Goal: Register for event/course: Sign up to attend an event or enroll in a course

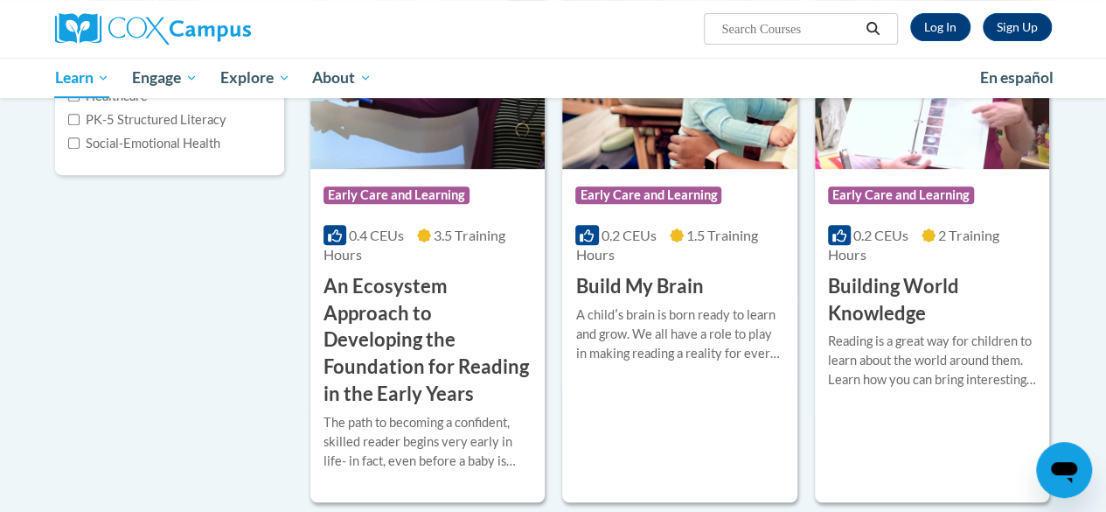
scroll to position [352, 0]
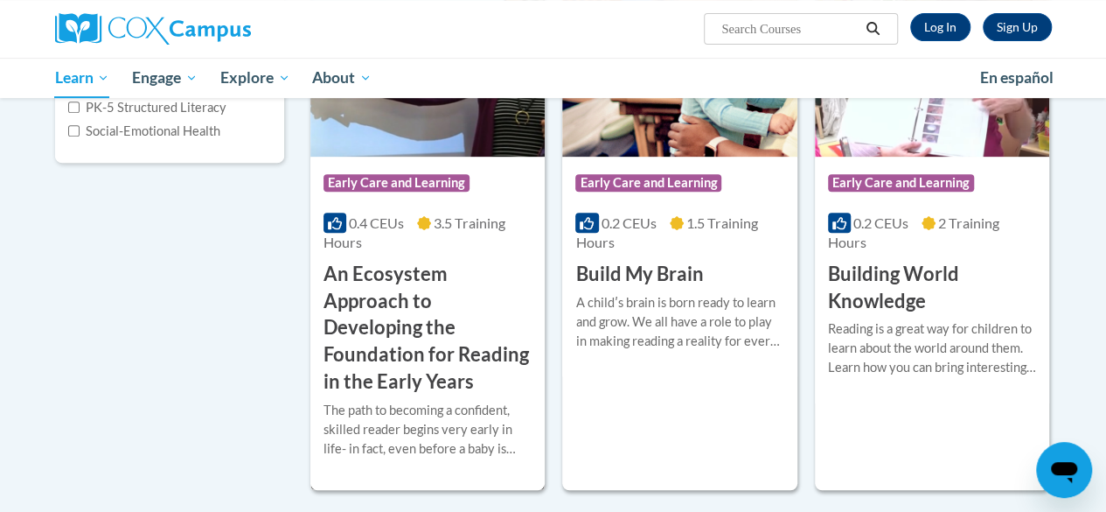
click at [378, 312] on h3 "An Ecosystem Approach to Developing the Foundation for Reading in the Early Yea…" at bounding box center [428, 328] width 208 height 135
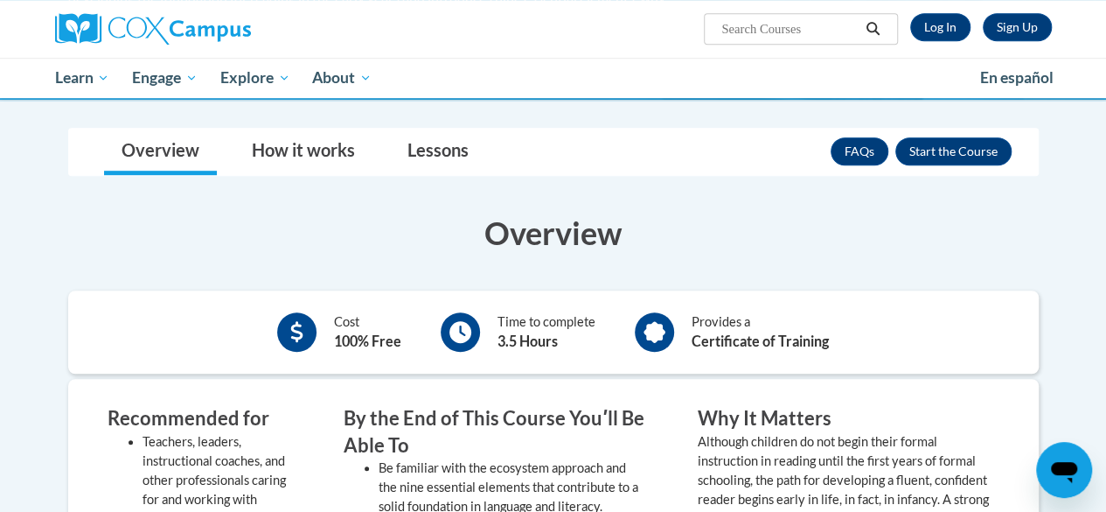
scroll to position [450, 0]
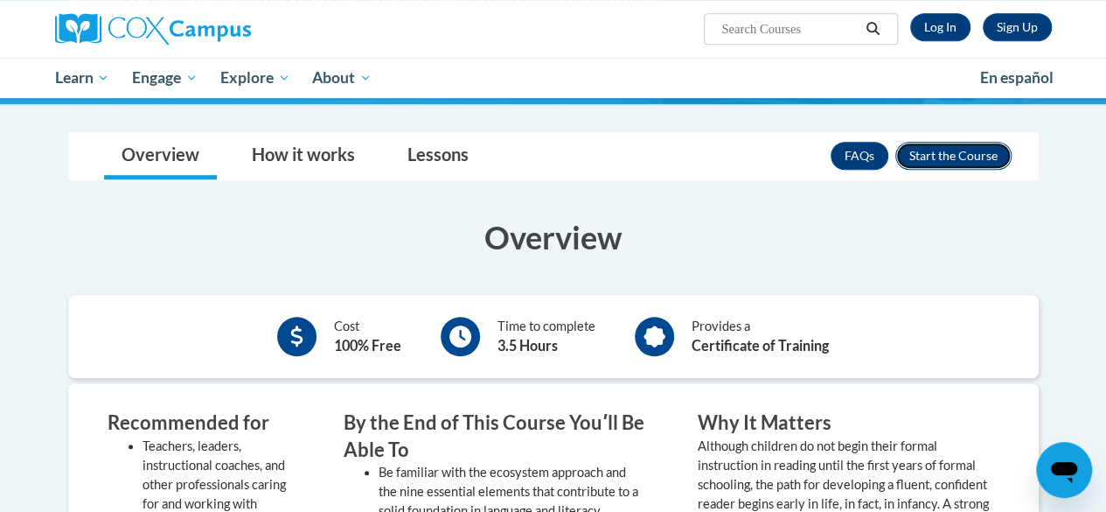
click at [972, 151] on button "Enroll" at bounding box center [954, 156] width 116 height 28
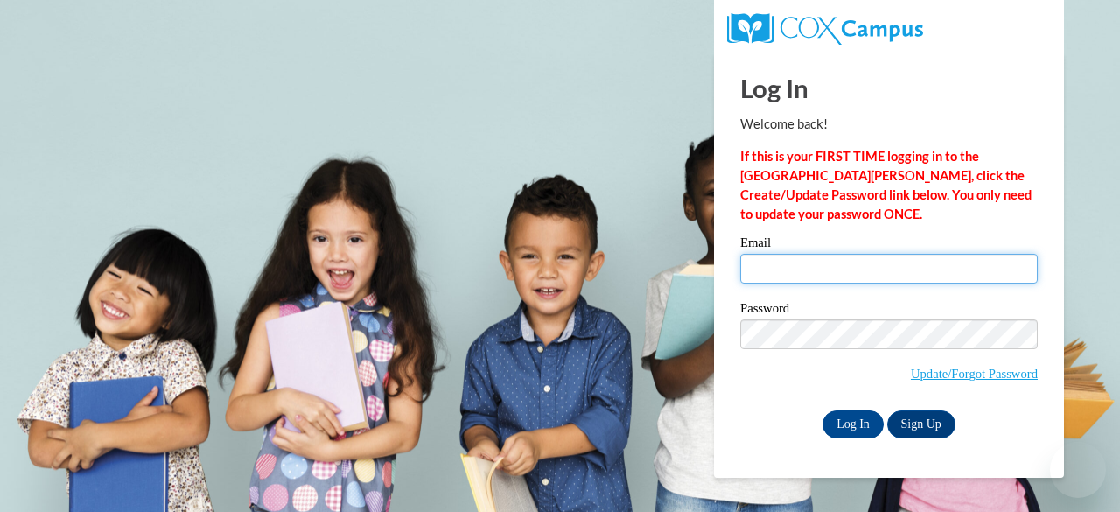
click at [807, 264] on input "Email" at bounding box center [888, 269] width 297 height 30
type input "[EMAIL_ADDRESS][DOMAIN_NAME]"
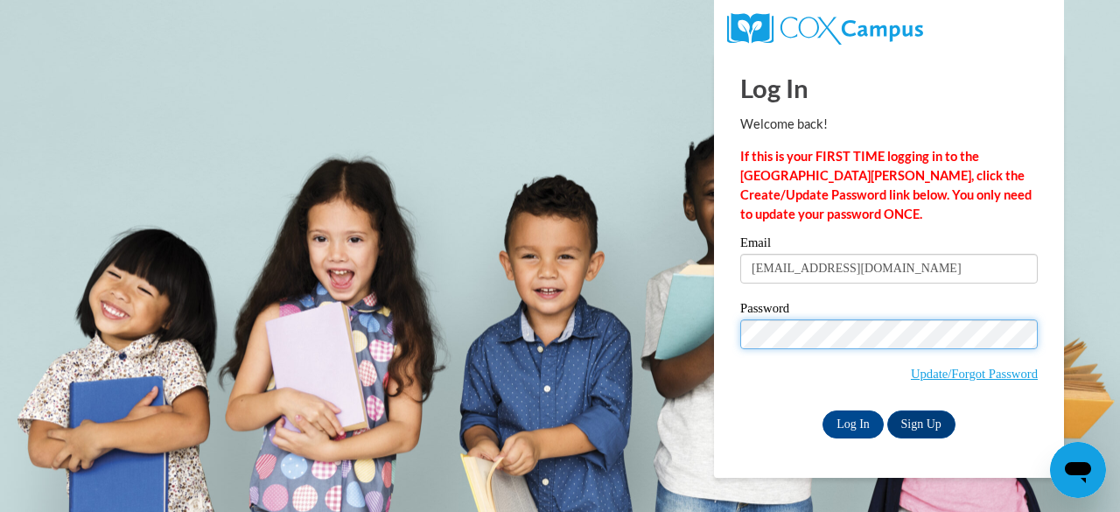
click at [822, 410] on input "Log In" at bounding box center [852, 424] width 61 height 28
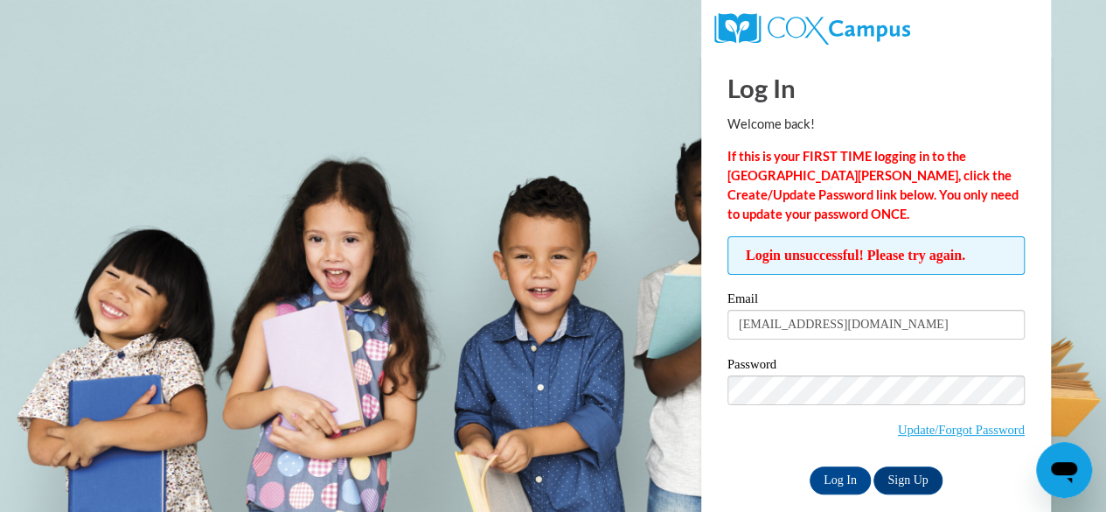
click at [790, 371] on label "Password" at bounding box center [876, 366] width 297 height 17
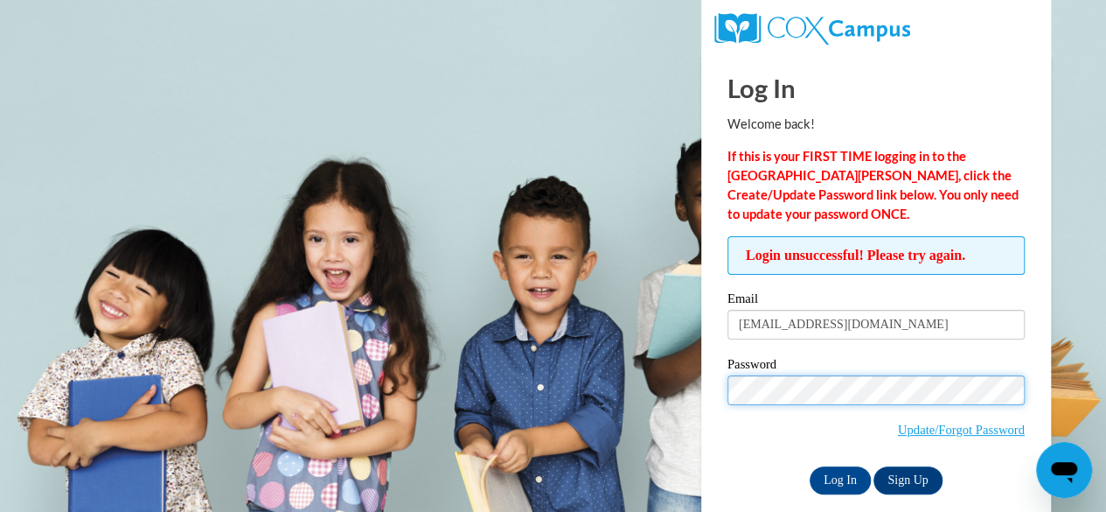
click at [810, 466] on input "Log In" at bounding box center [840, 480] width 61 height 28
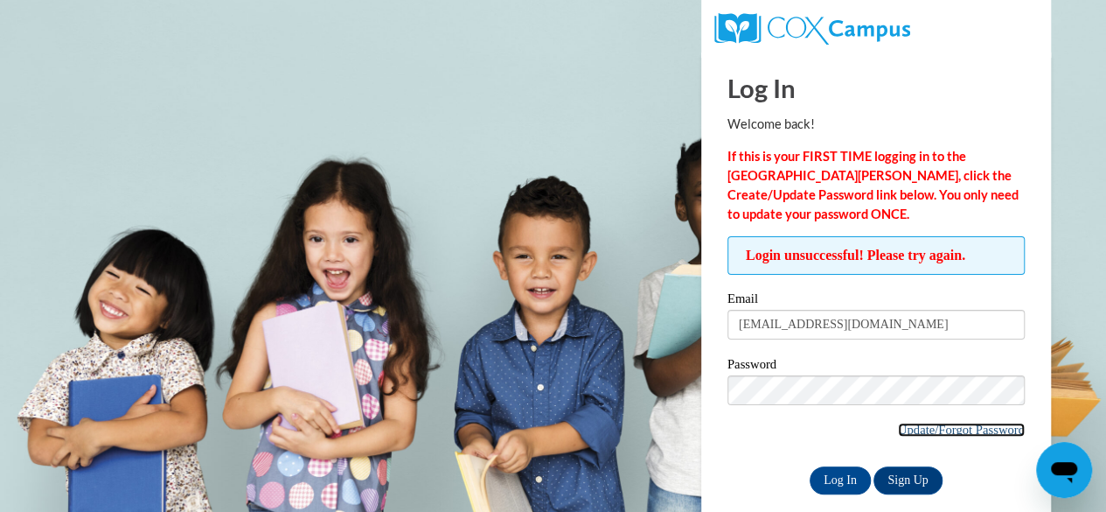
click at [913, 426] on link "Update/Forgot Password" at bounding box center [961, 429] width 127 height 14
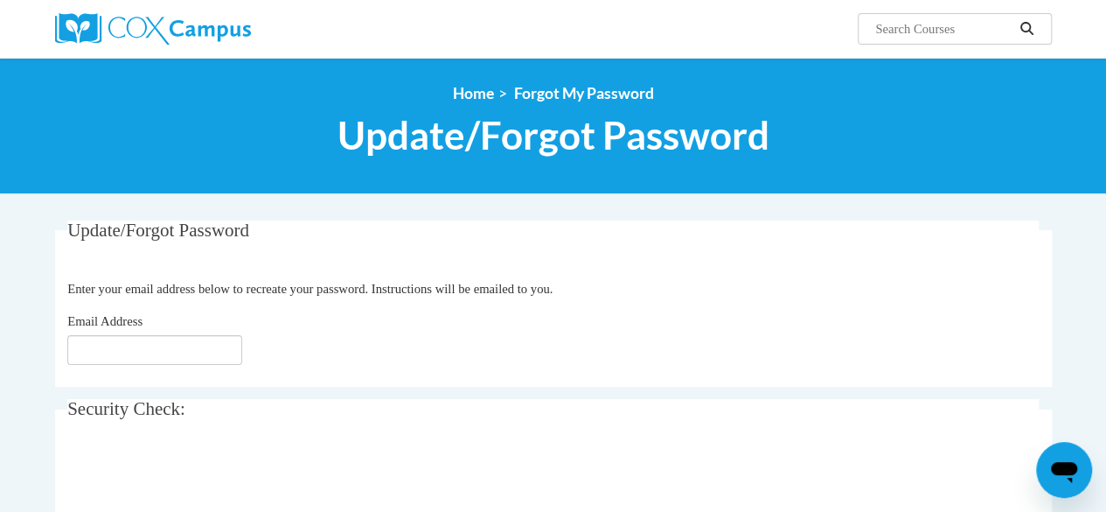
click at [165, 375] on fieldset "Update/Forgot Password Please enter your email address Enter your email address…" at bounding box center [553, 303] width 997 height 166
click at [157, 337] on input "Email Address" at bounding box center [154, 350] width 175 height 30
type input "imanit.hunter@live.com"
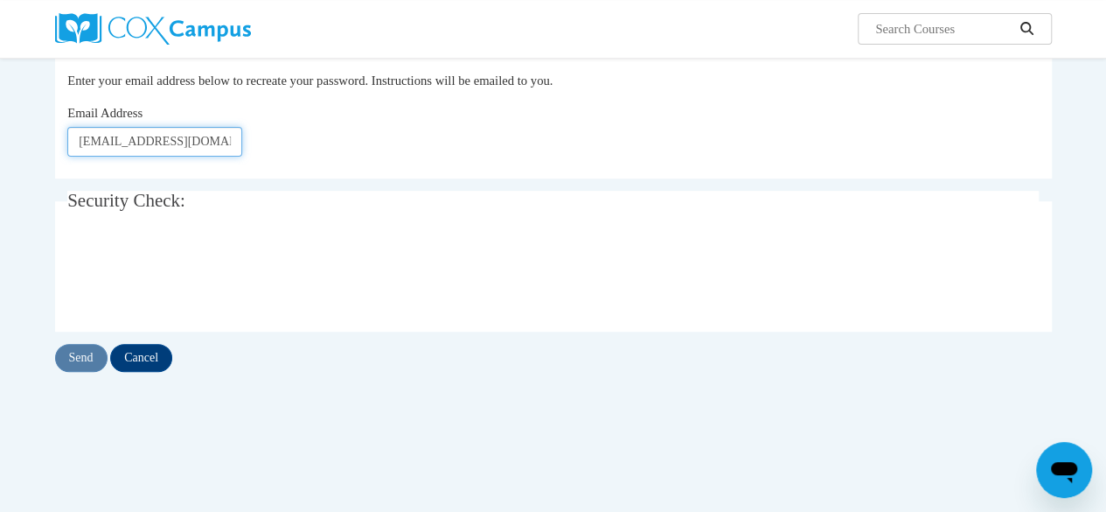
scroll to position [211, 0]
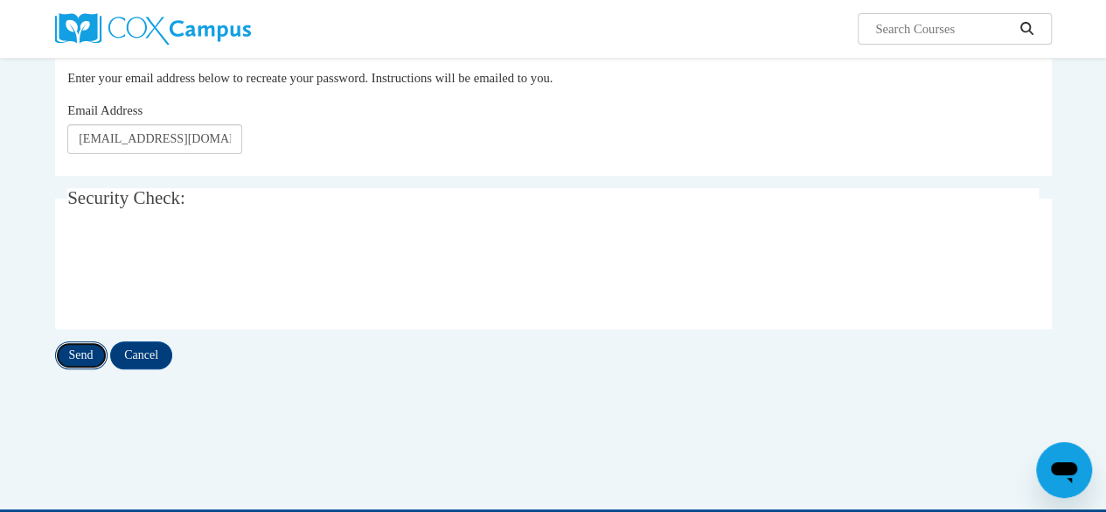
click at [73, 364] on input "Send" at bounding box center [81, 355] width 52 height 28
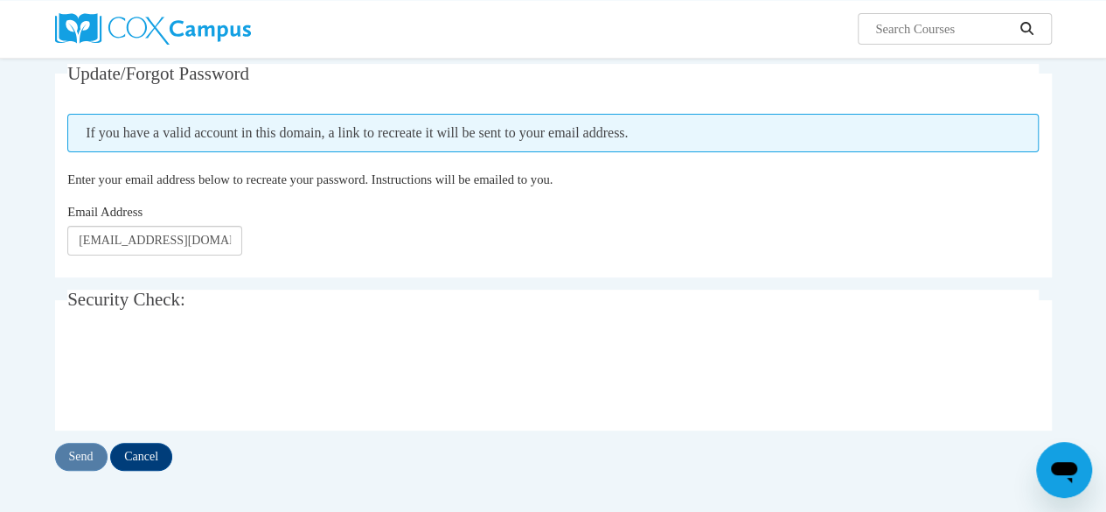
scroll to position [161, 0]
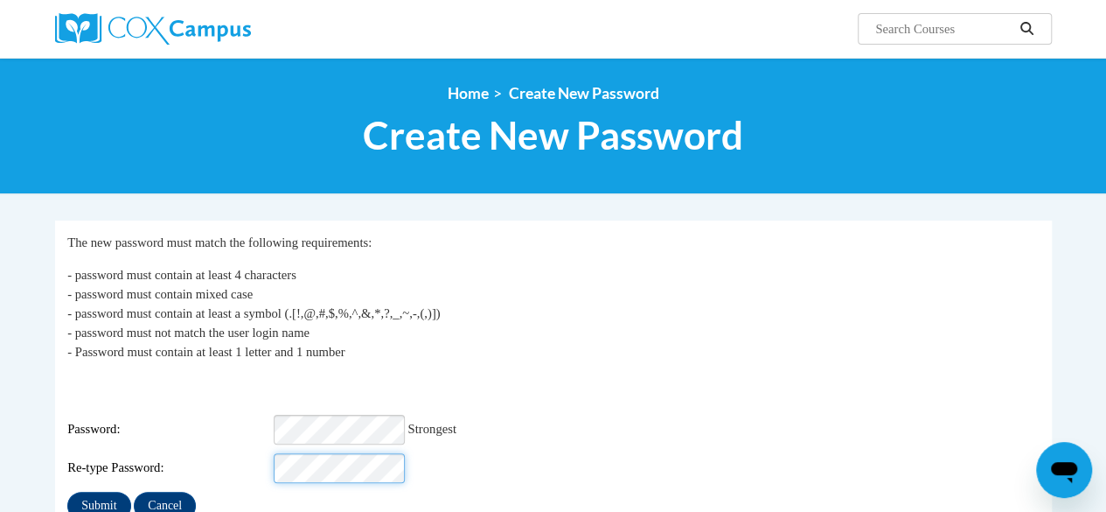
click at [67, 492] on input "Submit" at bounding box center [98, 506] width 63 height 28
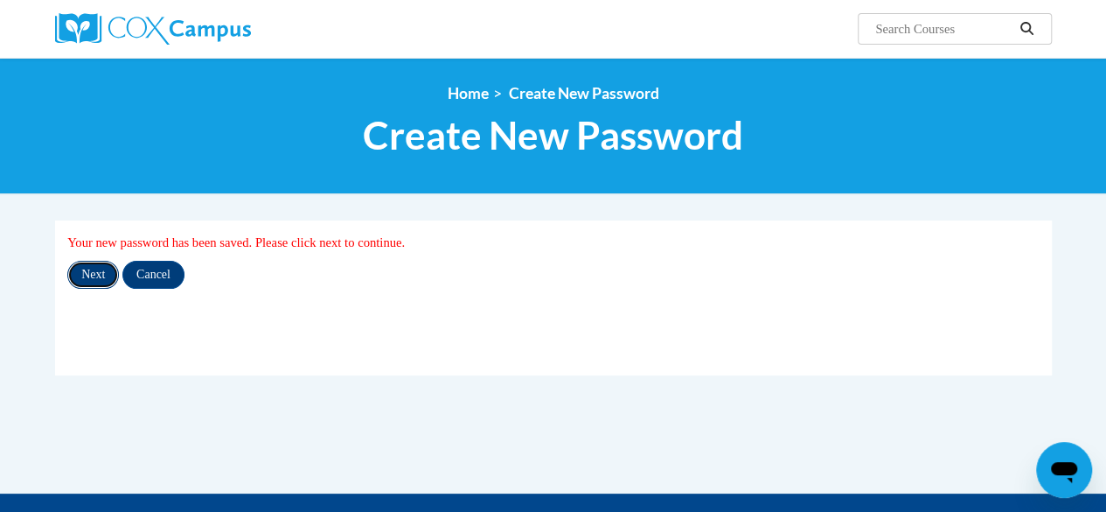
click at [91, 276] on input "Next" at bounding box center [93, 275] width 52 height 28
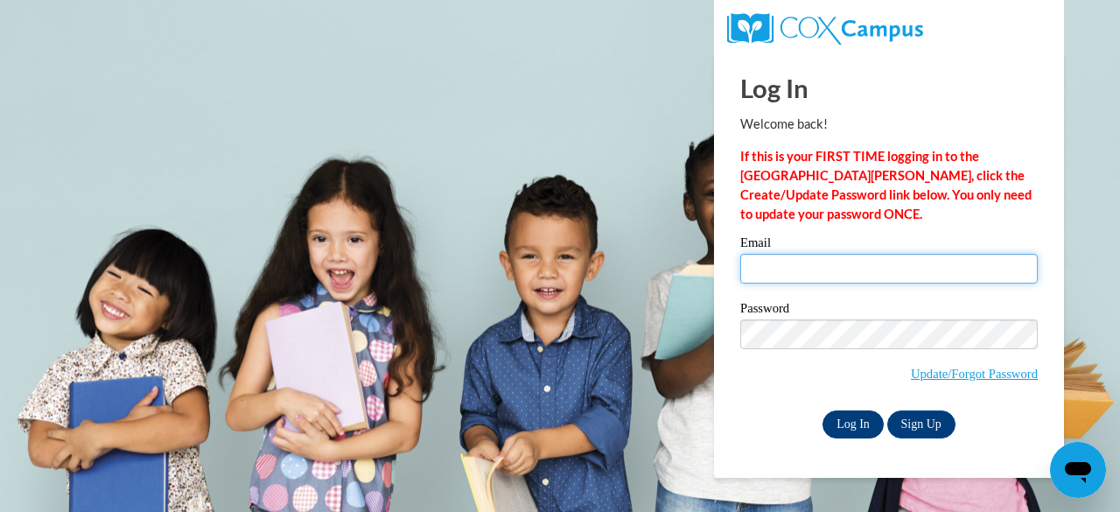
type input "[EMAIL_ADDRESS][DOMAIN_NAME]"
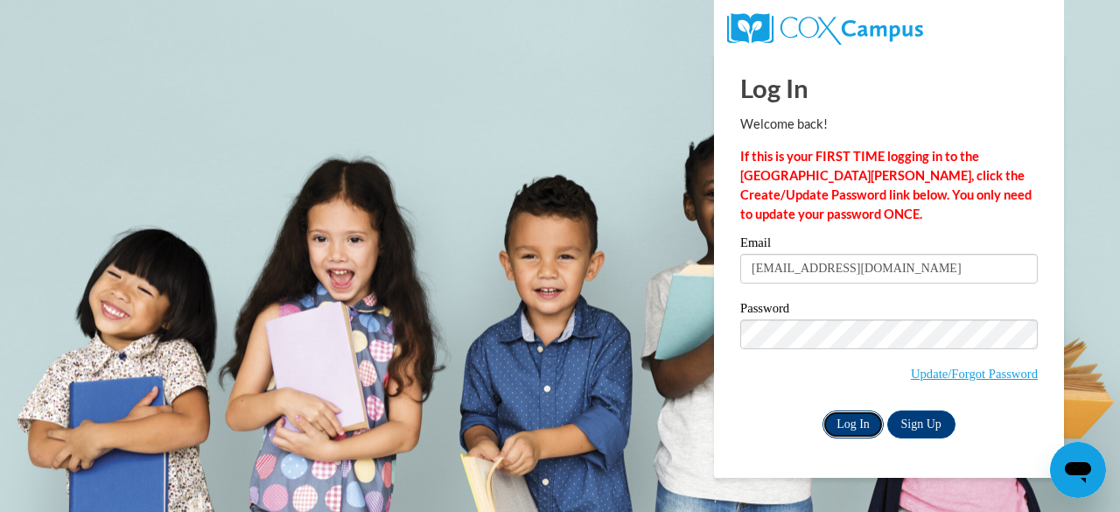
click at [837, 412] on input "Log In" at bounding box center [852, 424] width 61 height 28
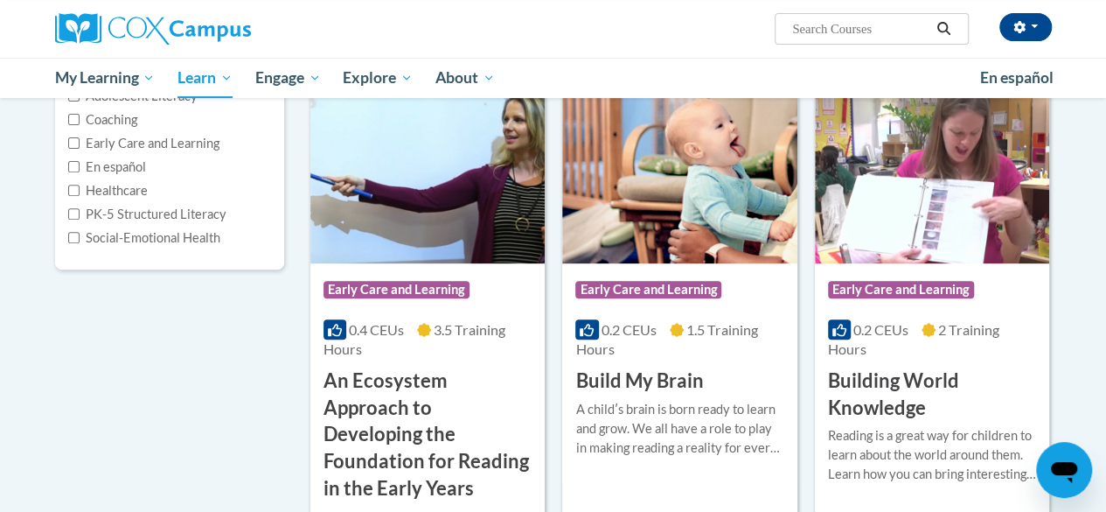
scroll to position [220, 0]
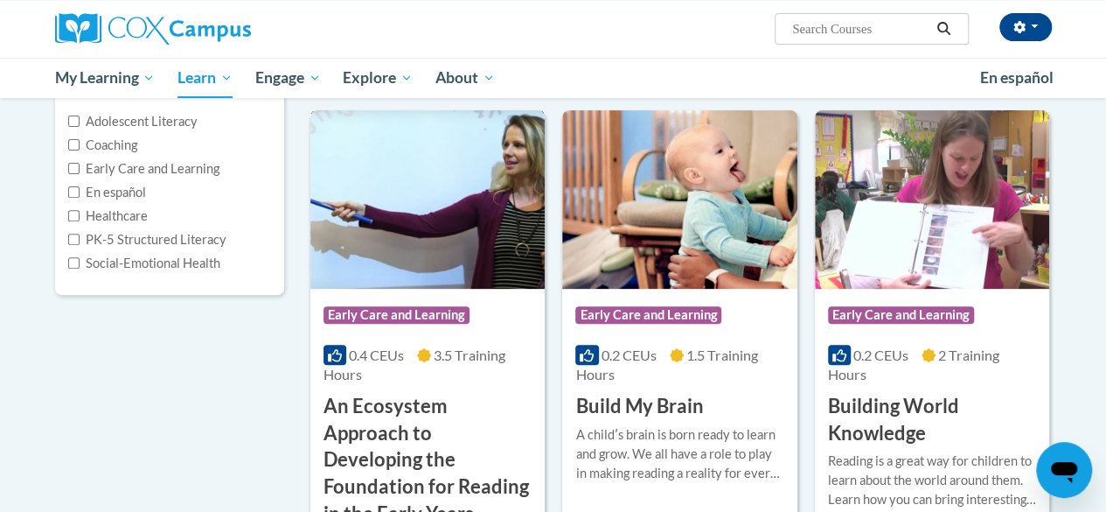
click at [390, 415] on h3 "An Ecosystem Approach to Developing the Foundation for Reading in the Early Yea…" at bounding box center [428, 460] width 208 height 135
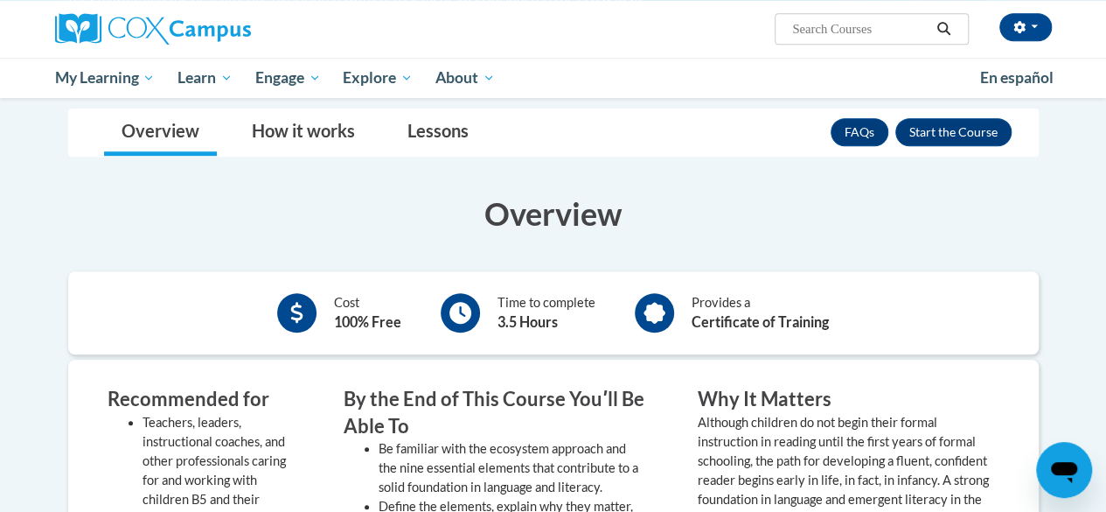
scroll to position [470, 0]
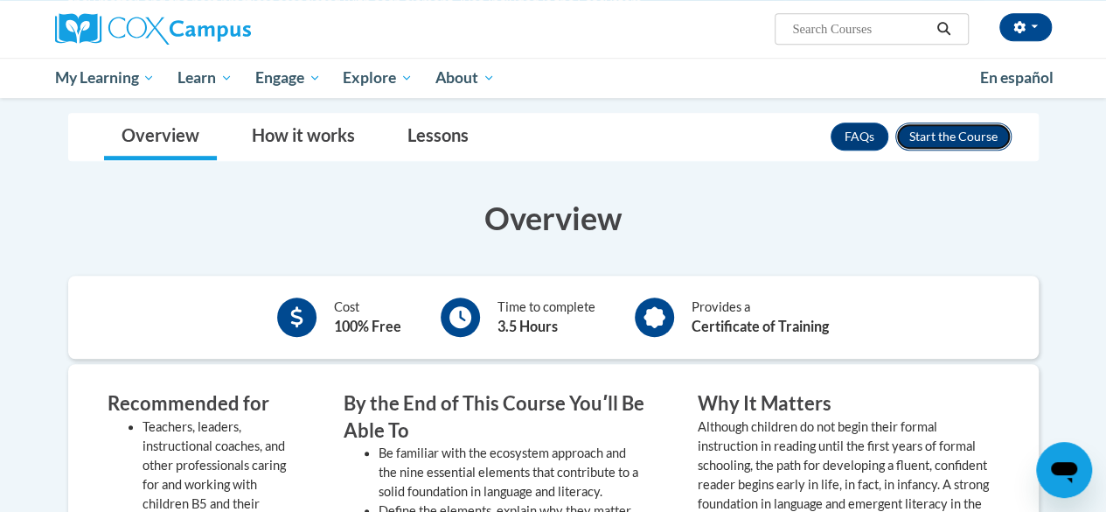
click at [957, 122] on button "Enroll" at bounding box center [954, 136] width 116 height 28
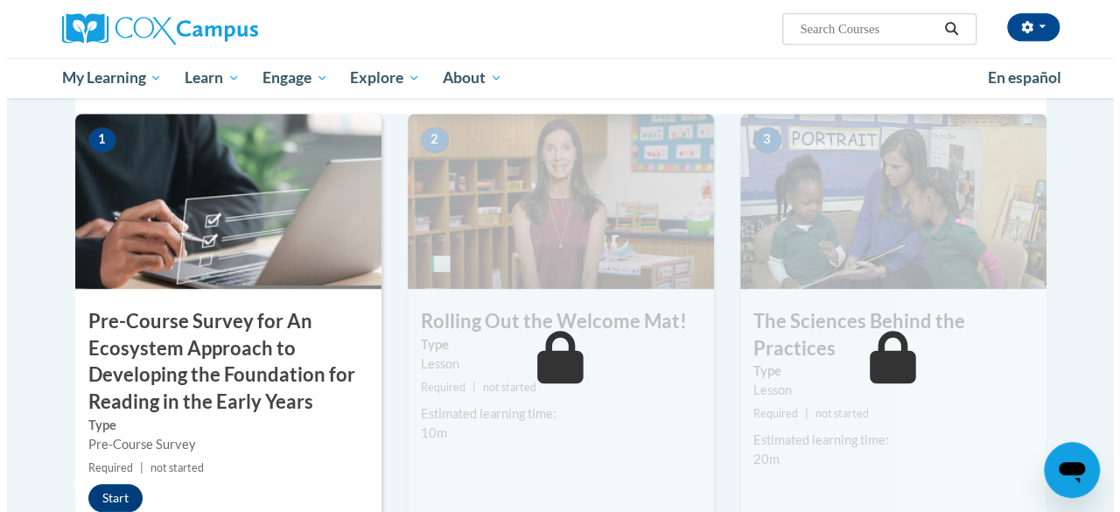
scroll to position [477, 0]
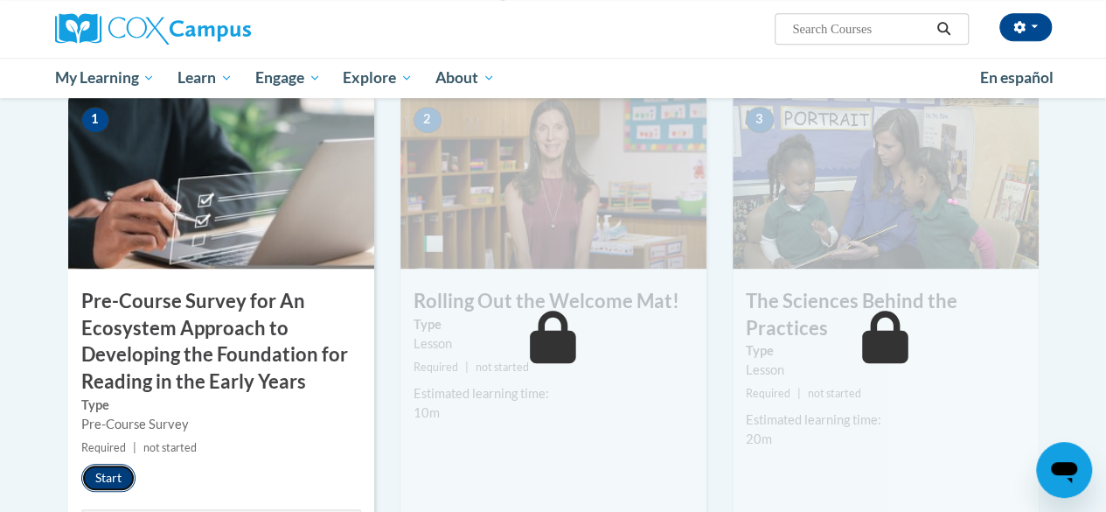
click at [101, 478] on button "Start" at bounding box center [108, 478] width 54 height 28
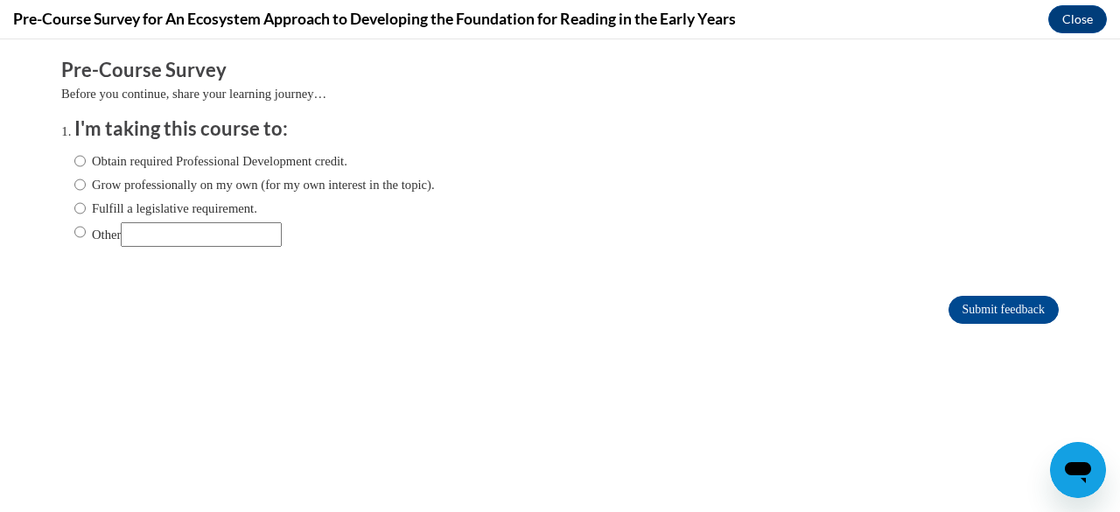
scroll to position [0, 0]
click at [74, 167] on input "Obtain required Professional Development credit." at bounding box center [79, 160] width 11 height 19
radio input "true"
click at [950, 306] on input "Submit feedback" at bounding box center [1003, 310] width 110 height 28
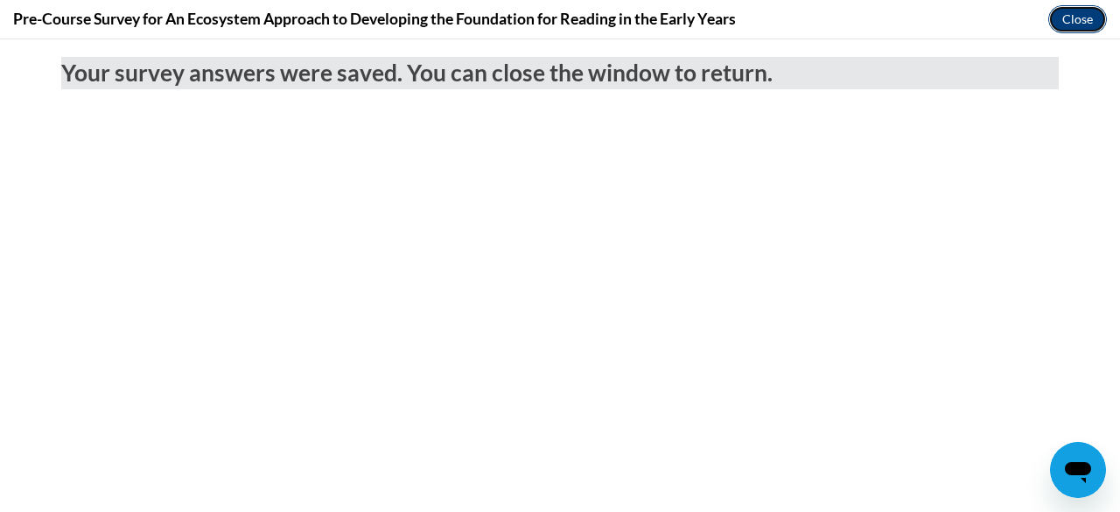
click at [1063, 22] on button "Close" at bounding box center [1077, 19] width 59 height 28
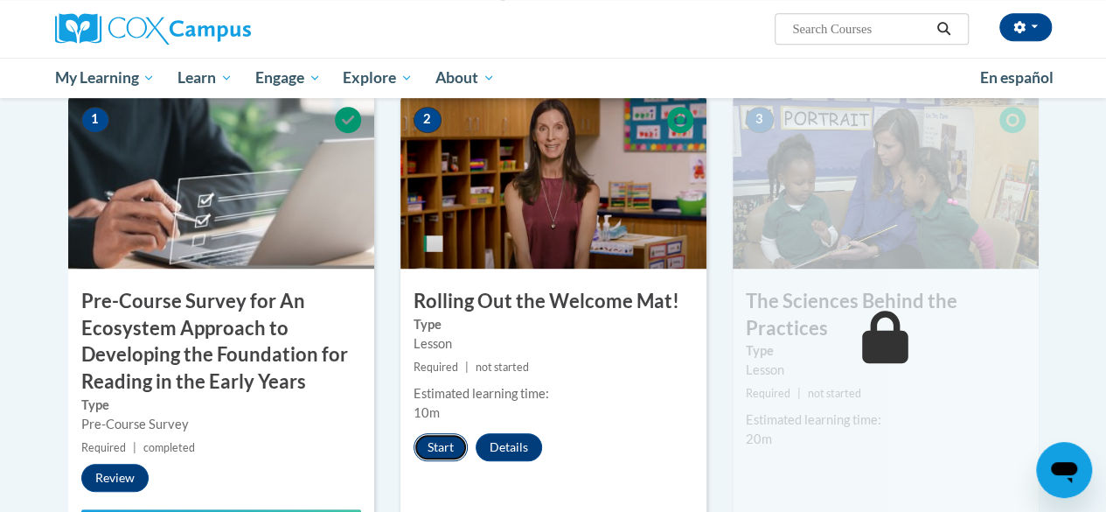
click at [443, 450] on button "Start" at bounding box center [441, 447] width 54 height 28
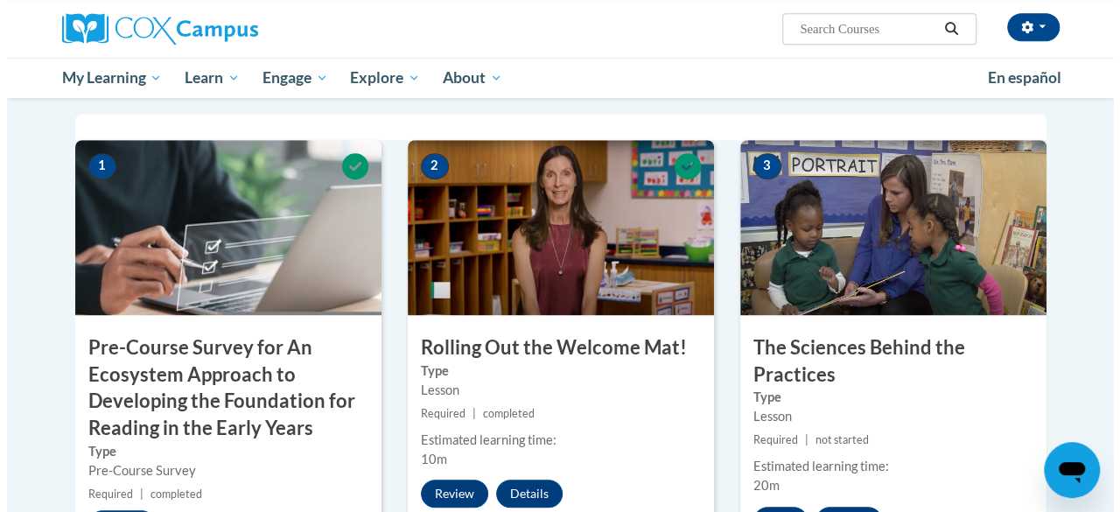
scroll to position [464, 0]
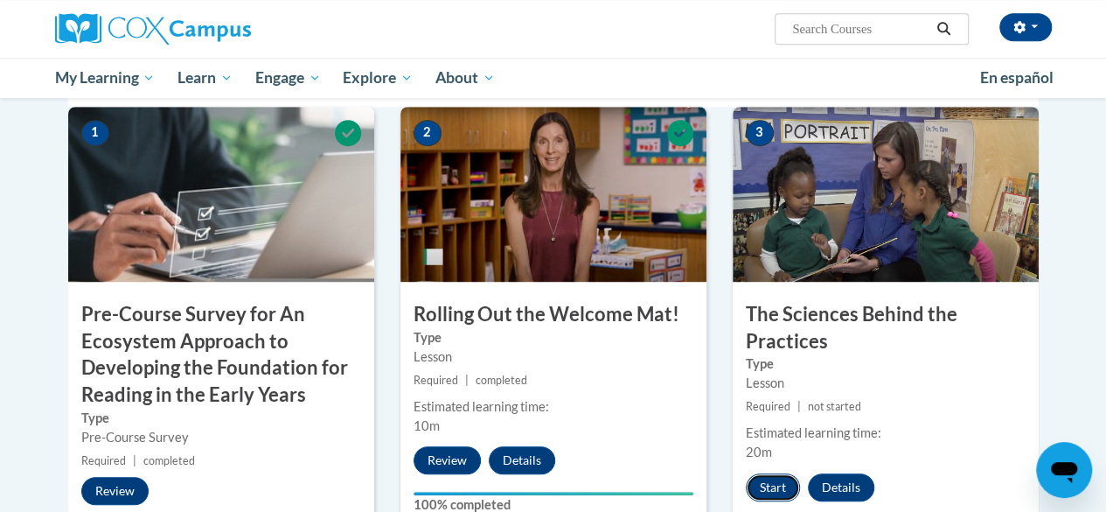
click at [775, 484] on button "Start" at bounding box center [773, 487] width 54 height 28
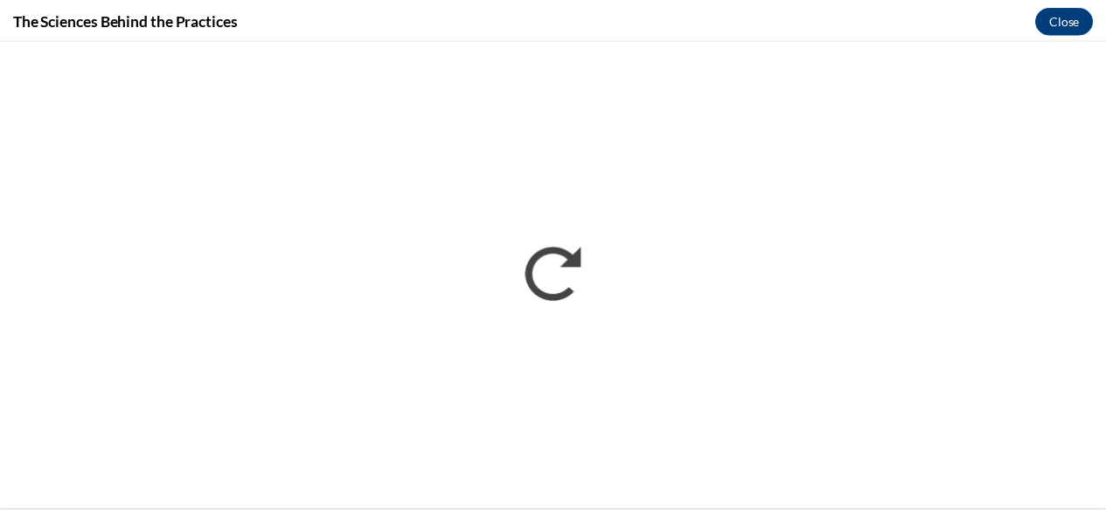
scroll to position [0, 0]
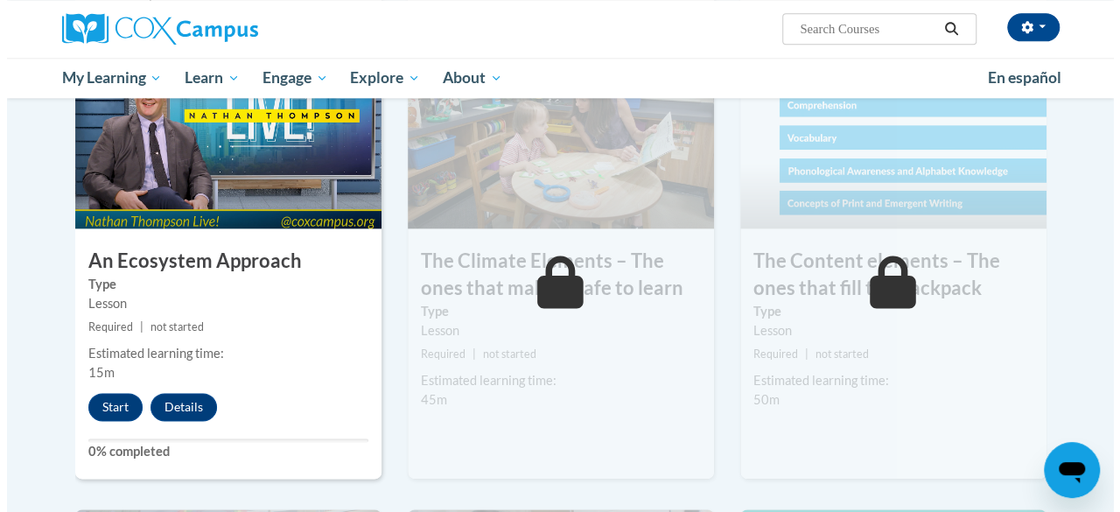
scroll to position [1007, 0]
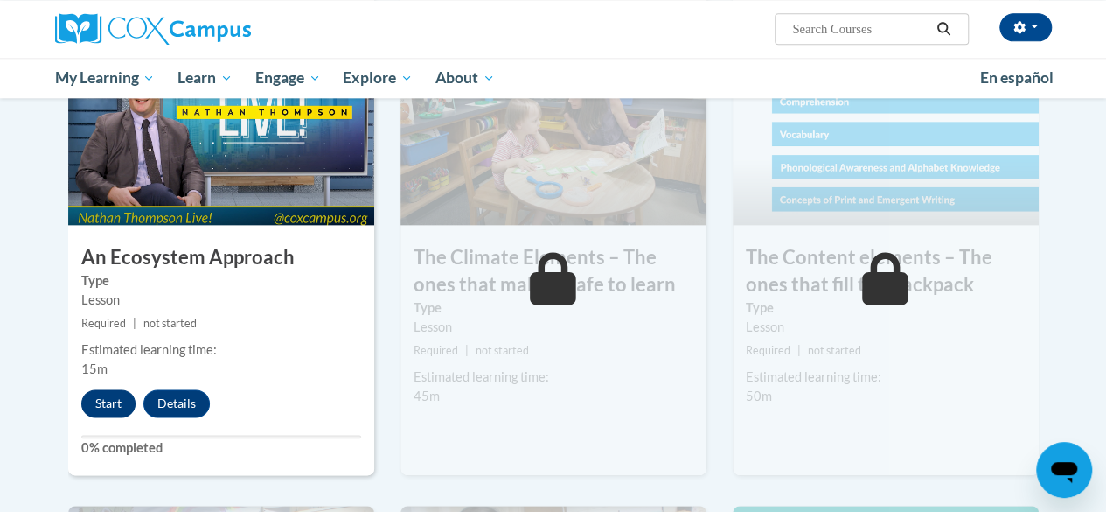
click at [105, 408] on button "Start" at bounding box center [108, 403] width 54 height 28
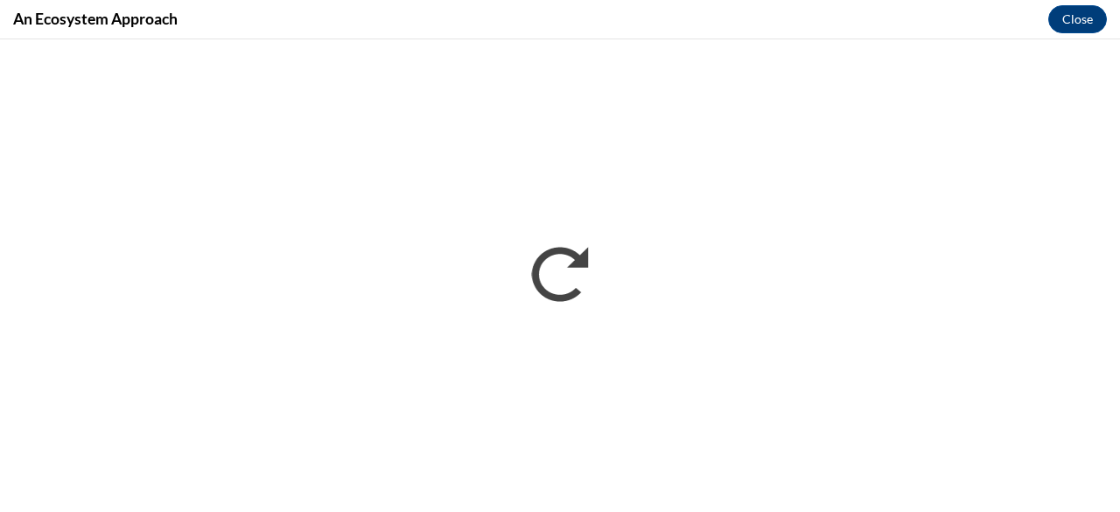
scroll to position [0, 0]
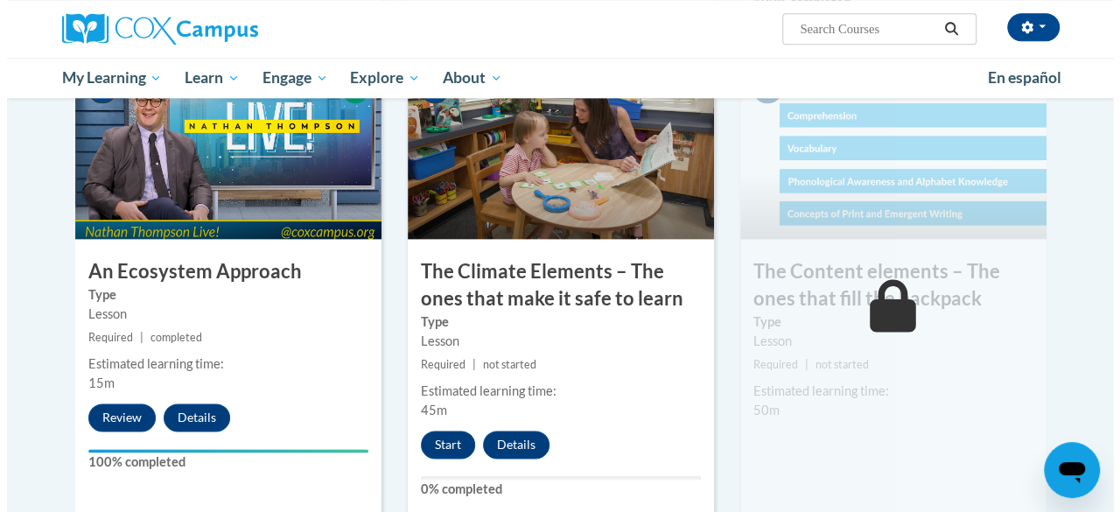
scroll to position [1008, 0]
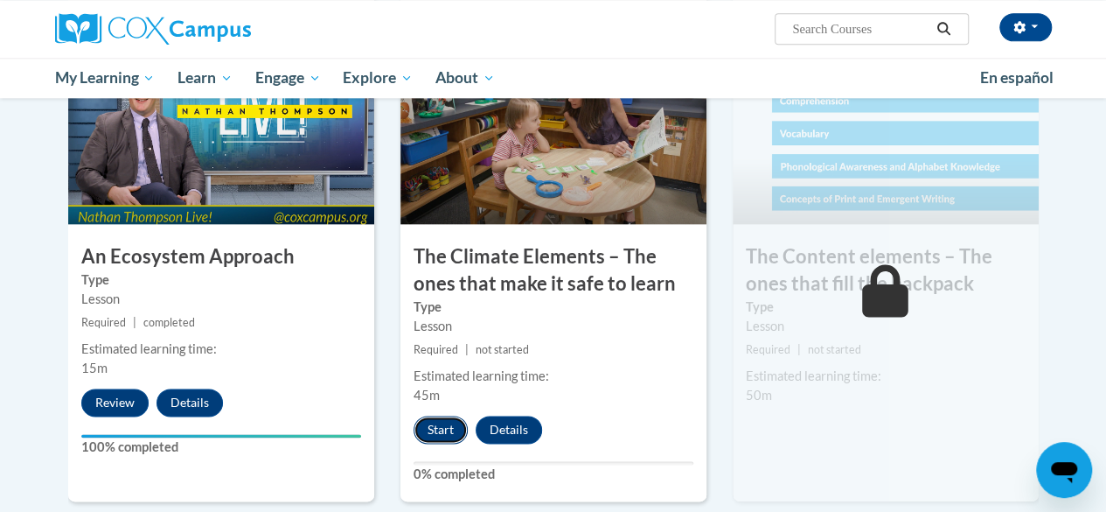
click at [436, 434] on button "Start" at bounding box center [441, 429] width 54 height 28
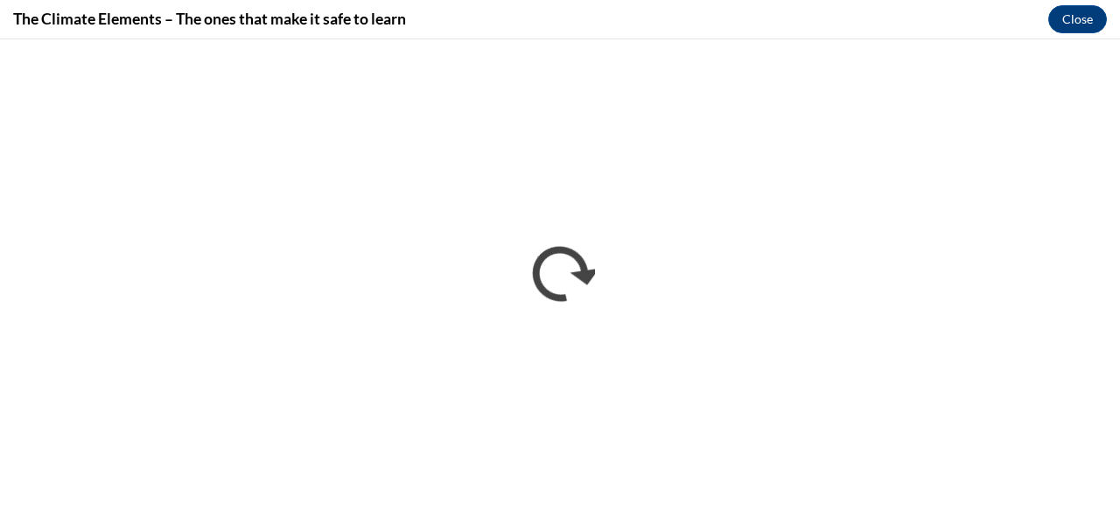
scroll to position [0, 0]
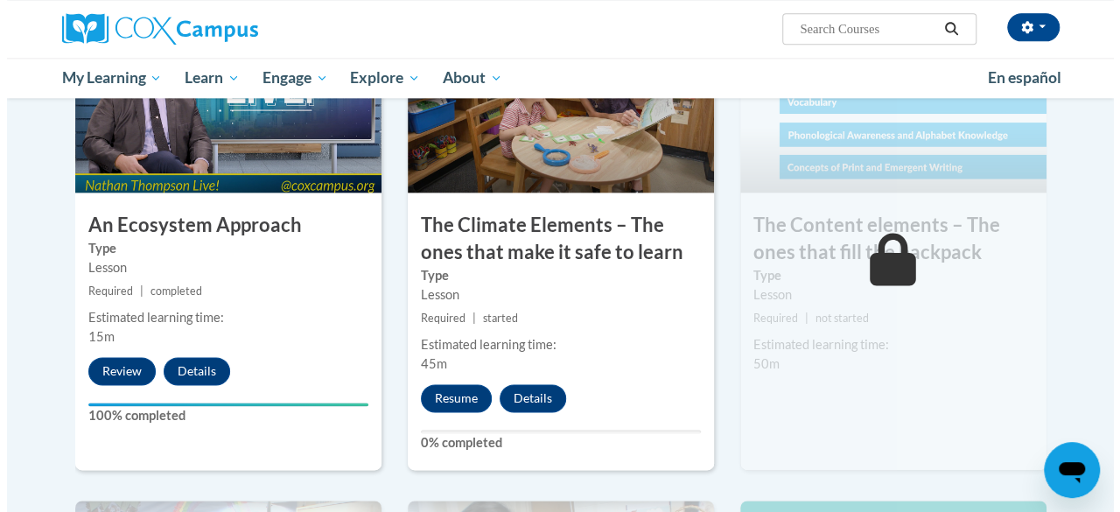
scroll to position [1083, 0]
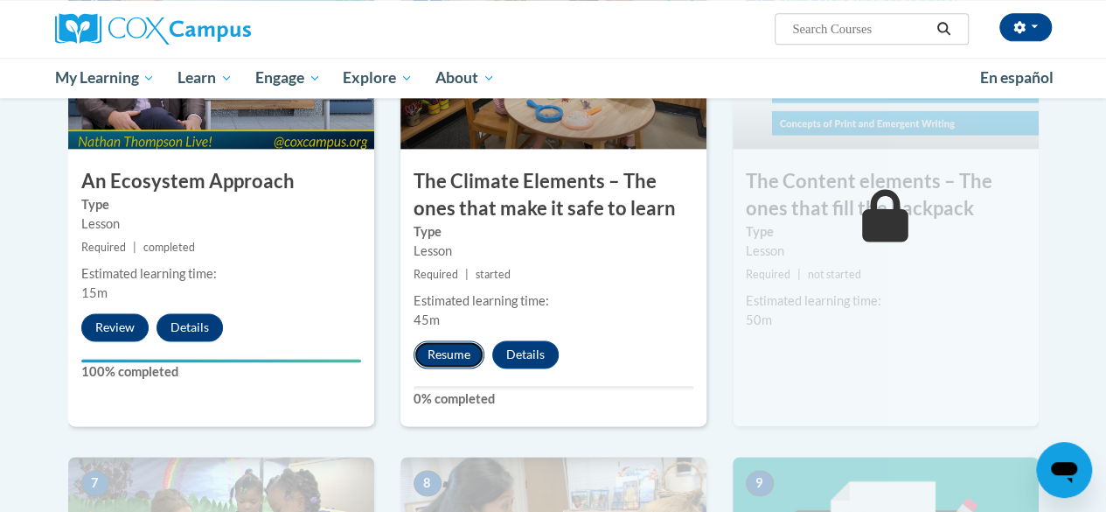
click at [442, 350] on button "Resume" at bounding box center [449, 354] width 71 height 28
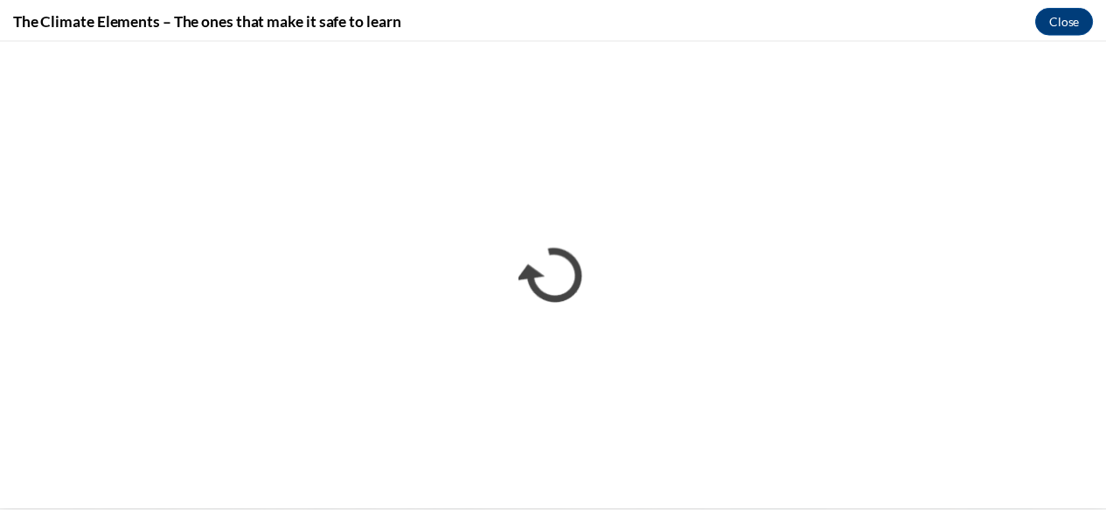
scroll to position [0, 0]
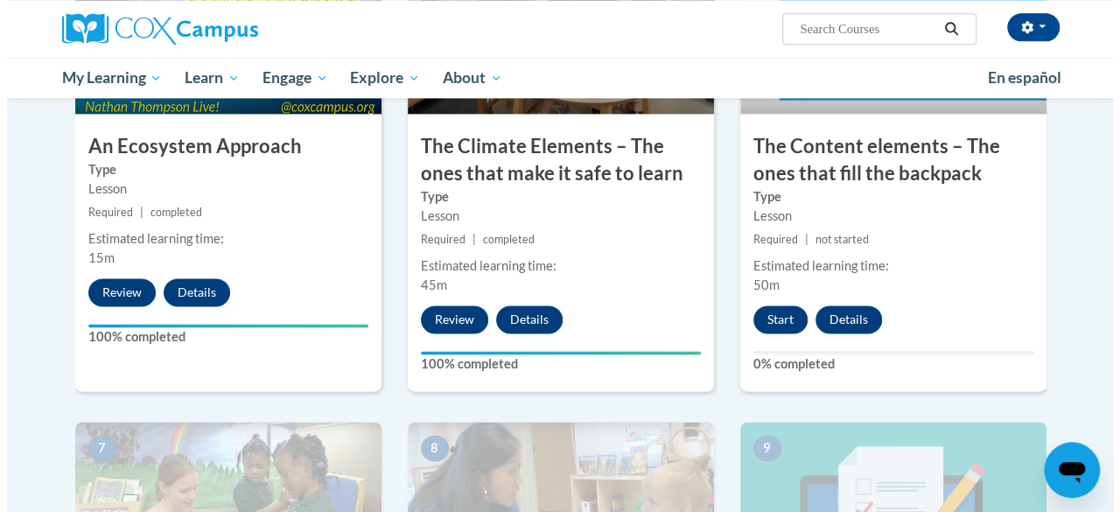
scroll to position [1103, 0]
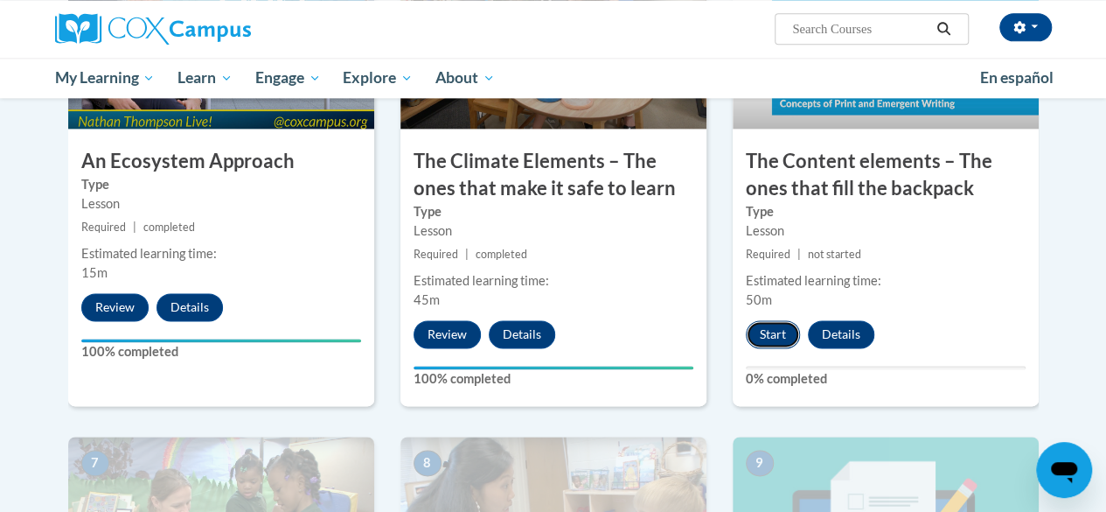
click at [780, 338] on button "Start" at bounding box center [773, 334] width 54 height 28
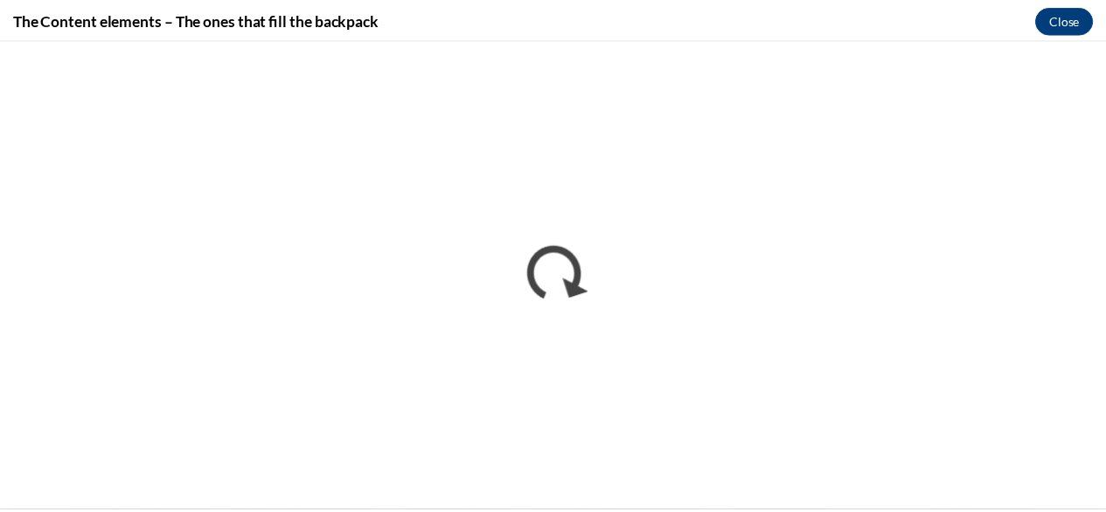
scroll to position [0, 0]
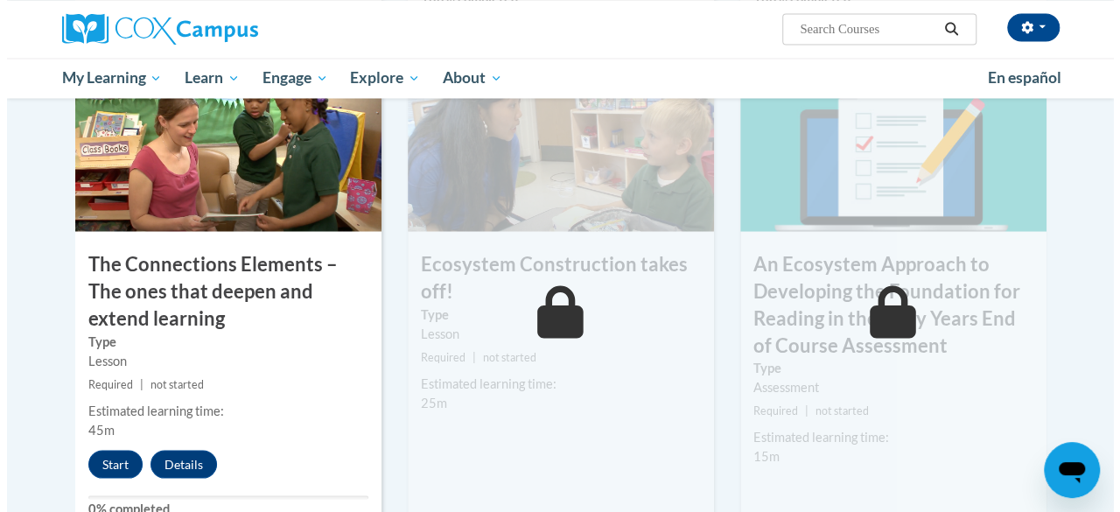
scroll to position [1487, 0]
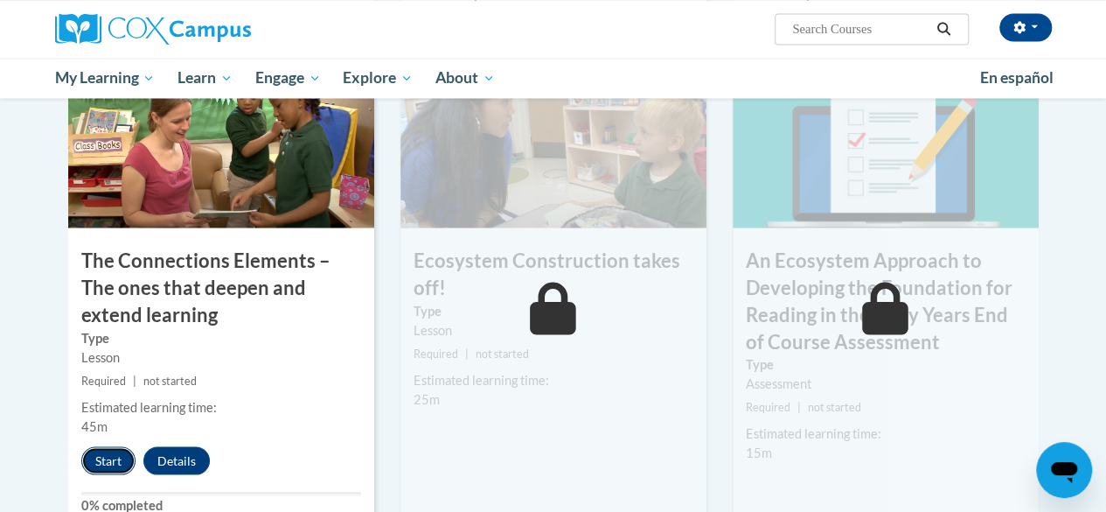
click at [101, 460] on button "Start" at bounding box center [108, 460] width 54 height 28
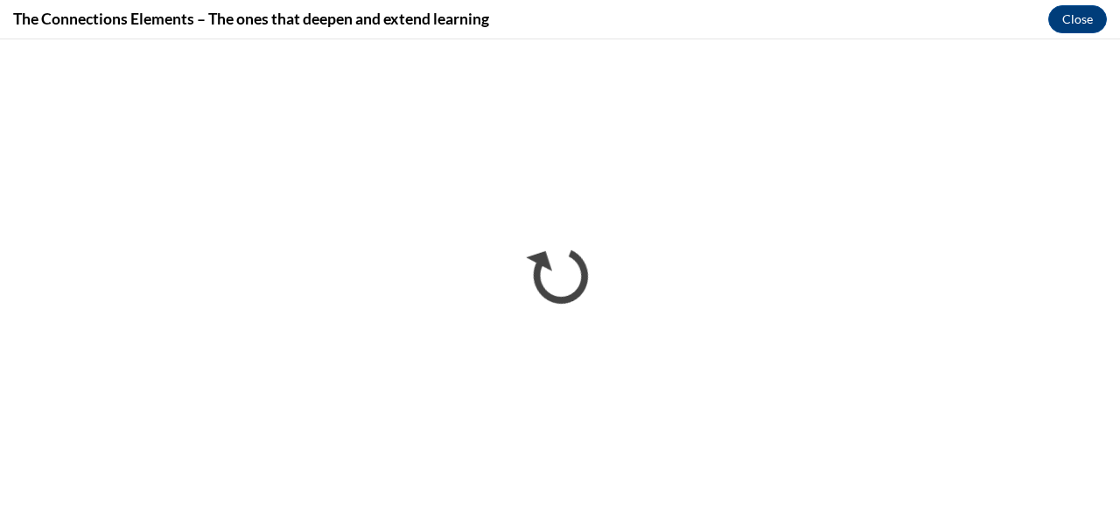
scroll to position [0, 0]
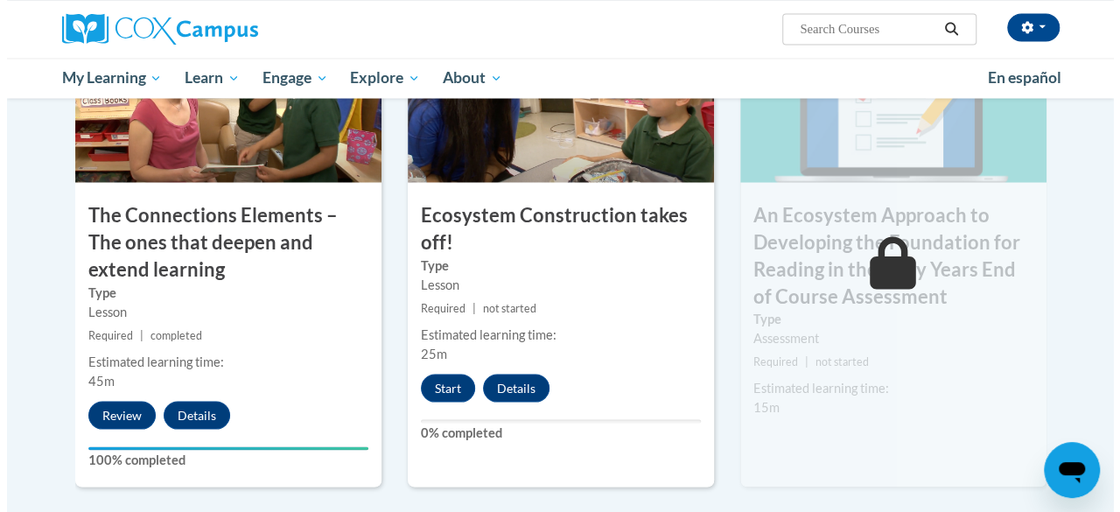
scroll to position [1544, 0]
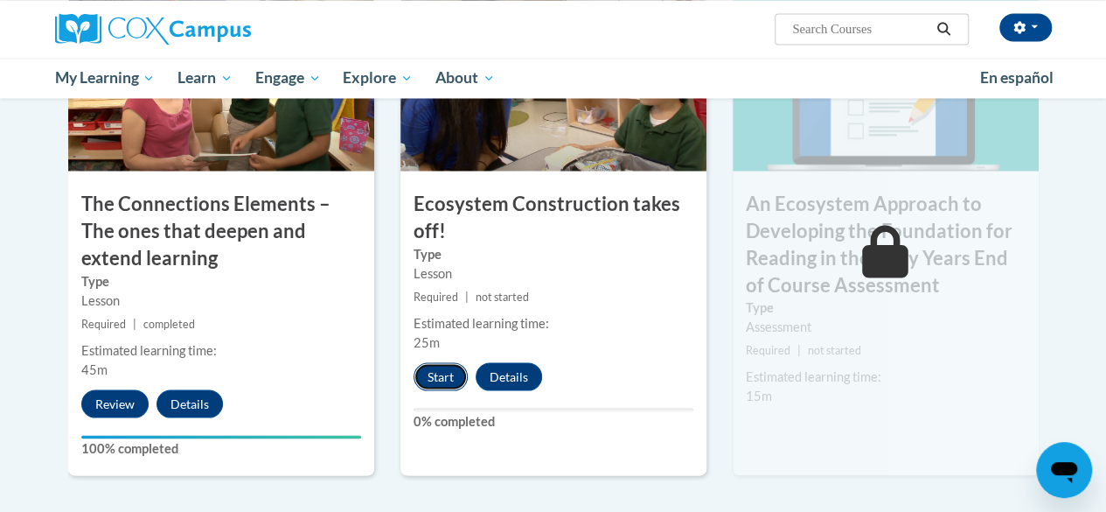
click at [427, 377] on button "Start" at bounding box center [441, 376] width 54 height 28
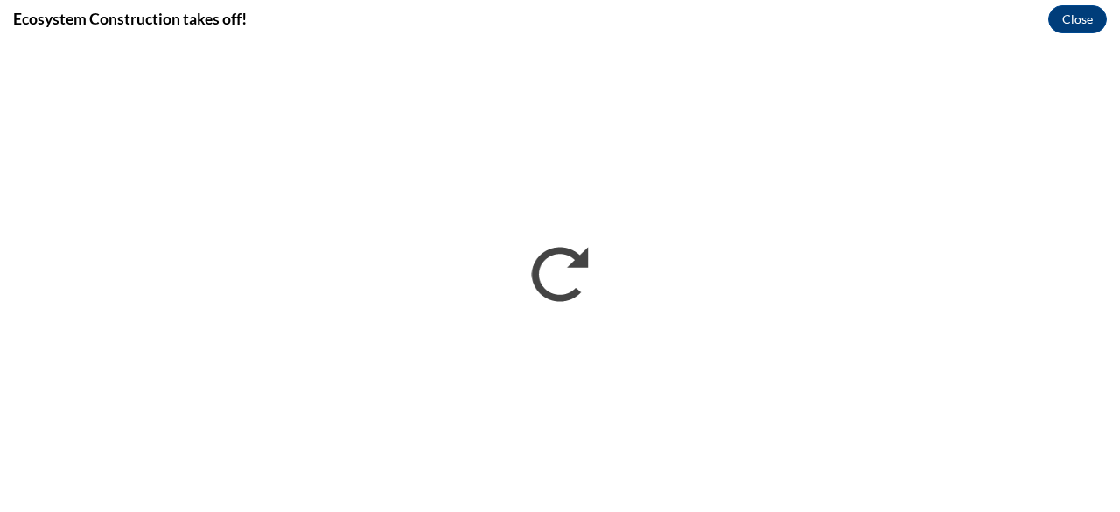
scroll to position [0, 0]
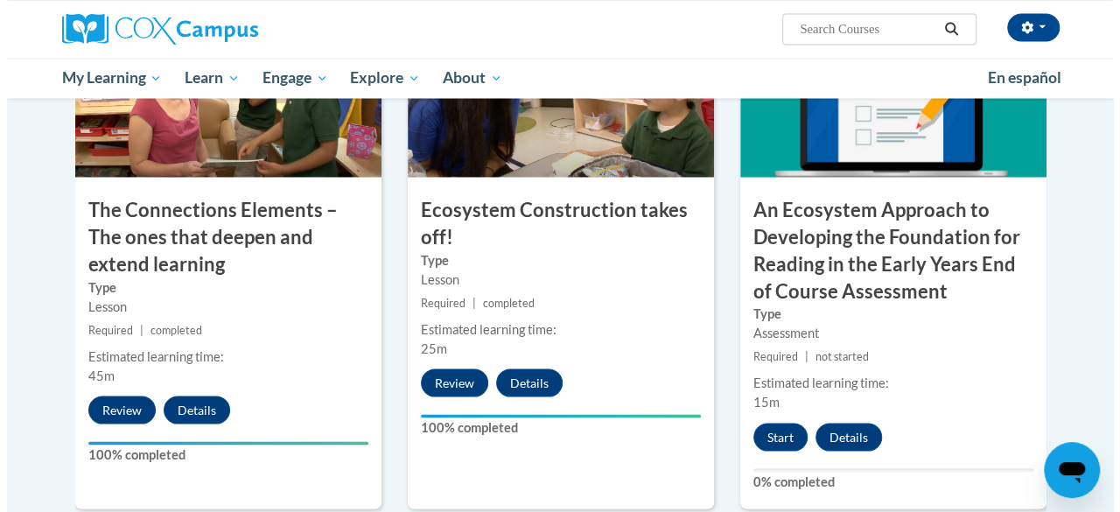
scroll to position [1538, 0]
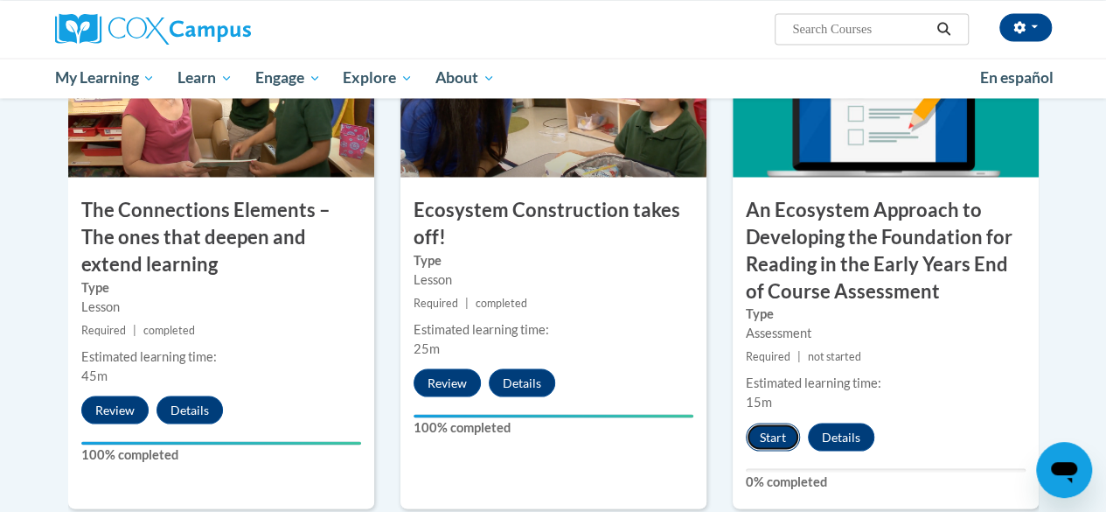
click at [769, 441] on button "Start" at bounding box center [773, 436] width 54 height 28
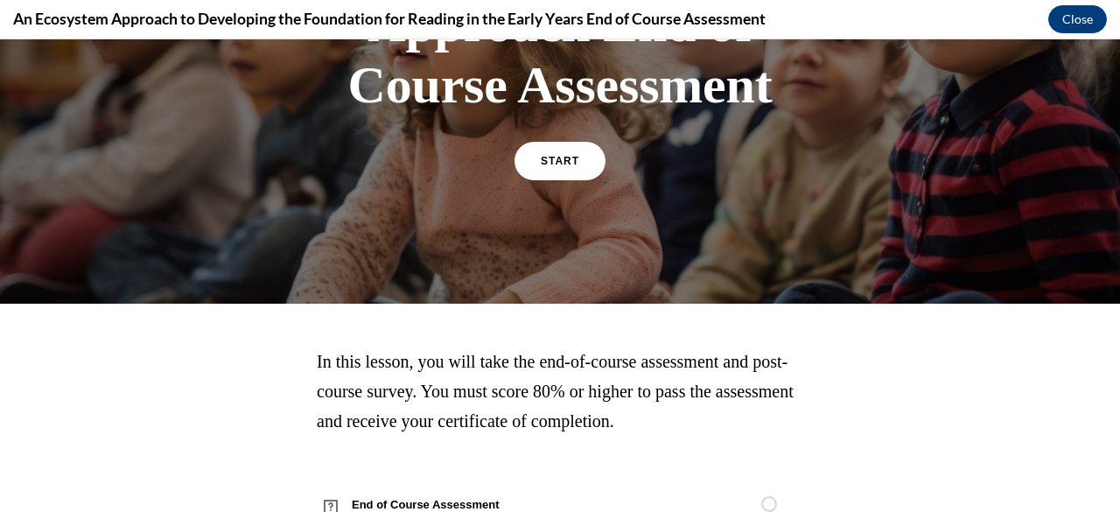
scroll to position [235, 0]
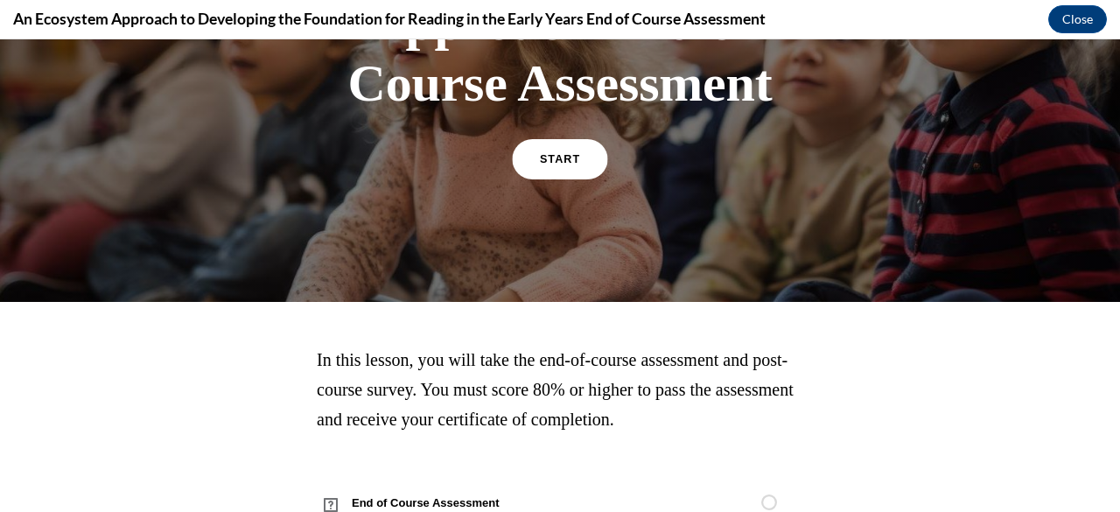
click at [544, 161] on span "START" at bounding box center [560, 159] width 40 height 13
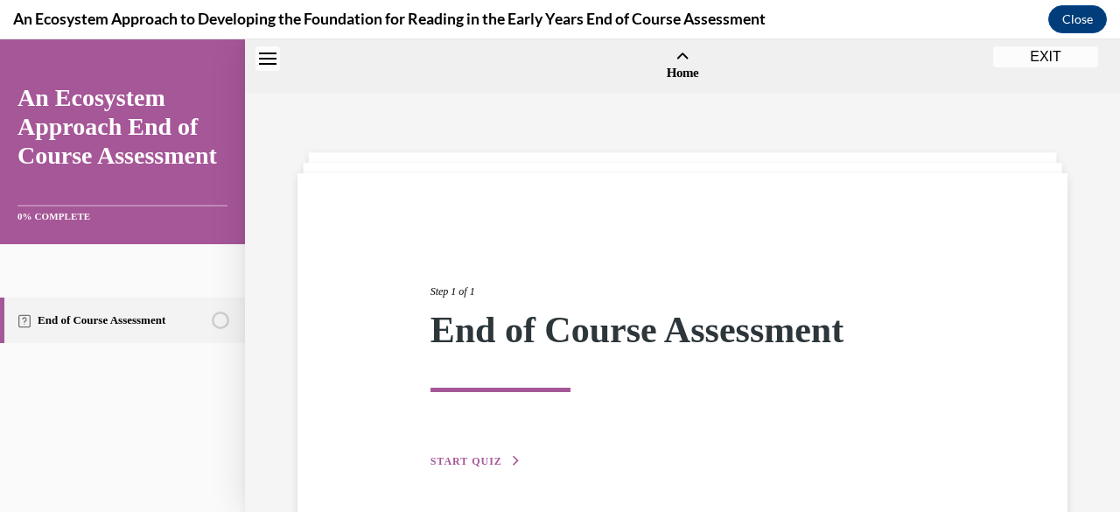
scroll to position [54, 0]
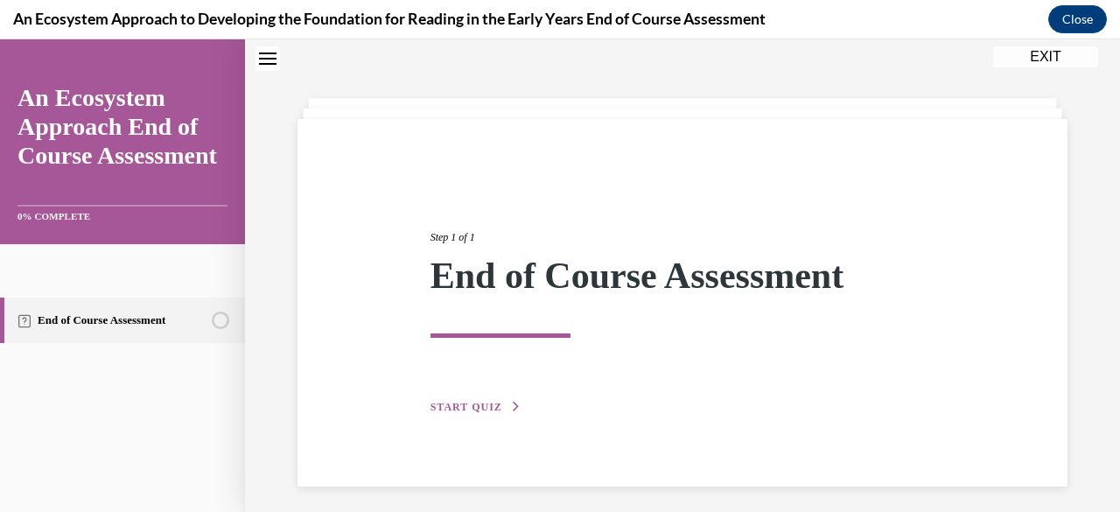
click at [500, 403] on button "START QUIZ" at bounding box center [475, 407] width 91 height 16
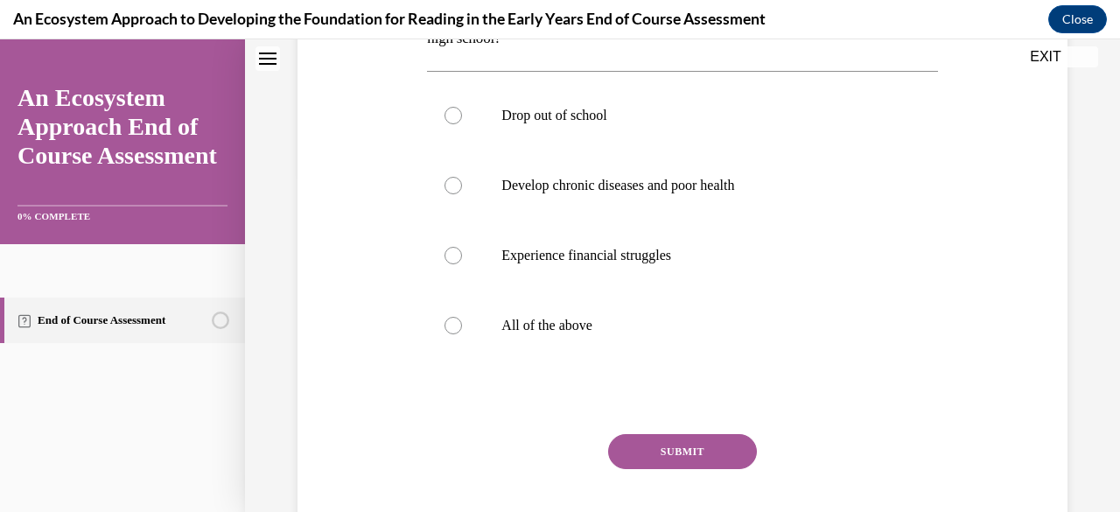
scroll to position [346, 0]
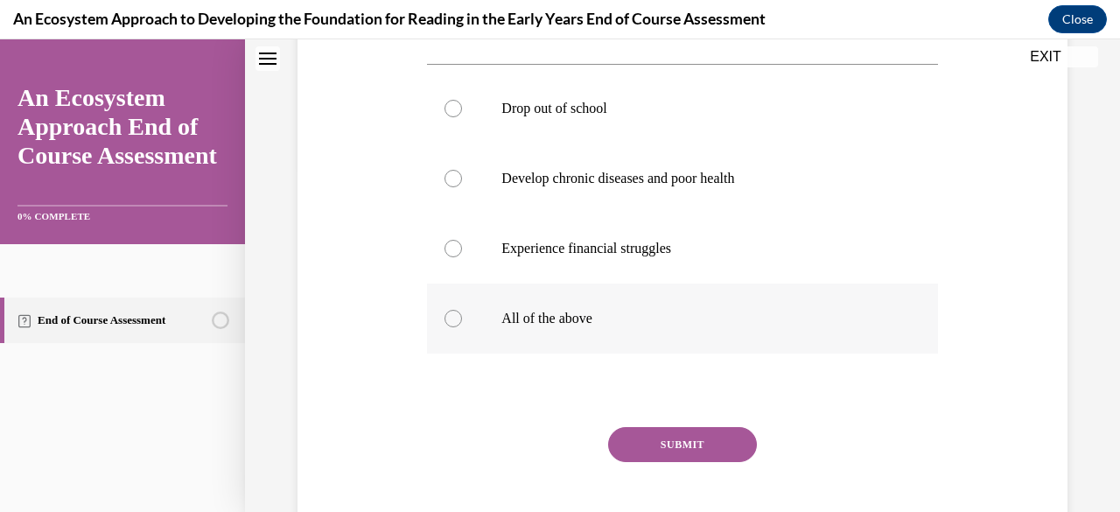
click at [628, 327] on label "All of the above" at bounding box center [682, 318] width 510 height 70
click at [462, 327] on input "All of the above" at bounding box center [452, 318] width 17 height 17
radio input "true"
click at [651, 434] on button "SUBMIT" at bounding box center [682, 444] width 149 height 35
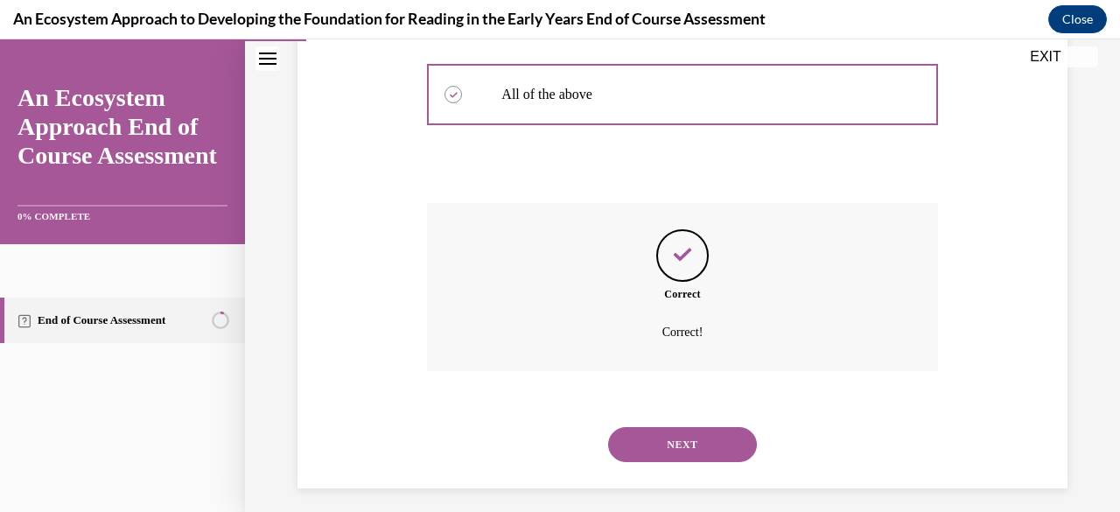
scroll to position [581, 0]
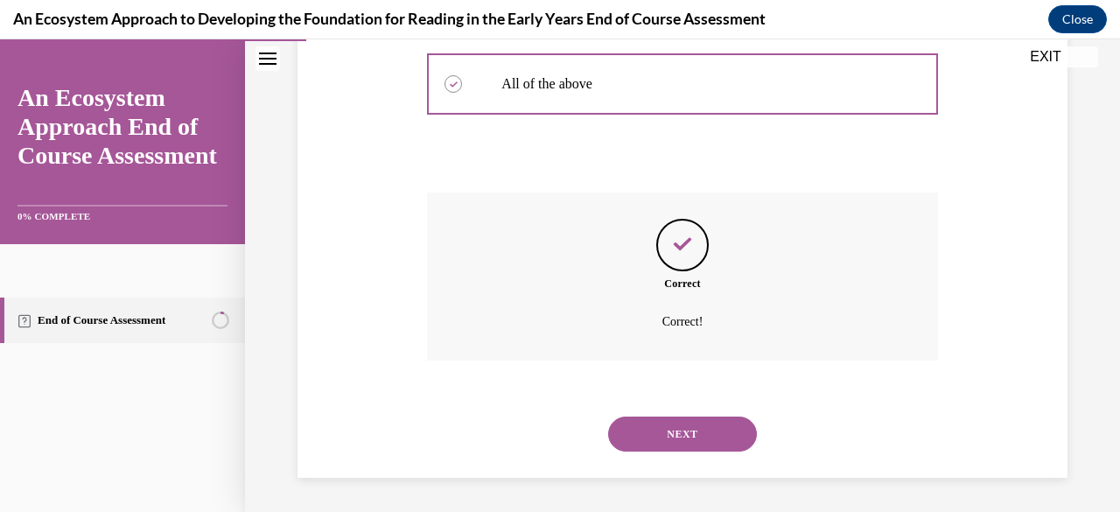
click at [738, 435] on button "NEXT" at bounding box center [682, 433] width 149 height 35
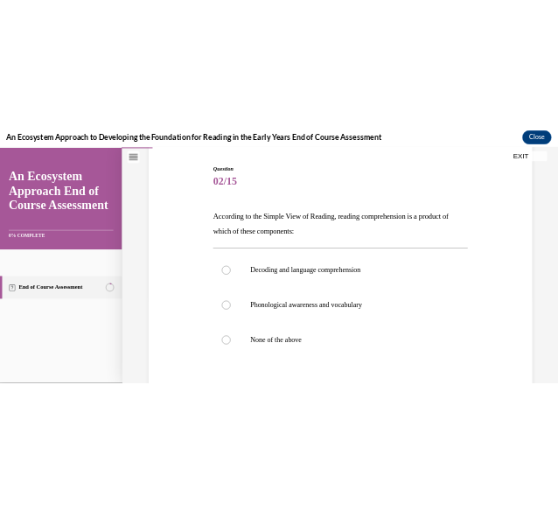
scroll to position [178, 0]
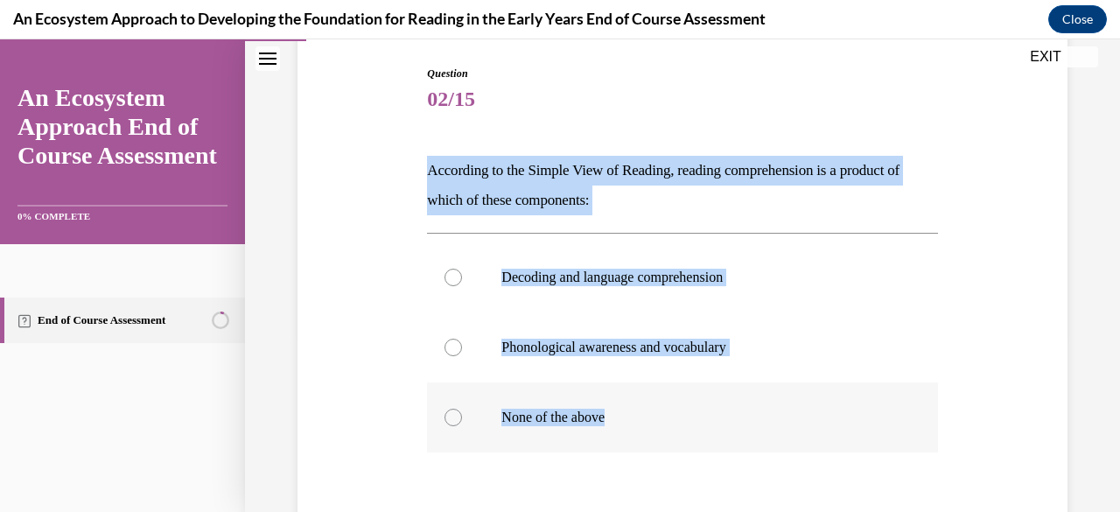
drag, startPoint x: 416, startPoint y: 183, endPoint x: 661, endPoint y: 308, distance: 275.0
click at [661, 424] on div "Question 02/15 According to the Simple View of Reading, reading comprehension i…" at bounding box center [682, 341] width 778 height 656
copy div "According to the Simple View of Reading, reading comprehension is a product of …"
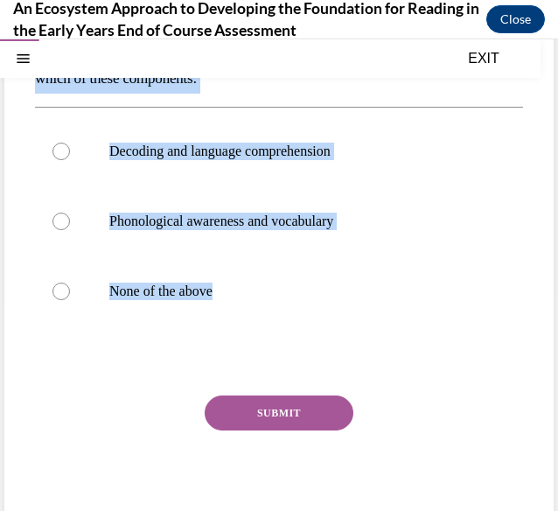
scroll to position [211, 0]
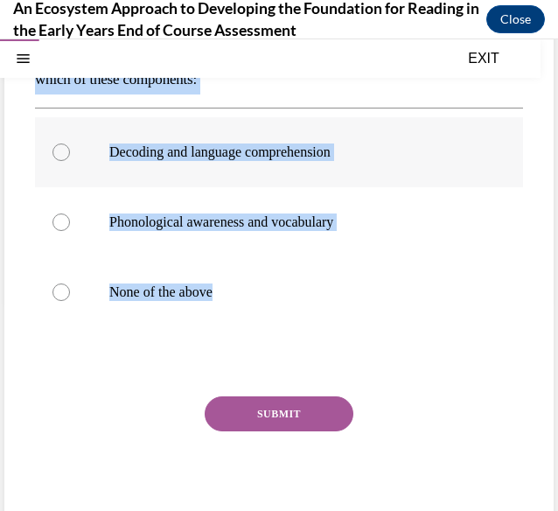
click at [129, 132] on label "Decoding and language comprehension" at bounding box center [279, 152] width 488 height 70
click at [70, 143] on input "Decoding and language comprehension" at bounding box center [60, 151] width 17 height 17
radio input "true"
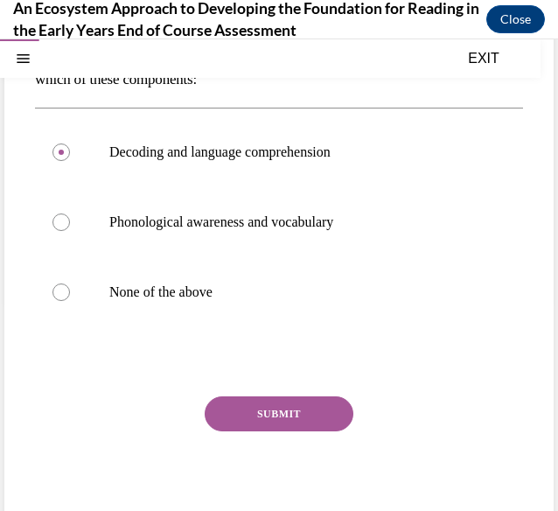
click at [227, 411] on button "SUBMIT" at bounding box center [279, 413] width 149 height 35
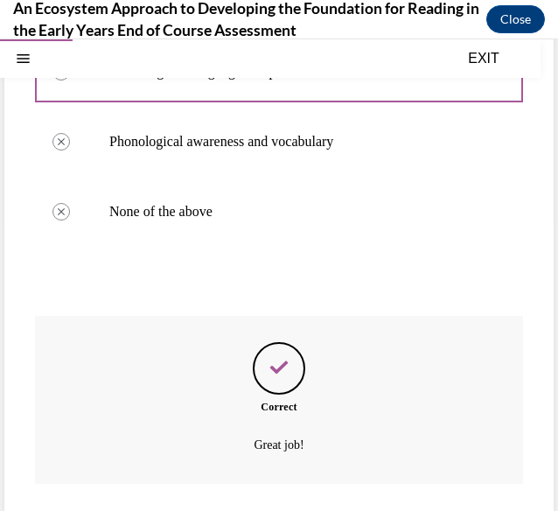
scroll to position [398, 0]
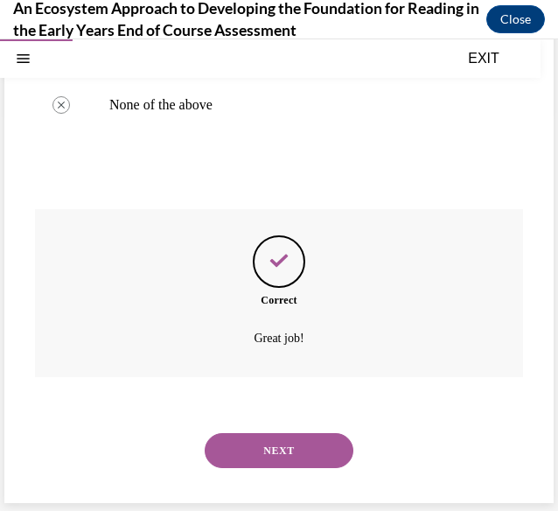
click at [297, 466] on button "NEXT" at bounding box center [279, 450] width 149 height 35
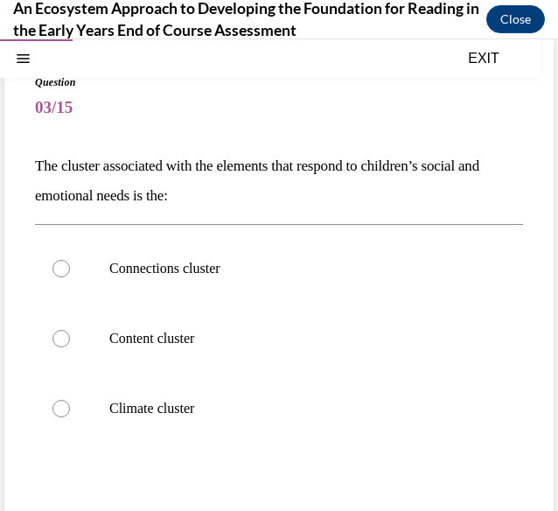
scroll to position [96, 0]
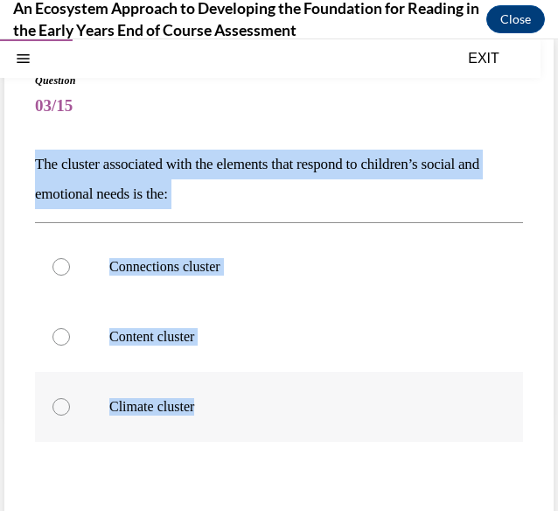
drag, startPoint x: 24, startPoint y: 168, endPoint x: 220, endPoint y: 408, distance: 310.2
click at [220, 408] on div "Question 03/15 The cluster associated with the elements that respond to childre…" at bounding box center [278, 350] width 549 height 625
click at [0, 290] on div "Question 03/15 The cluster associated with the elements that respond to childre…" at bounding box center [279, 335] width 558 height 674
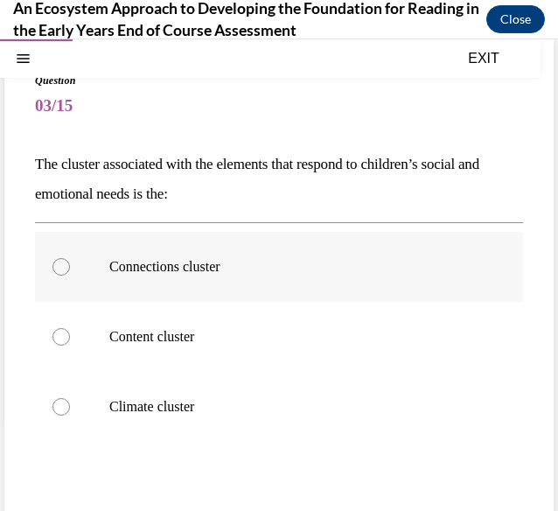
click at [84, 286] on label "Connections cluster" at bounding box center [279, 267] width 488 height 70
click at [70, 276] on input "Connections cluster" at bounding box center [60, 266] width 17 height 17
radio input "true"
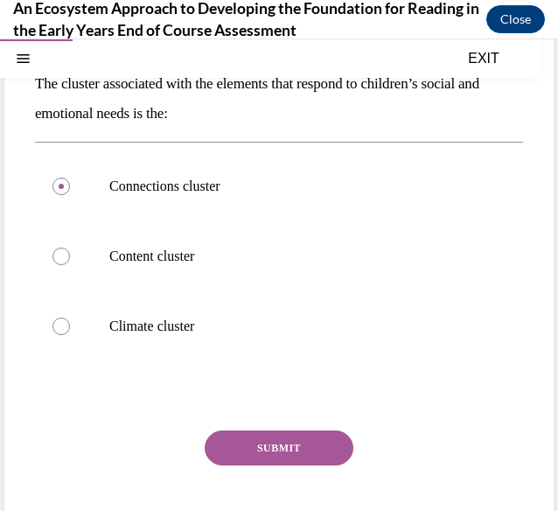
scroll to position [199, 0]
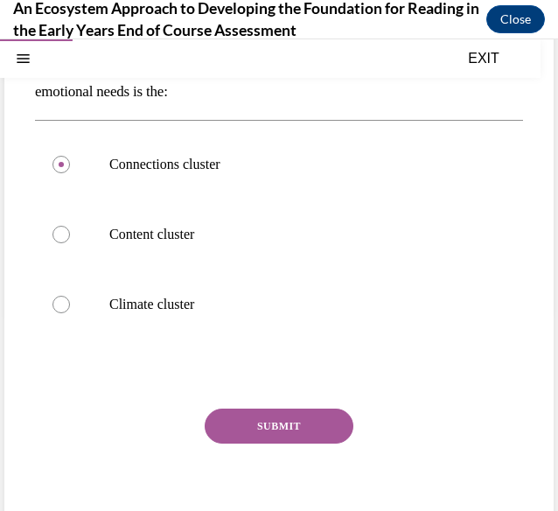
click at [266, 433] on button "SUBMIT" at bounding box center [279, 425] width 149 height 35
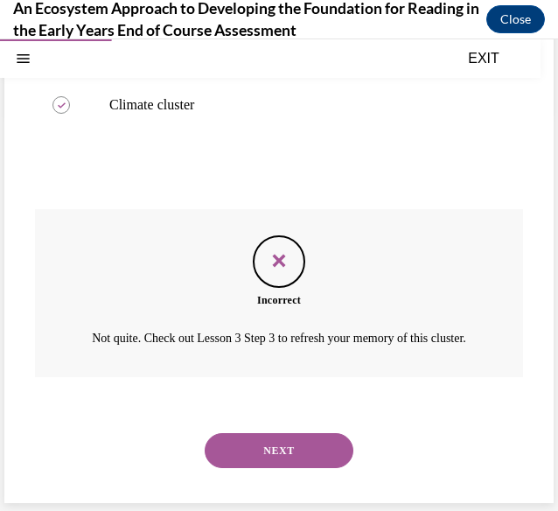
scroll to position [418, 0]
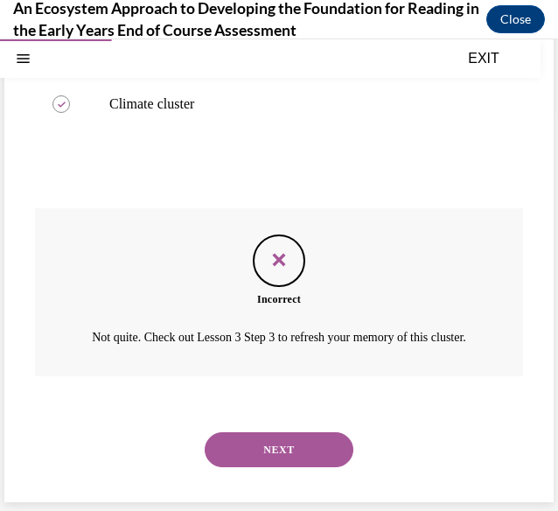
click at [280, 457] on button "NEXT" at bounding box center [279, 449] width 149 height 35
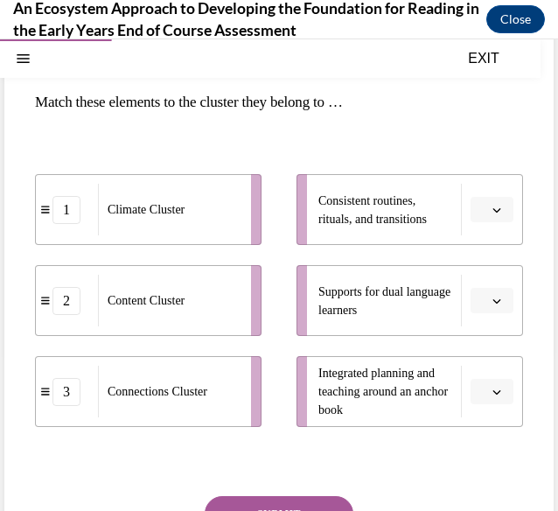
scroll to position [159, 0]
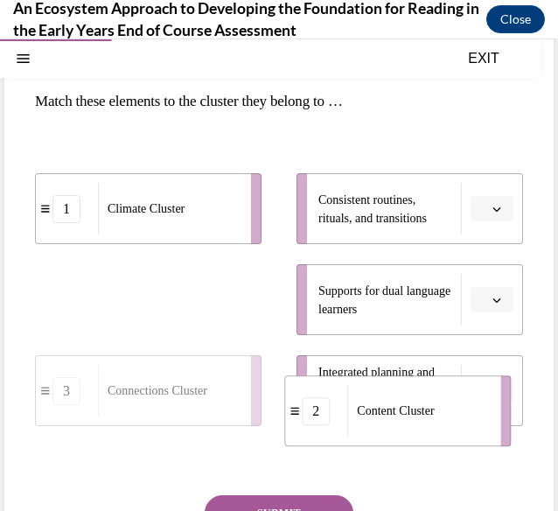
drag, startPoint x: 127, startPoint y: 304, endPoint x: 387, endPoint y: 405, distance: 278.9
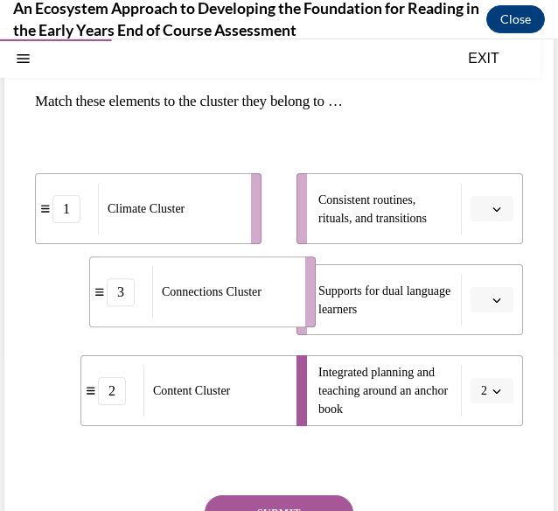
drag, startPoint x: 206, startPoint y: 318, endPoint x: 264, endPoint y: 313, distance: 57.9
click at [264, 313] on div "Connections Cluster" at bounding box center [223, 292] width 142 height 52
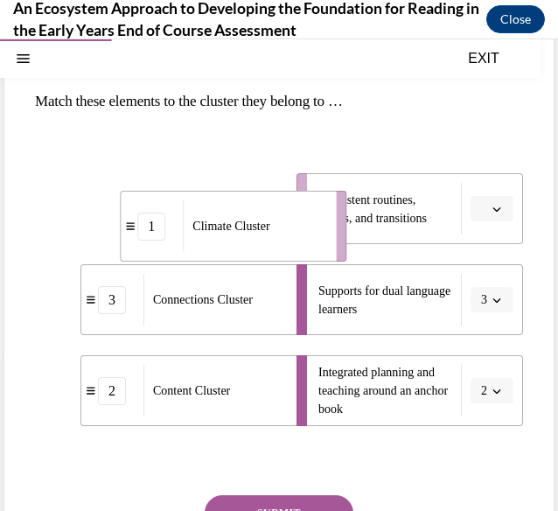
drag, startPoint x: 201, startPoint y: 204, endPoint x: 290, endPoint y: 213, distance: 88.9
click at [290, 213] on div "Climate Cluster" at bounding box center [254, 226] width 142 height 52
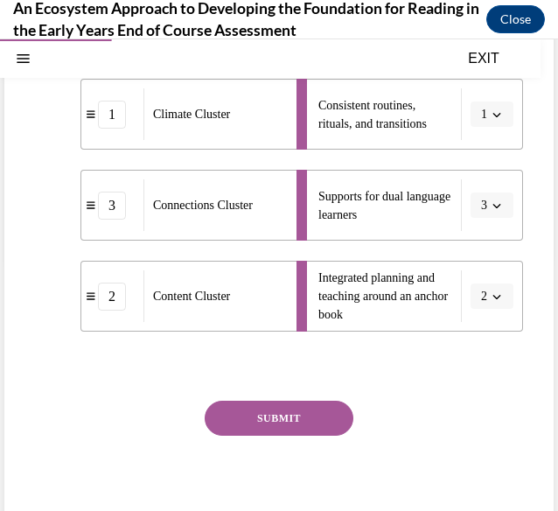
click at [324, 410] on button "SUBMIT" at bounding box center [279, 418] width 149 height 35
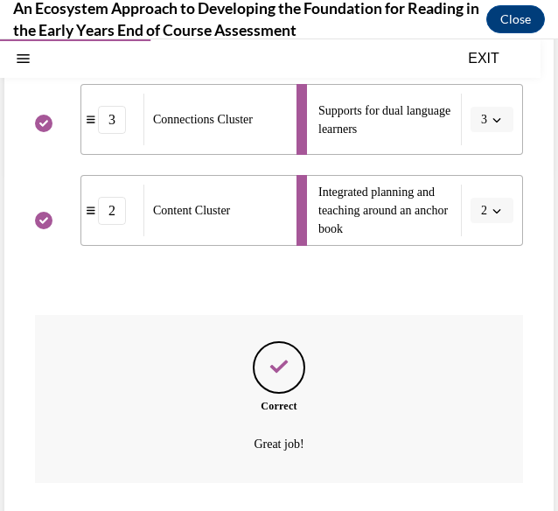
scroll to position [445, 0]
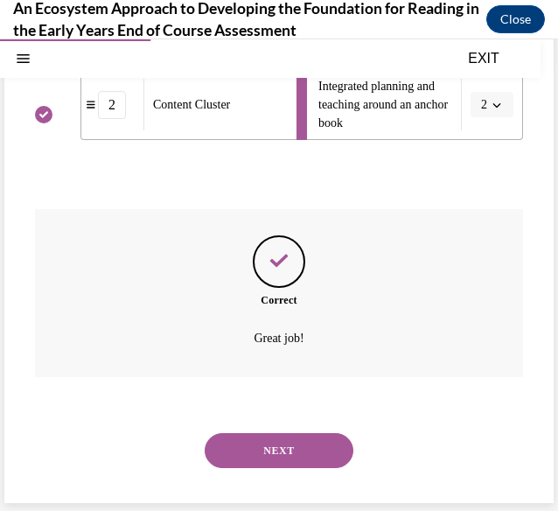
click at [304, 454] on button "NEXT" at bounding box center [279, 450] width 149 height 35
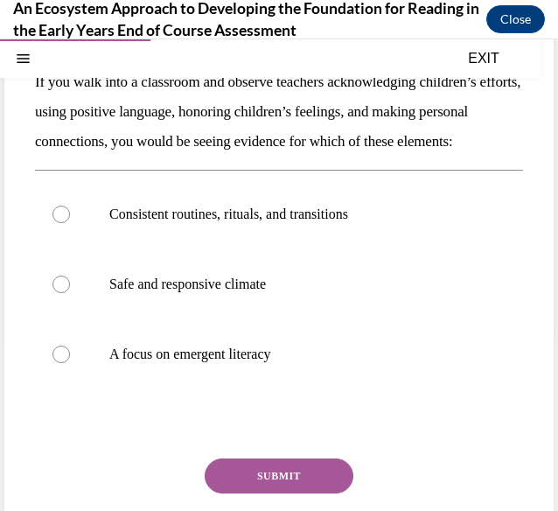
scroll to position [184, 0]
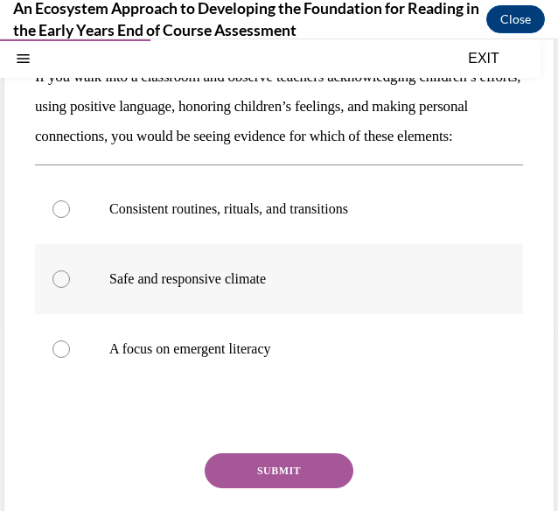
click at [328, 314] on label "Safe and responsive climate" at bounding box center [279, 279] width 488 height 70
click at [70, 288] on input "Safe and responsive climate" at bounding box center [60, 278] width 17 height 17
radio input "true"
click at [297, 487] on button "SUBMIT" at bounding box center [279, 470] width 149 height 35
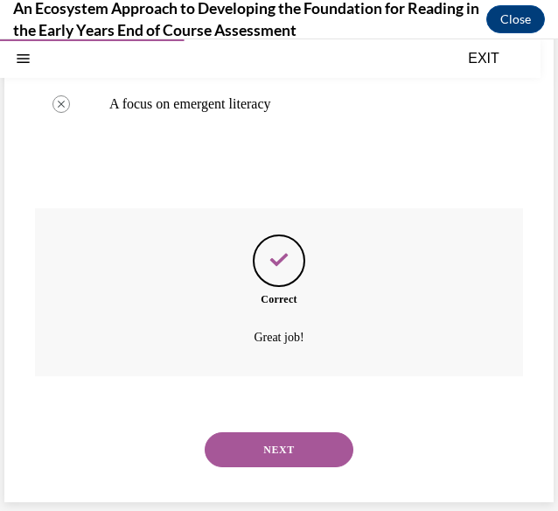
scroll to position [457, 0]
click at [294, 479] on div "NEXT" at bounding box center [279, 450] width 488 height 70
click at [287, 443] on button "NEXT" at bounding box center [279, 449] width 149 height 35
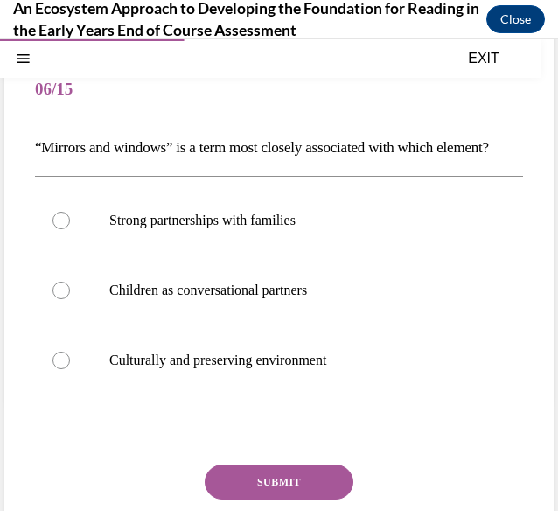
scroll to position [121, 0]
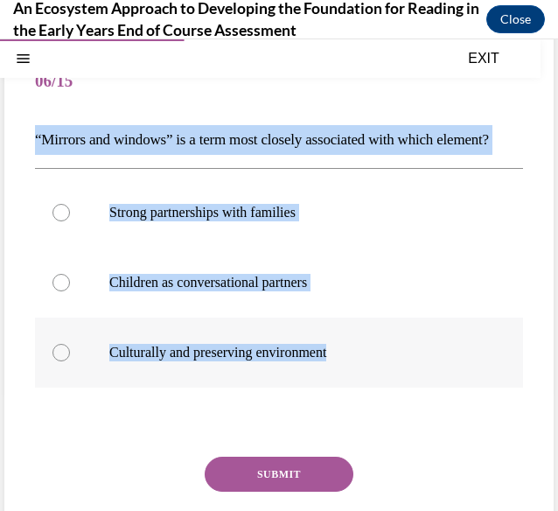
drag, startPoint x: 29, startPoint y: 135, endPoint x: 392, endPoint y: 383, distance: 439.9
click at [392, 383] on div "Question 06/15 “Mirrors and windows” is a term most closely associated with whi…" at bounding box center [278, 311] width 549 height 596
copy div "“Mirrors and windows” is a term most closely associated with which element? Str…"
click at [468, 155] on p "“Mirrors and windows” is a term most closely associated with which element?" at bounding box center [279, 140] width 488 height 30
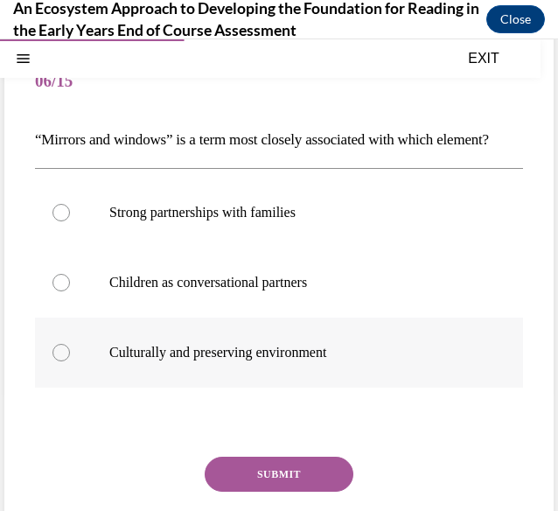
click at [293, 354] on label "Culturally and preserving environment" at bounding box center [279, 353] width 488 height 70
click at [70, 354] on input "Culturally and preserving environment" at bounding box center [60, 352] width 17 height 17
radio input "true"
click at [254, 489] on button "SUBMIT" at bounding box center [279, 474] width 149 height 35
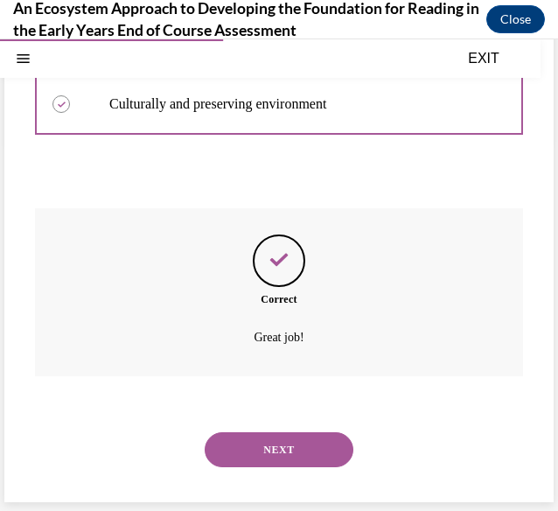
scroll to position [398, 0]
click at [258, 464] on button "NEXT" at bounding box center [279, 449] width 149 height 35
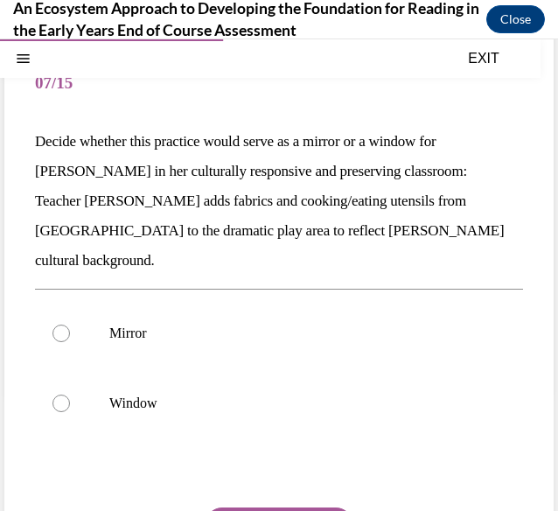
scroll to position [118, 0]
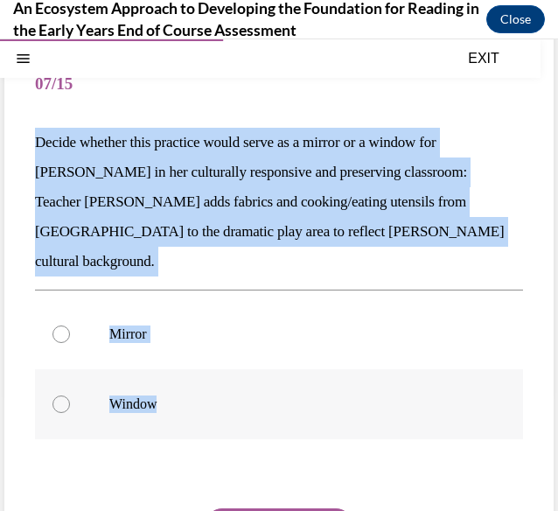
drag, startPoint x: 39, startPoint y: 139, endPoint x: 257, endPoint y: 365, distance: 313.6
click at [257, 365] on div "Question 07/15 Decide whether this practice would serve as a mirror or a window…" at bounding box center [279, 351] width 488 height 601
copy div "Decide whether this practice would serve as a mirror or a window for Mei Ling i…"
click at [136, 395] on p "Window" at bounding box center [294, 403] width 370 height 17
click at [70, 395] on input "Window" at bounding box center [60, 403] width 17 height 17
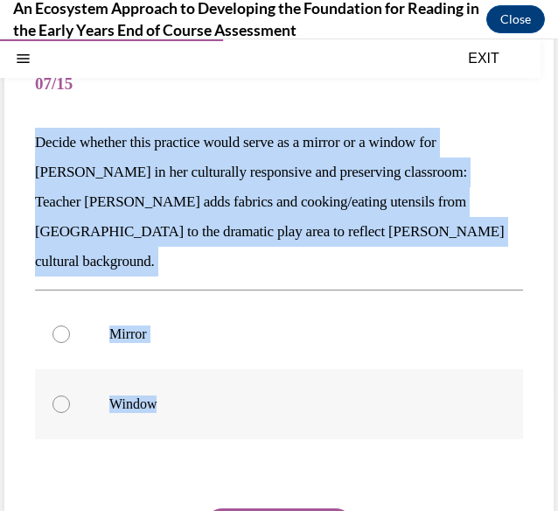
radio input "true"
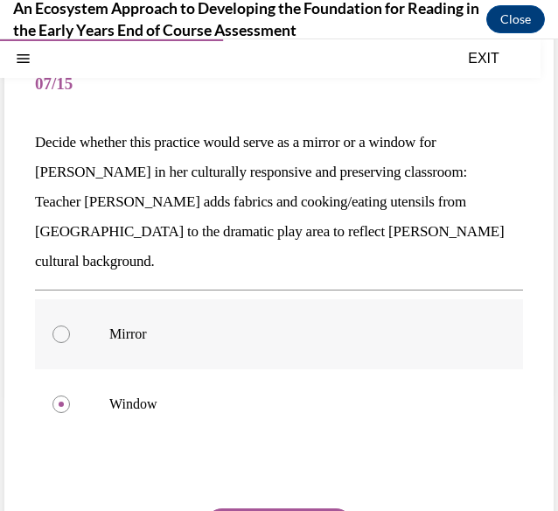
click at [105, 304] on label "Mirror" at bounding box center [279, 334] width 488 height 70
click at [70, 325] on input "Mirror" at bounding box center [60, 333] width 17 height 17
radio input "true"
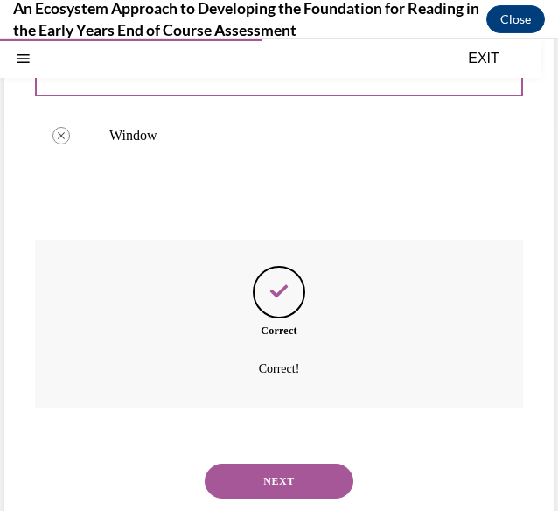
scroll to position [387, 0]
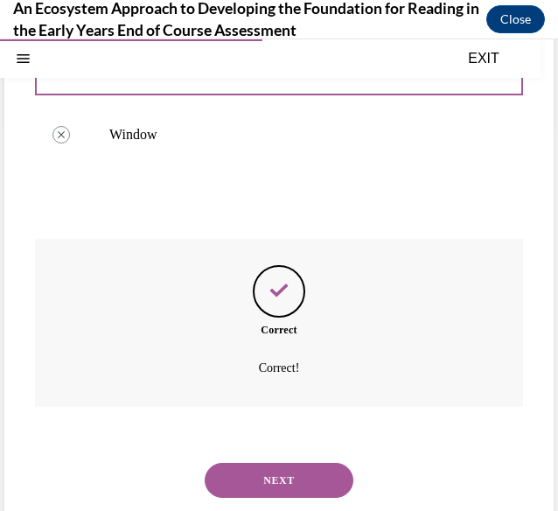
click at [262, 463] on button "NEXT" at bounding box center [279, 480] width 149 height 35
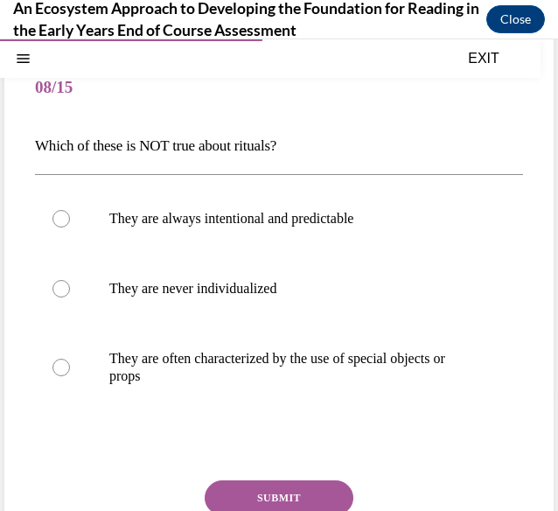
scroll to position [115, 0]
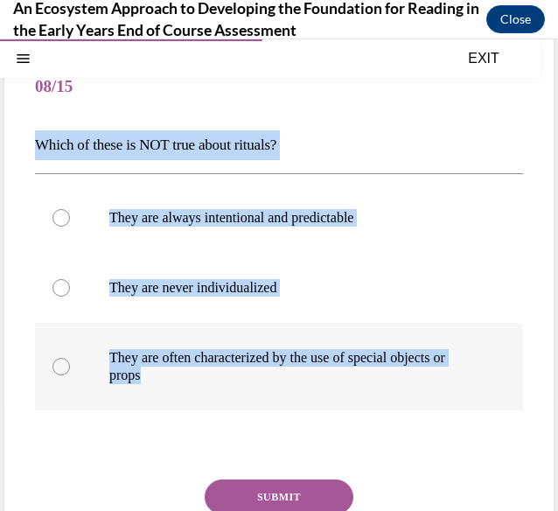
drag, startPoint x: 16, startPoint y: 144, endPoint x: 360, endPoint y: 380, distance: 417.3
click at [360, 380] on div "Question 08/15 Which of these is NOT true about rituals? They are always intent…" at bounding box center [278, 324] width 549 height 613
copy div "Which of these is NOT true about rituals? They are always intentional and predi…"
click at [120, 365] on p "They are often characterized by the use of special objects or props" at bounding box center [294, 366] width 370 height 35
click at [70, 365] on input "They are often characterized by the use of special objects or props" at bounding box center [60, 366] width 17 height 17
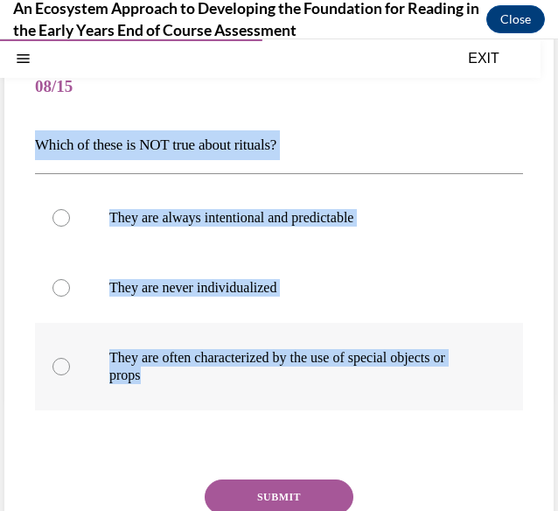
radio input "true"
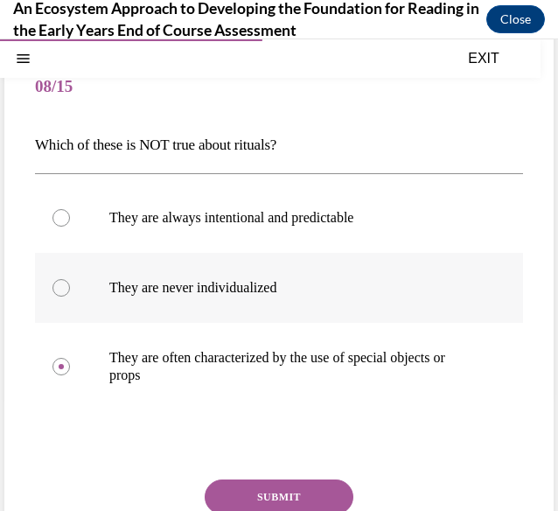
click at [137, 290] on p "They are never individualized" at bounding box center [294, 287] width 370 height 17
click at [70, 290] on input "They are never individualized" at bounding box center [60, 287] width 17 height 17
radio input "true"
click at [255, 492] on button "SUBMIT" at bounding box center [279, 496] width 149 height 35
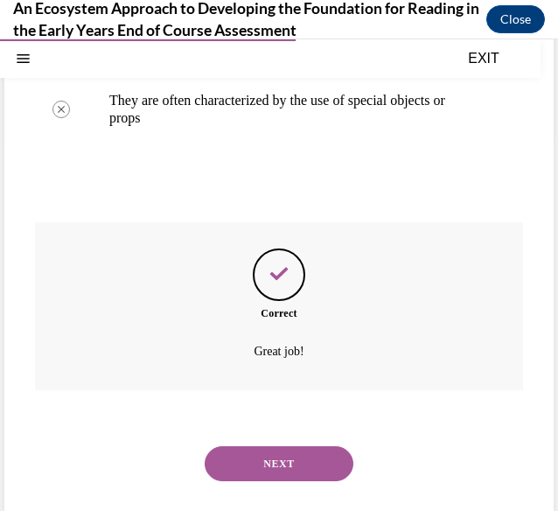
scroll to position [386, 0]
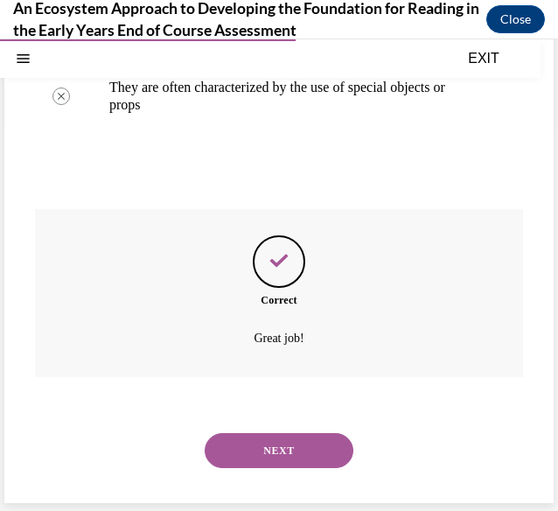
click at [263, 452] on button "NEXT" at bounding box center [279, 450] width 149 height 35
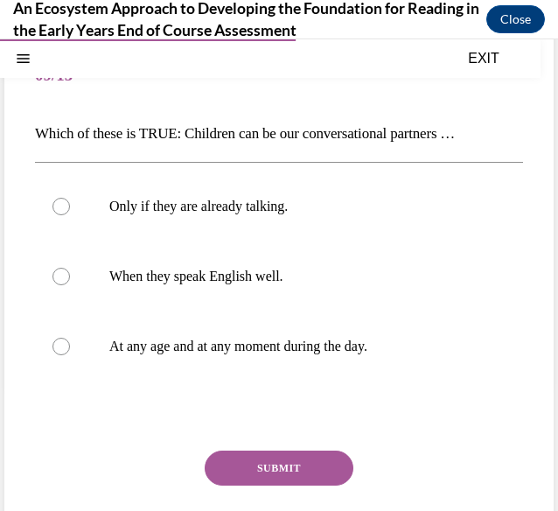
scroll to position [128, 0]
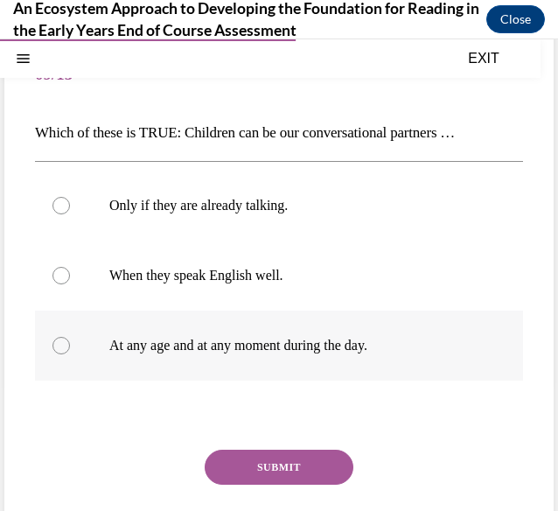
click at [241, 352] on p "At any age and at any moment during the day." at bounding box center [294, 345] width 370 height 17
click at [70, 352] on input "At any age and at any moment during the day." at bounding box center [60, 345] width 17 height 17
radio input "true"
click at [243, 463] on button "SUBMIT" at bounding box center [279, 467] width 149 height 35
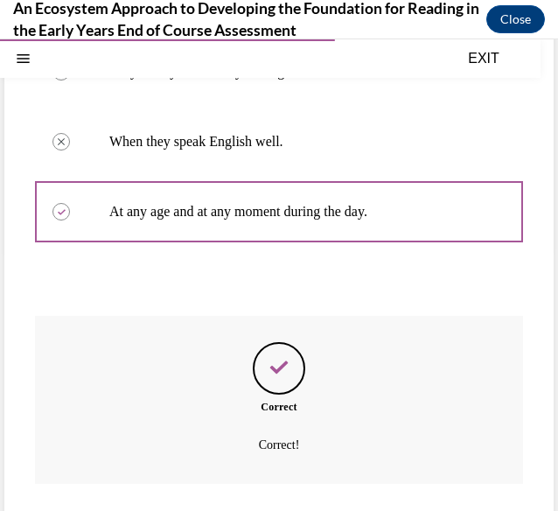
scroll to position [368, 0]
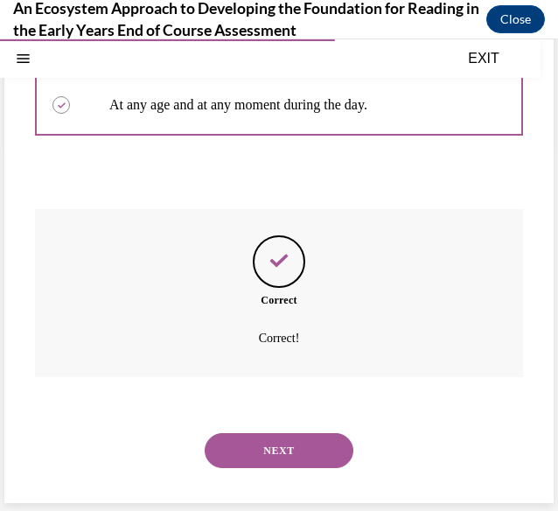
click at [243, 457] on button "NEXT" at bounding box center [279, 450] width 149 height 35
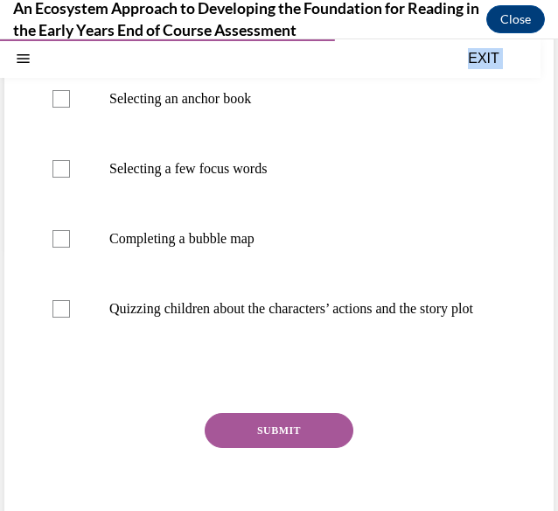
scroll to position [344, 0]
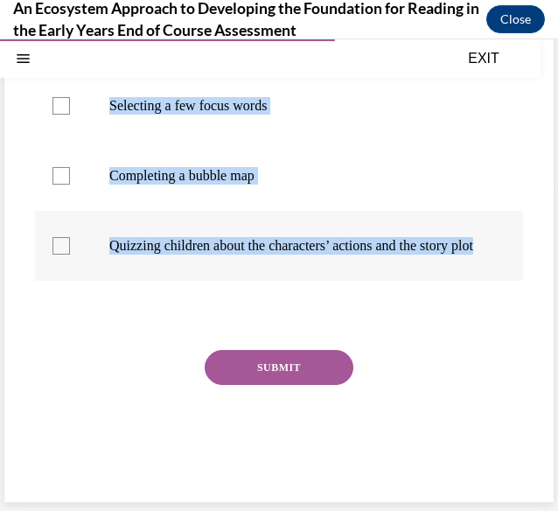
drag, startPoint x: 19, startPoint y: 129, endPoint x: 258, endPoint y: 258, distance: 271.6
click at [258, 258] on div "Question 10/15 Which of these are typically part of planning integrated purpose…" at bounding box center [278, 154] width 549 height 695
copy div "Which of these are typically part of planning integrated purposeful lessons wit…"
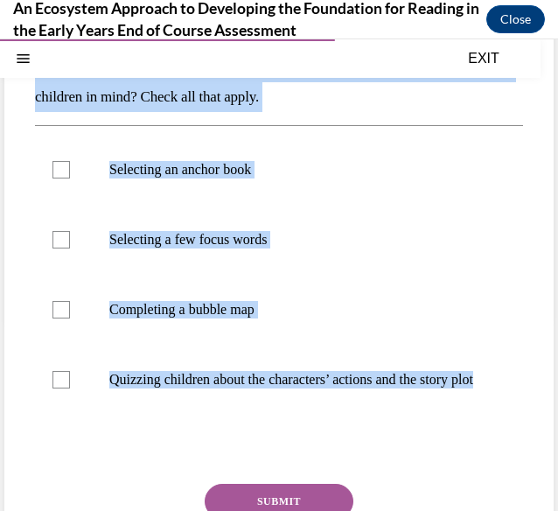
scroll to position [192, 0]
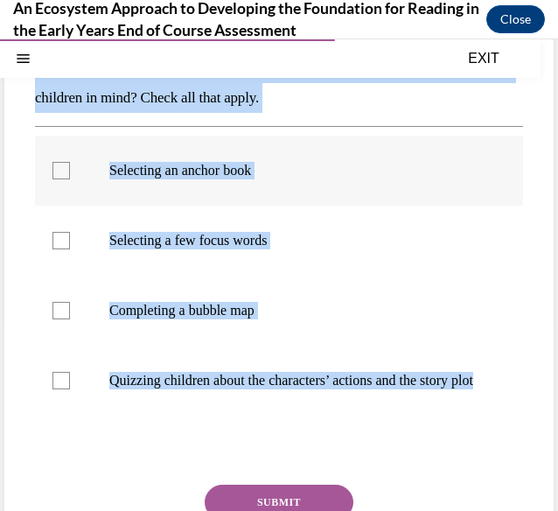
click at [250, 167] on p "Selecting an anchor book" at bounding box center [294, 170] width 370 height 17
click at [70, 167] on input "Selecting an anchor book" at bounding box center [60, 170] width 17 height 17
checkbox input "true"
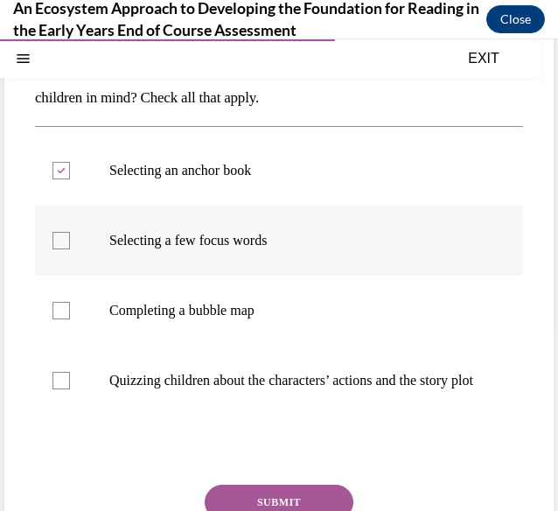
click at [219, 253] on label "Selecting a few focus words" at bounding box center [279, 241] width 488 height 70
click at [70, 249] on input "Selecting a few focus words" at bounding box center [60, 240] width 17 height 17
checkbox input "true"
click at [194, 312] on p "Completing a bubble map" at bounding box center [294, 310] width 370 height 17
click at [70, 312] on input "Completing a bubble map" at bounding box center [60, 310] width 17 height 17
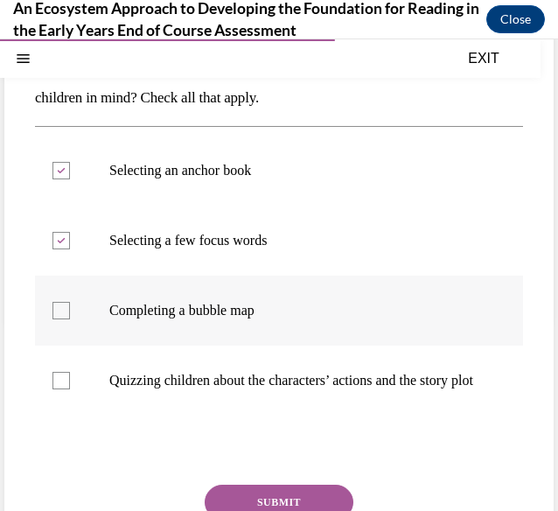
checkbox input "true"
click at [266, 506] on button "SUBMIT" at bounding box center [279, 502] width 149 height 35
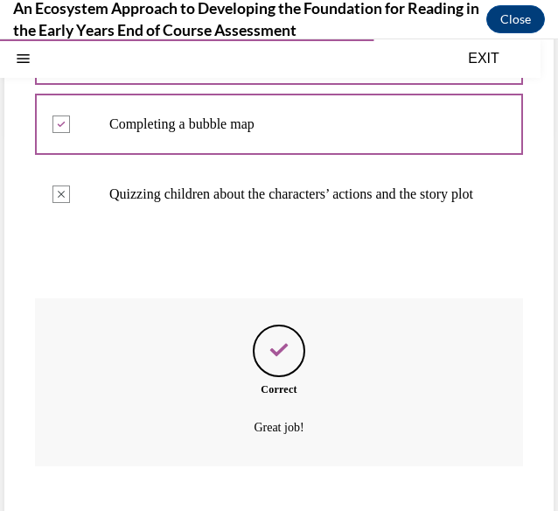
scroll to position [485, 0]
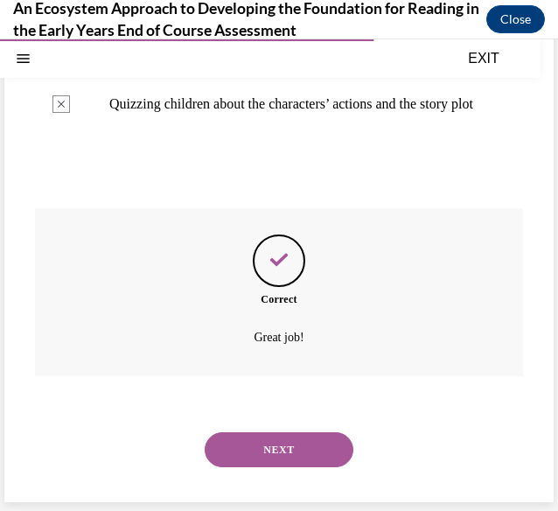
click at [264, 443] on button "NEXT" at bounding box center [279, 449] width 149 height 35
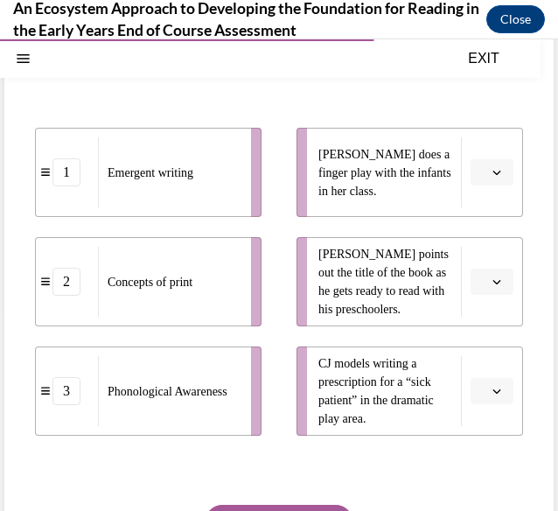
scroll to position [206, 0]
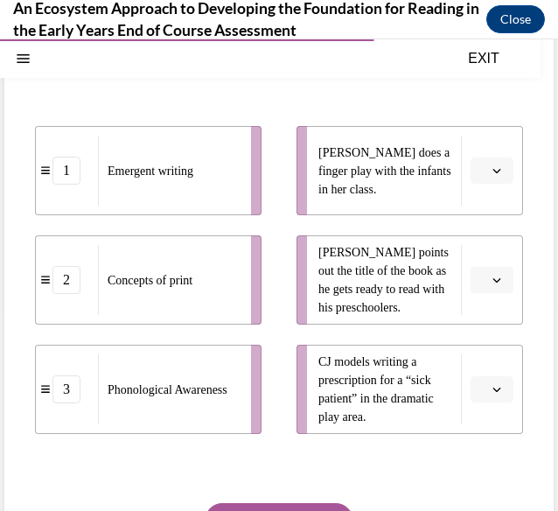
click at [206, 206] on div "Emergent writing" at bounding box center [169, 171] width 142 height 70
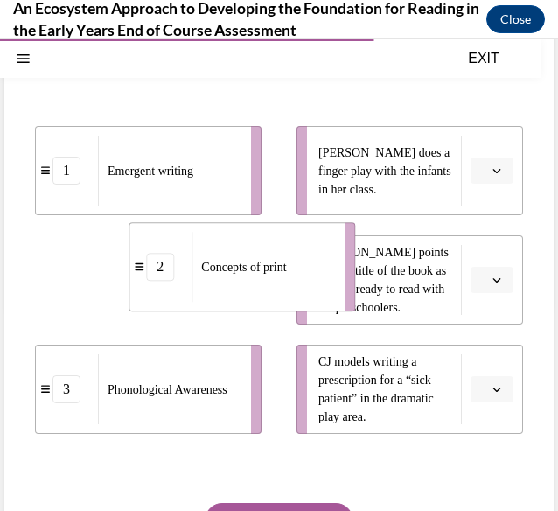
drag, startPoint x: 175, startPoint y: 347, endPoint x: 272, endPoint y: 337, distance: 97.7
click at [272, 311] on li "2 Concepts of print" at bounding box center [242, 266] width 227 height 89
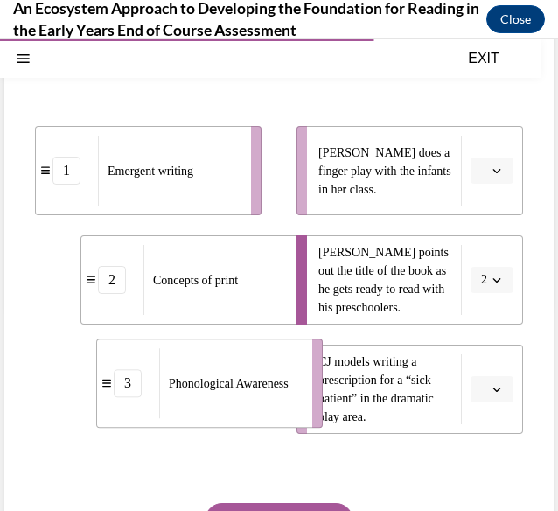
drag, startPoint x: 191, startPoint y: 438, endPoint x: 252, endPoint y: 432, distance: 61.5
click at [252, 418] on div "Phonological Awareness" at bounding box center [230, 383] width 142 height 70
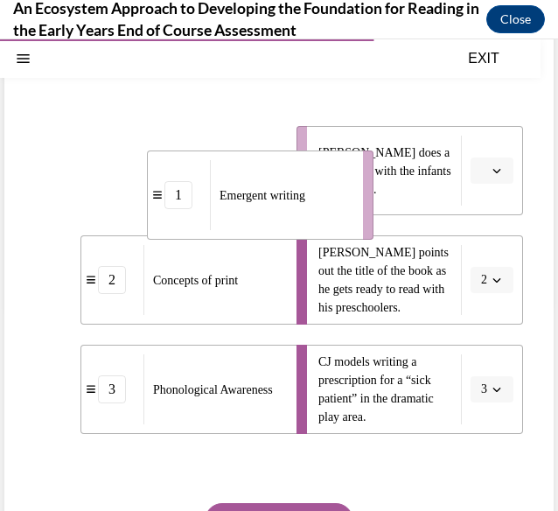
drag, startPoint x: 205, startPoint y: 181, endPoint x: 350, endPoint y: 213, distance: 148.8
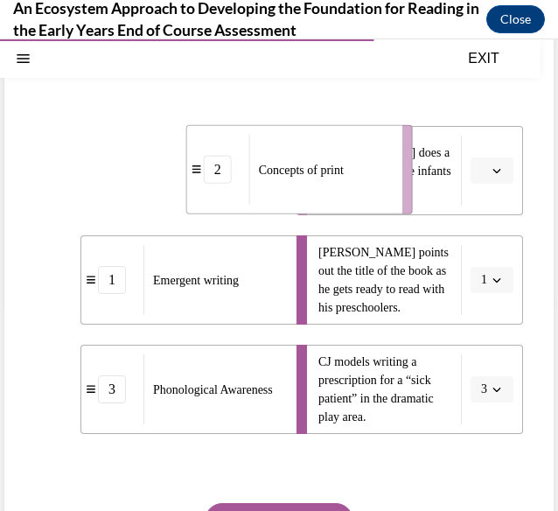
drag, startPoint x: 198, startPoint y: 193, endPoint x: 349, endPoint y: 192, distance: 151.3
click at [344, 176] on span "Concepts of print" at bounding box center [301, 169] width 85 height 13
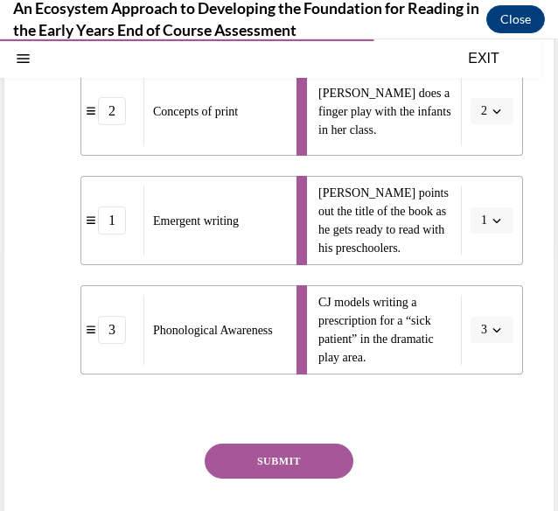
scroll to position [268, 0]
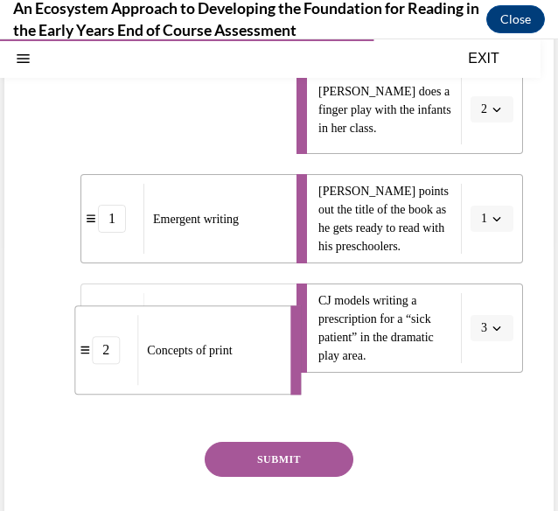
drag, startPoint x: 191, startPoint y: 139, endPoint x: 185, endPoint y: 379, distance: 239.7
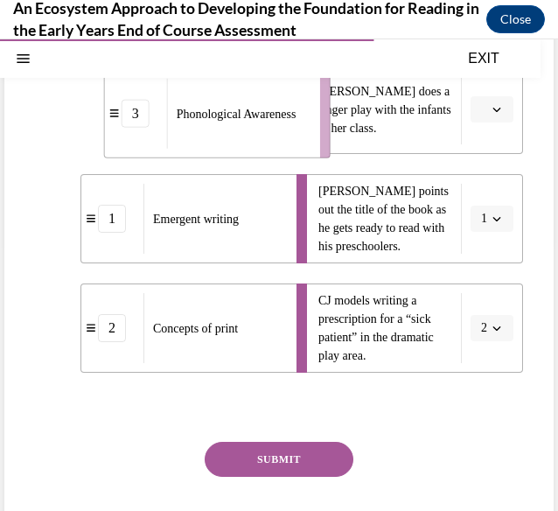
drag, startPoint x: 143, startPoint y: 151, endPoint x: 217, endPoint y: 156, distance: 73.6
click at [217, 120] on span "Phonological Awareness" at bounding box center [237, 113] width 120 height 13
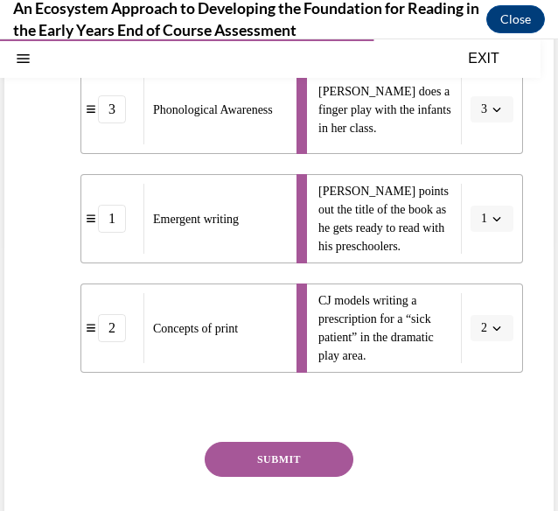
click at [248, 477] on button "SUBMIT" at bounding box center [279, 459] width 149 height 35
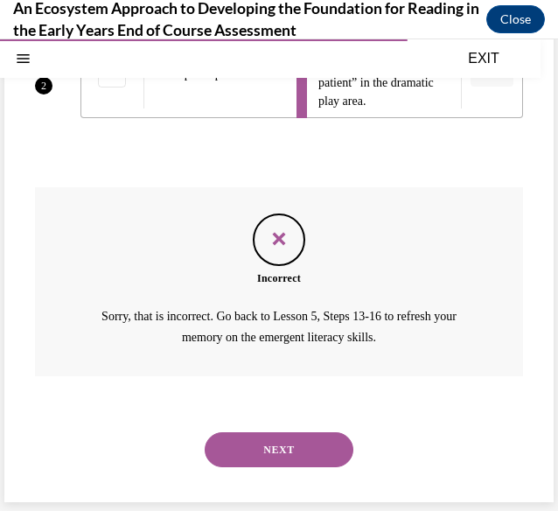
scroll to position [551, 0]
click at [262, 452] on button "NEXT" at bounding box center [279, 449] width 149 height 35
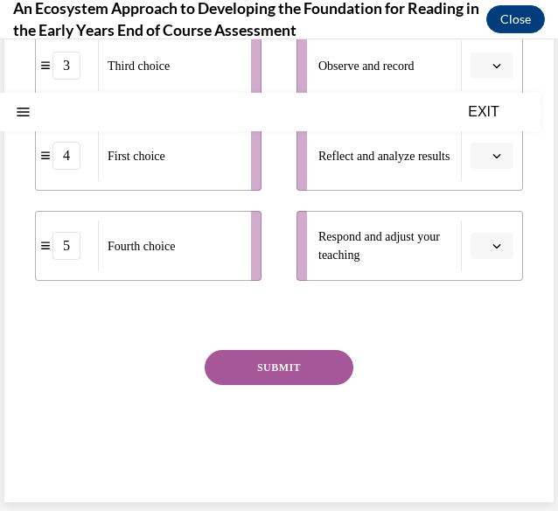
scroll to position [0, 0]
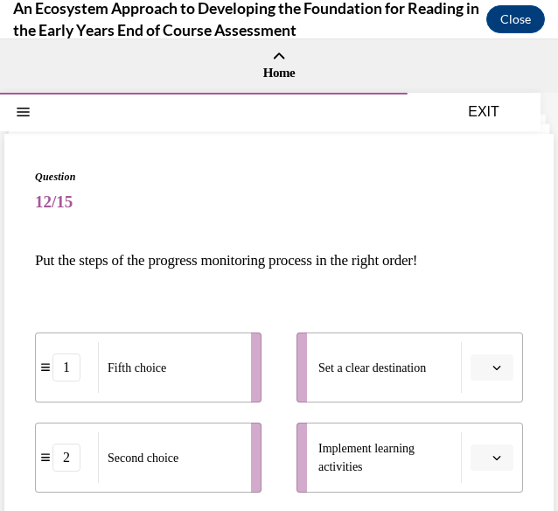
drag, startPoint x: 541, startPoint y: 191, endPoint x: 546, endPoint y: 207, distance: 17.4
click at [546, 207] on div "Home Question 11/15 Match these teacher-planned activities to the emergent lite…" at bounding box center [279, 274] width 558 height 471
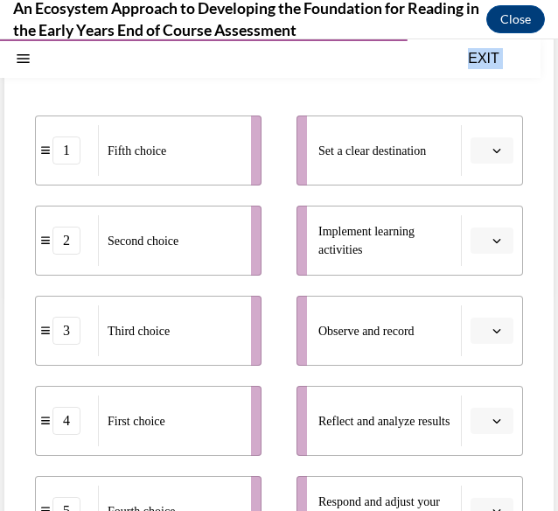
scroll to position [481, 0]
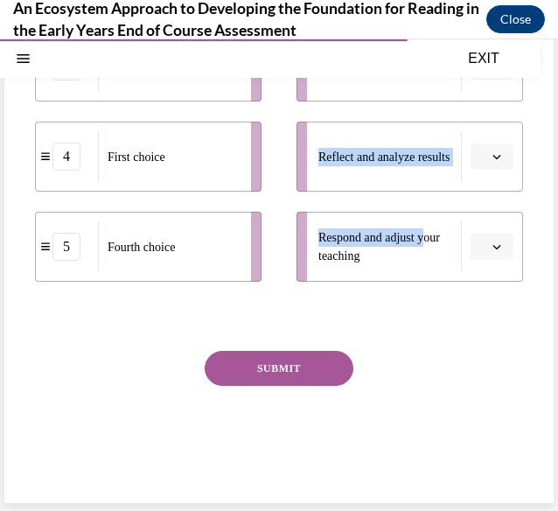
drag, startPoint x: 24, startPoint y: 155, endPoint x: 322, endPoint y: 265, distance: 317.2
click at [317, 265] on div "Question 12/15 Put the steps of the progress monitoring process in the right or…" at bounding box center [278, 78] width 549 height 850
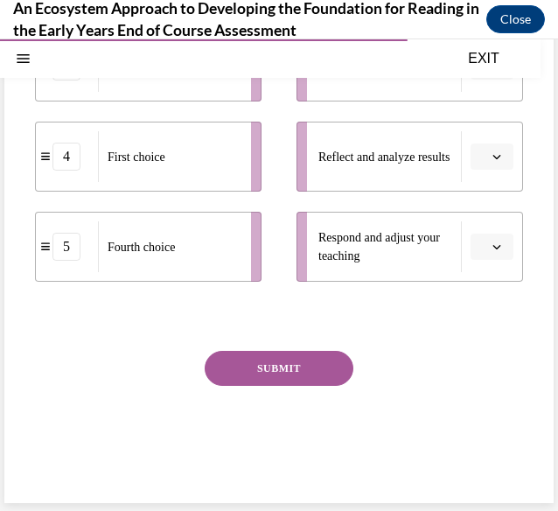
click at [471, 305] on div at bounding box center [279, 314] width 488 height 21
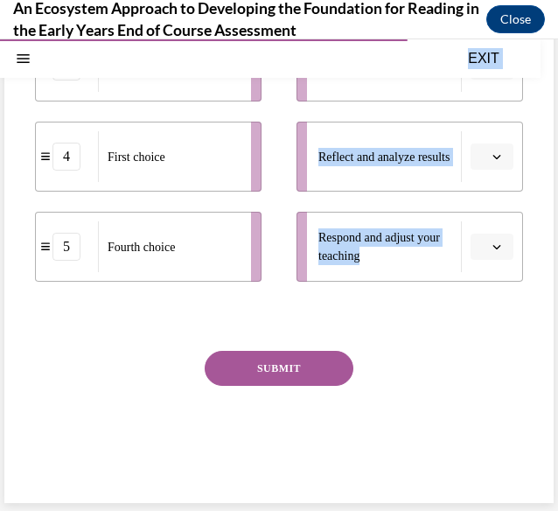
drag, startPoint x: 464, startPoint y: 298, endPoint x: -2, endPoint y: 256, distance: 468.1
click at [0, 256] on html "SKIP TO STEP EXIT An Ecosystem Approach End of Course Assessment 0% COMPLETE En…" at bounding box center [279, 274] width 558 height 471
click at [17, 288] on div "Question 12/15 Put the steps of the progress monitoring process in the right or…" at bounding box center [278, 78] width 549 height 850
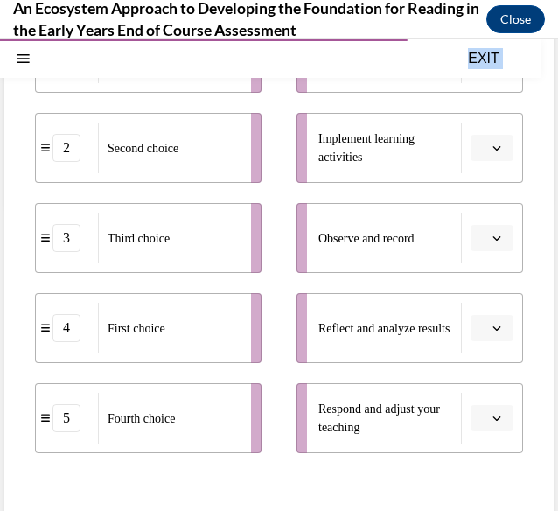
scroll to position [378, 0]
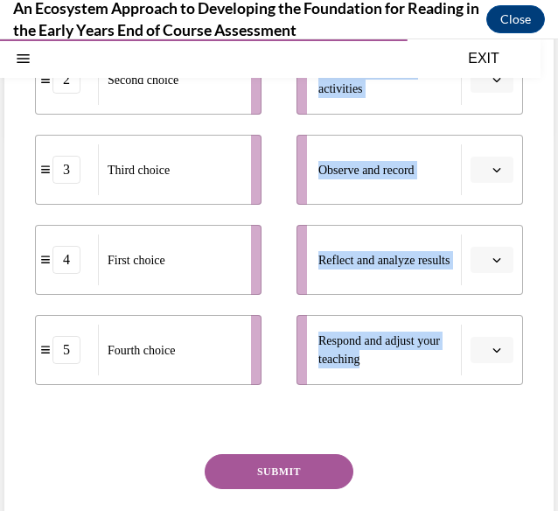
drag, startPoint x: 17, startPoint y: 101, endPoint x: 483, endPoint y: 382, distance: 543.5
click at [483, 382] on div "Question 12/15 Put the steps of the progress monitoring process in the right or…" at bounding box center [278, 181] width 549 height 850
copy div "Put the steps of the progress monitoring process in the right order! 1 Fifth ch…"
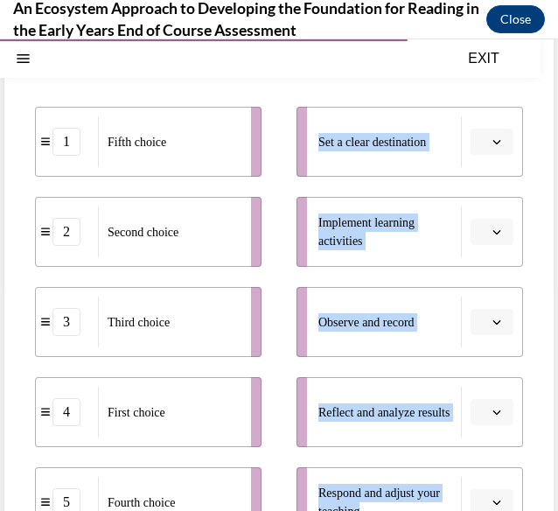
scroll to position [220, 0]
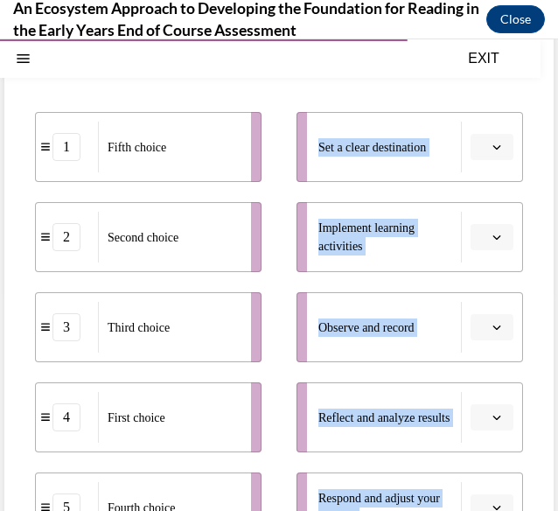
click at [481, 150] on span "Please select an option" at bounding box center [484, 146] width 6 height 17
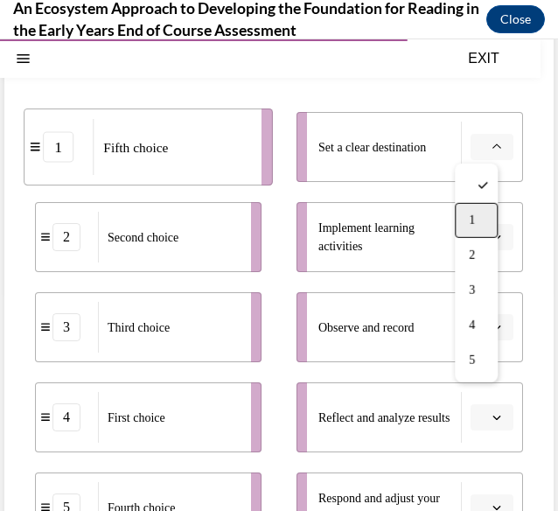
click at [471, 219] on span "1" at bounding box center [472, 220] width 6 height 14
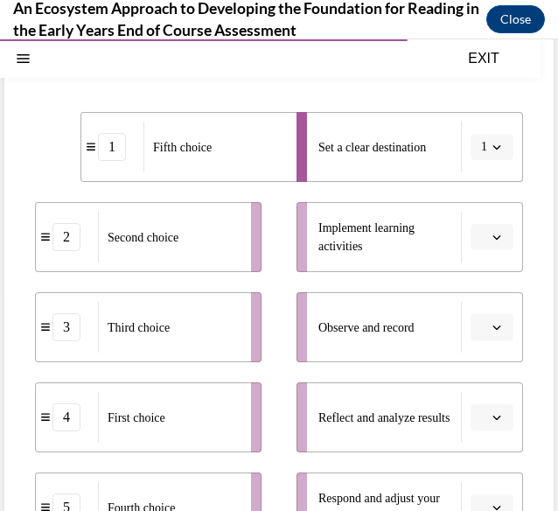
click at [491, 233] on span "button" at bounding box center [497, 237] width 12 height 12
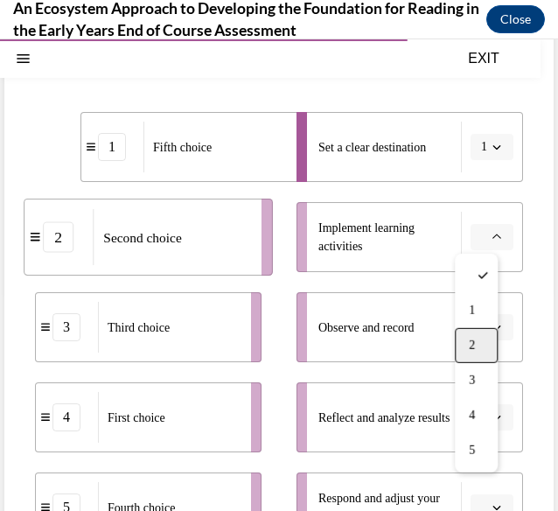
click at [469, 347] on span "2" at bounding box center [472, 346] width 6 height 14
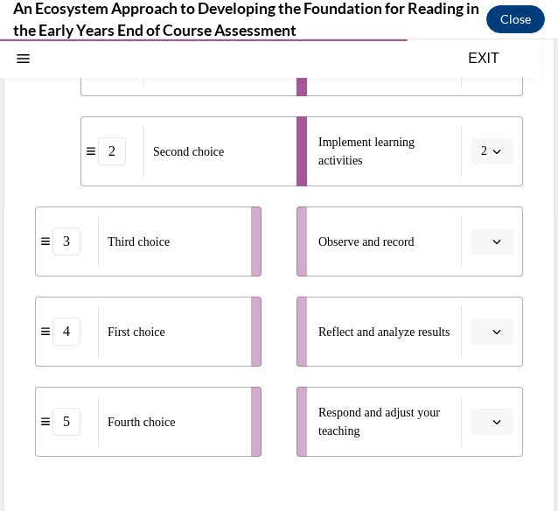
scroll to position [304, 0]
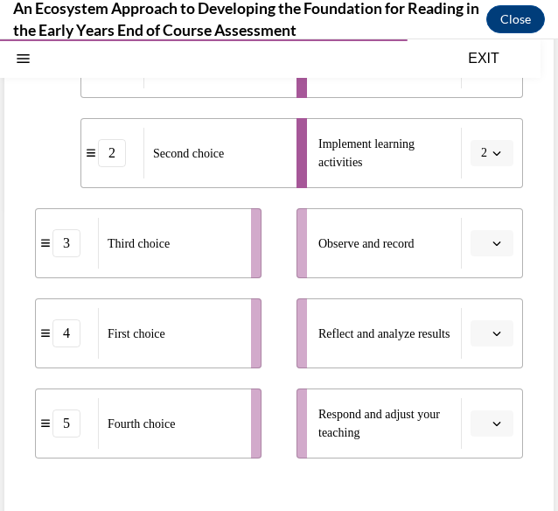
click at [487, 256] on li "Observe and record" at bounding box center [410, 243] width 227 height 70
click at [492, 239] on icon "button" at bounding box center [496, 243] width 9 height 9
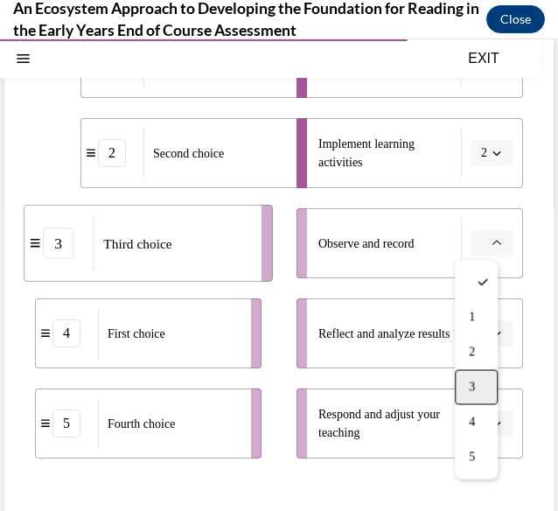
click at [474, 380] on span "3" at bounding box center [472, 387] width 6 height 14
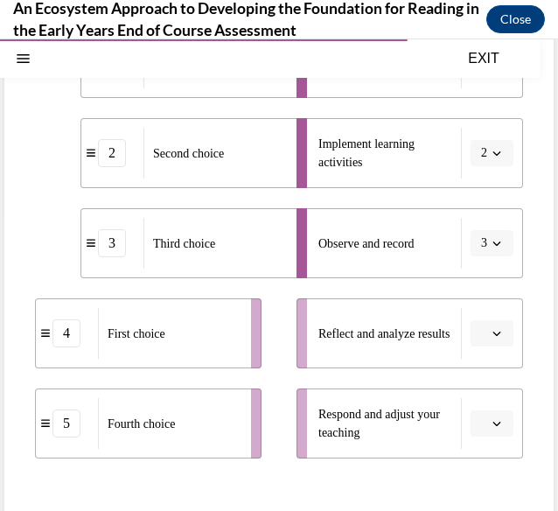
click at [492, 339] on button "button" at bounding box center [492, 333] width 43 height 26
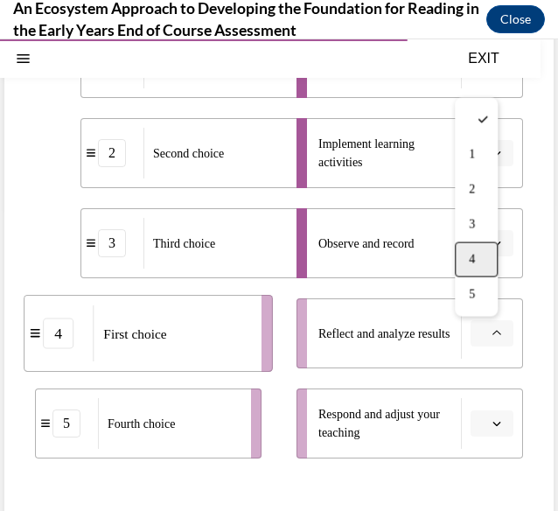
click at [467, 270] on div "4" at bounding box center [476, 259] width 43 height 35
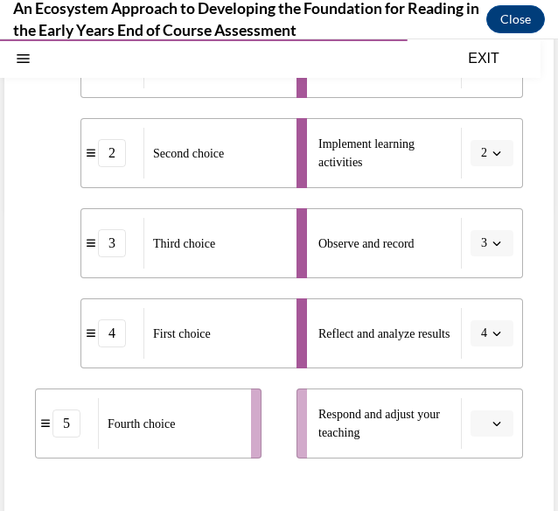
click at [496, 420] on button "button" at bounding box center [492, 423] width 43 height 26
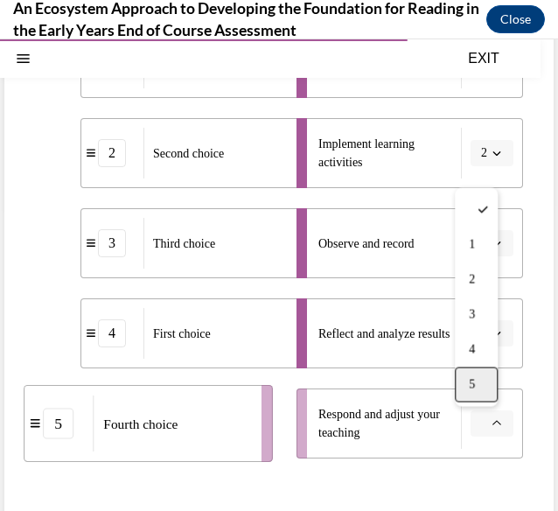
click at [471, 369] on div "5" at bounding box center [476, 384] width 43 height 35
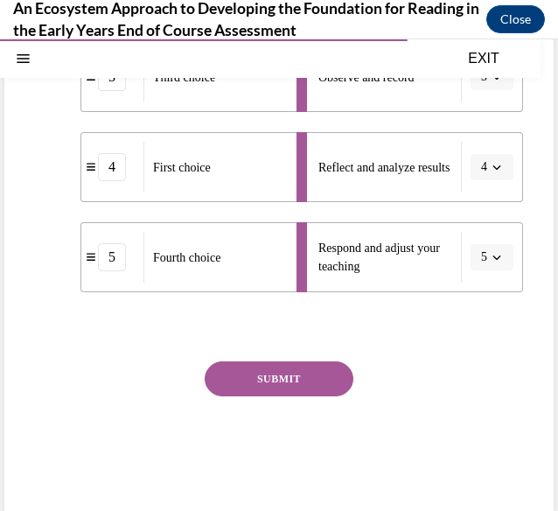
scroll to position [479, 0]
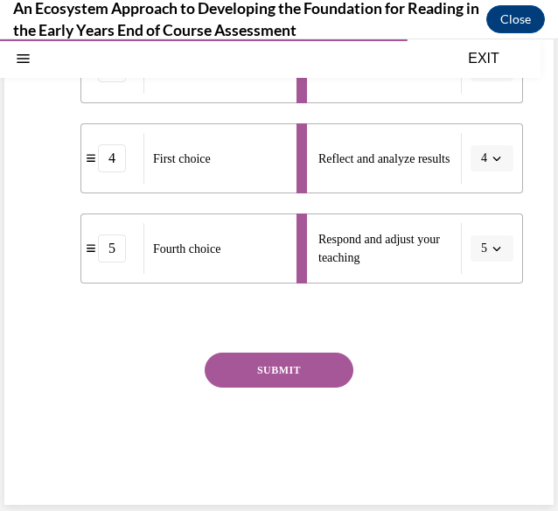
click at [288, 335] on div "Question 12/15 Put the steps of the progress monitoring process in the right or…" at bounding box center [279, 92] width 488 height 806
click at [287, 365] on button "SUBMIT" at bounding box center [279, 370] width 149 height 35
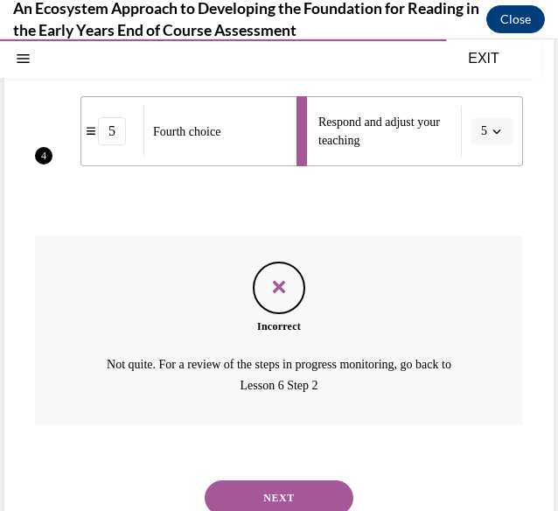
scroll to position [644, 0]
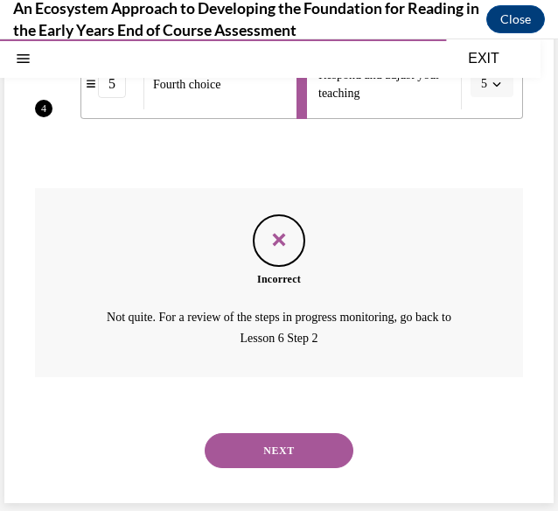
click at [268, 451] on button "NEXT" at bounding box center [279, 450] width 149 height 35
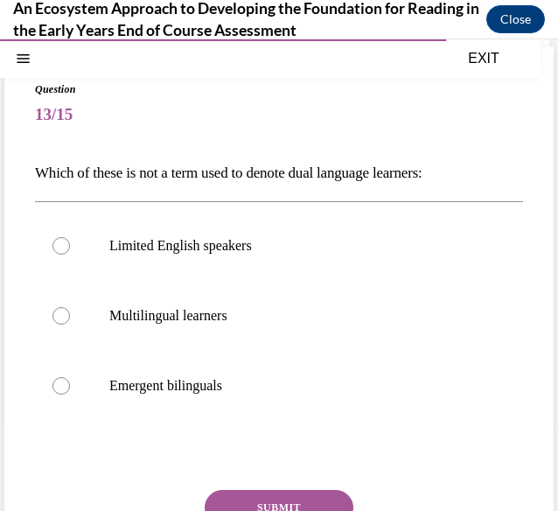
scroll to position [108, 0]
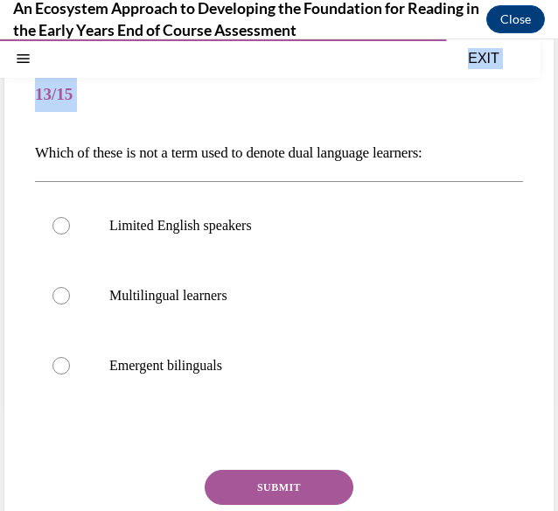
drag, startPoint x: 28, startPoint y: 150, endPoint x: -2, endPoint y: 198, distance: 55.8
click at [0, 198] on html "SKIP TO STEP EXIT An Ecosystem Approach End of Course Assessment 0% COMPLETE En…" at bounding box center [279, 274] width 558 height 471
click at [122, 175] on div "Question 13/15 Which of these is not a term used to denote dual language learne…" at bounding box center [279, 337] width 488 height 552
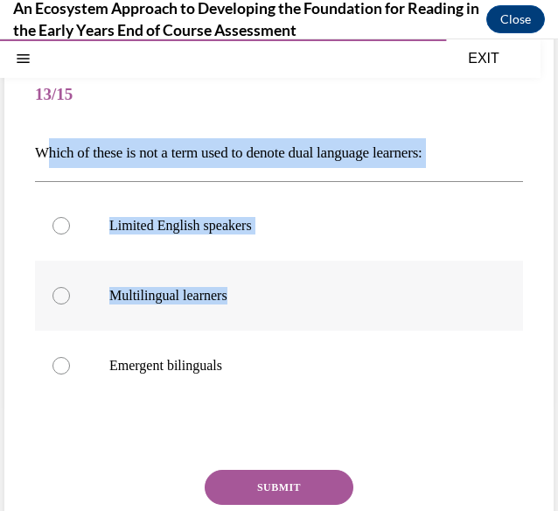
drag, startPoint x: 44, startPoint y: 150, endPoint x: 305, endPoint y: 270, distance: 288.0
click at [305, 270] on div "Question 13/15 Which of these is not a term used to denote dual language learne…" at bounding box center [279, 337] width 488 height 552
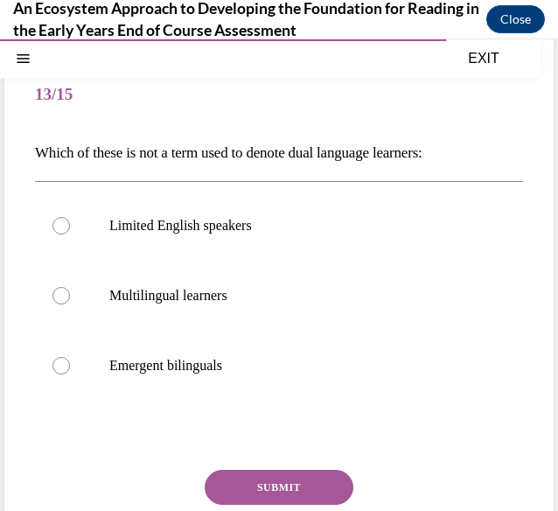
click at [33, 149] on div "Question 13/15 Which of these is not a term used to denote dual language learne…" at bounding box center [278, 324] width 549 height 596
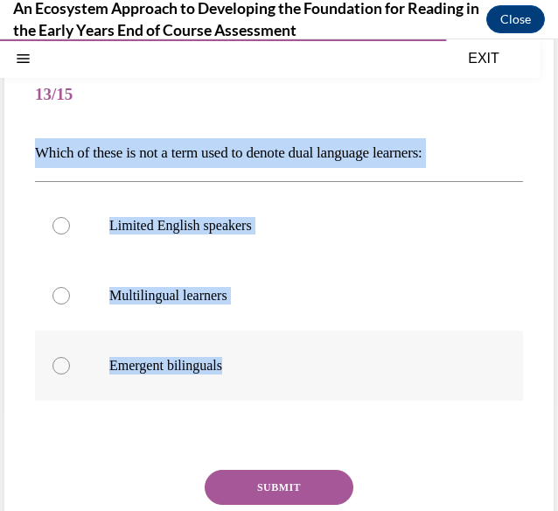
drag, startPoint x: 33, startPoint y: 149, endPoint x: 273, endPoint y: 335, distance: 303.6
click at [273, 335] on div "Question 13/15 Which of these is not a term used to denote dual language learne…" at bounding box center [278, 324] width 549 height 596
copy div "Which of these is not a term used to denote dual language learners: Limited Eng…"
click at [118, 221] on p "Limited English speakers" at bounding box center [294, 225] width 370 height 17
click at [70, 221] on input "Limited English speakers" at bounding box center [60, 225] width 17 height 17
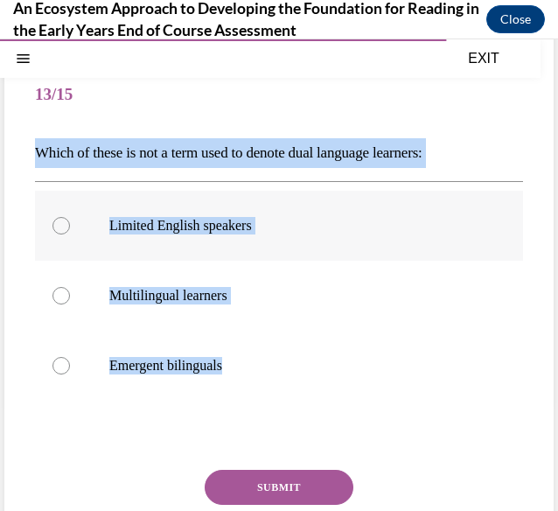
radio input "true"
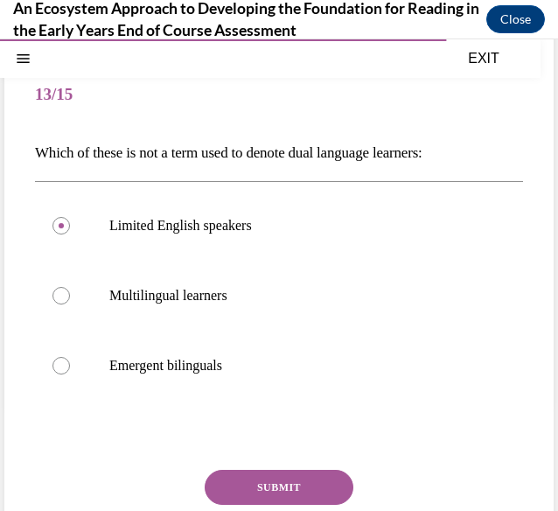
click at [268, 485] on button "SUBMIT" at bounding box center [279, 487] width 149 height 35
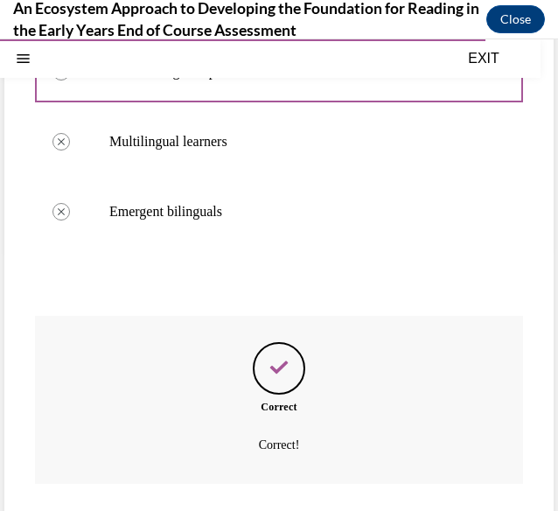
scroll to position [368, 0]
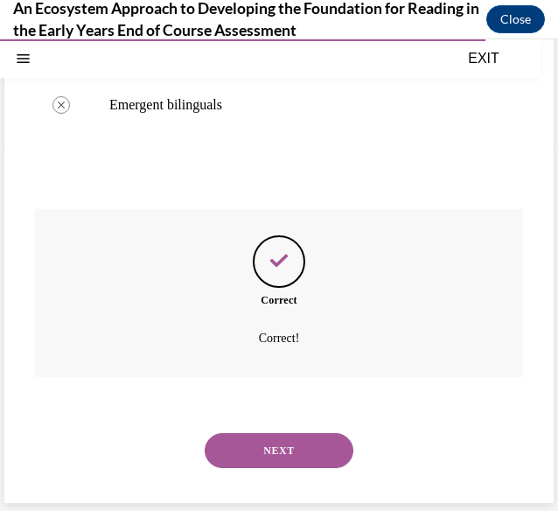
click at [267, 443] on button "NEXT" at bounding box center [279, 450] width 149 height 35
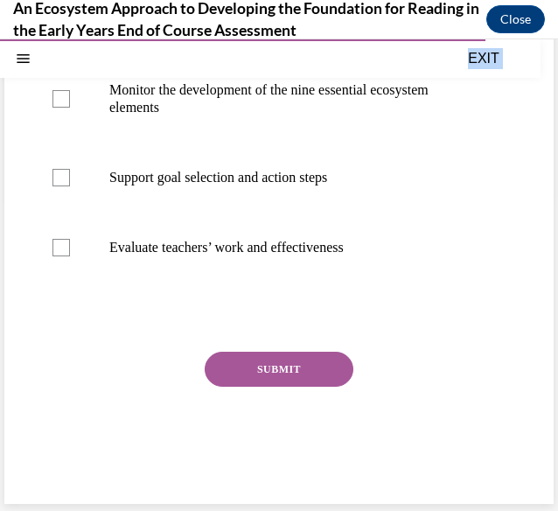
scroll to position [361, 0]
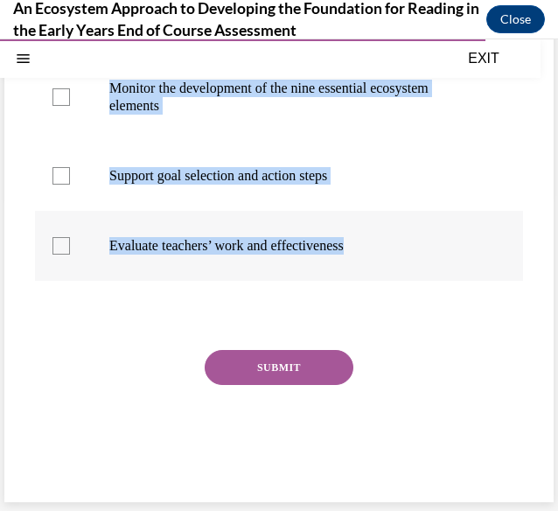
drag, startPoint x: 25, startPoint y: 174, endPoint x: 387, endPoint y: 246, distance: 368.3
click at [387, 246] on div "Question 14/15 The purpose of the Ecosystem Construction Measure is to … check …" at bounding box center [278, 160] width 549 height 683
copy div "The purpose of the Ecosystem Construction Measure is to … check all that apply …"
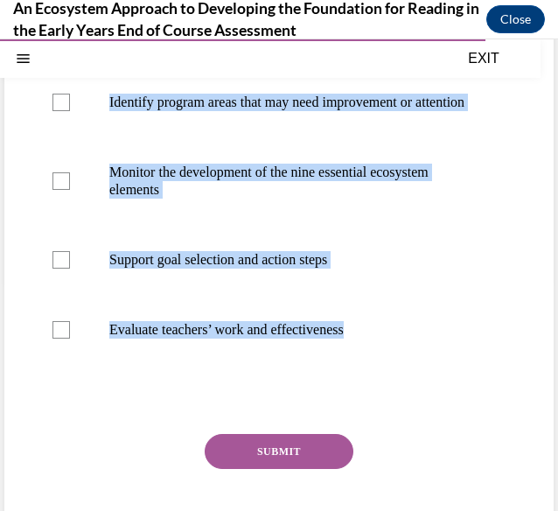
scroll to position [229, 0]
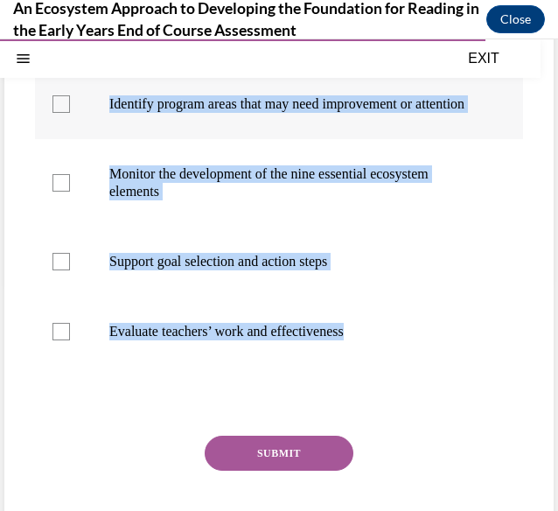
click at [387, 113] on p "Identify program areas that may need improvement or attention" at bounding box center [294, 103] width 370 height 17
click at [70, 113] on input "Identify program areas that may need improvement or attention" at bounding box center [60, 103] width 17 height 17
checkbox input "true"
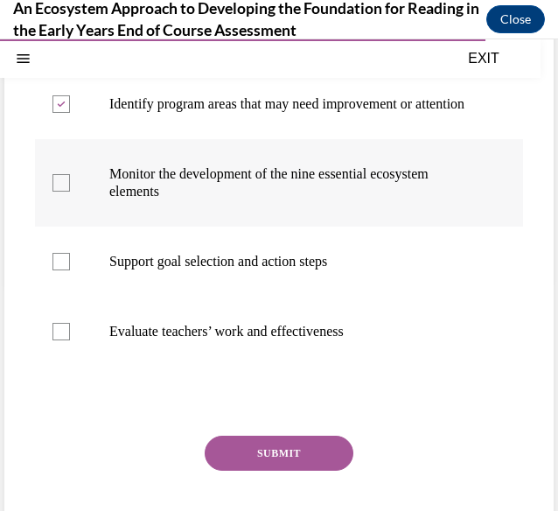
click at [370, 200] on p "Monitor the development of the nine essential ecosystem elements" at bounding box center [294, 182] width 370 height 35
click at [70, 192] on input "Monitor the development of the nine essential ecosystem elements" at bounding box center [60, 182] width 17 height 17
checkbox input "true"
click at [309, 297] on label "Support goal selection and action steps" at bounding box center [279, 262] width 488 height 70
click at [70, 270] on input "Support goal selection and action steps" at bounding box center [60, 261] width 17 height 17
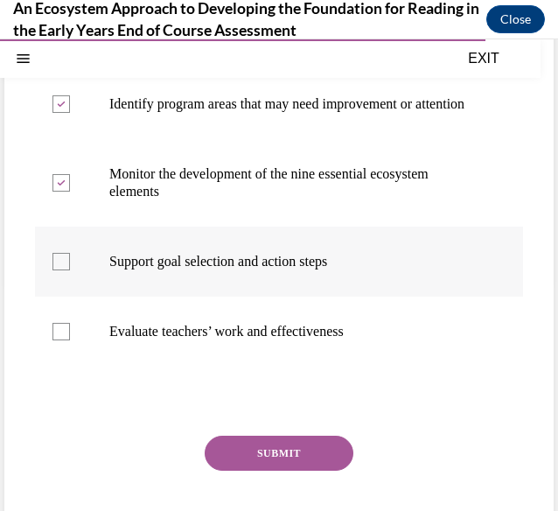
checkbox input "true"
click at [297, 471] on button "SUBMIT" at bounding box center [279, 453] width 149 height 35
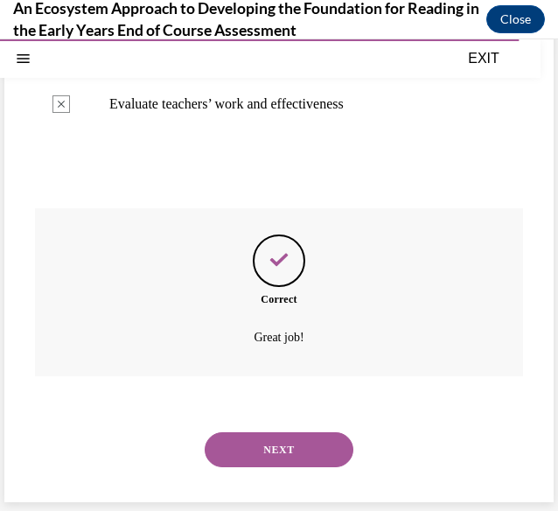
scroll to position [503, 0]
click at [279, 450] on button "NEXT" at bounding box center [279, 449] width 149 height 35
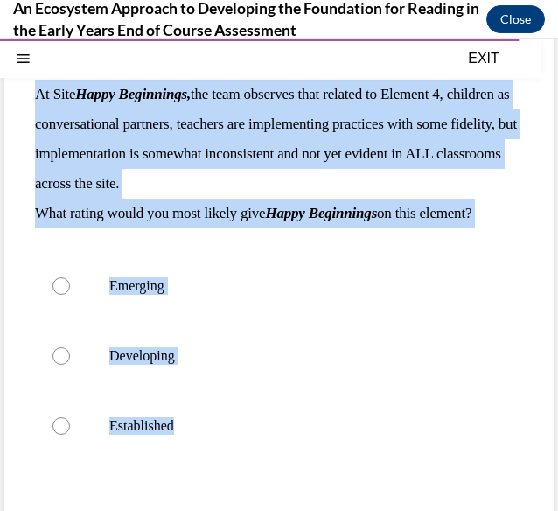
scroll to position [272, 0]
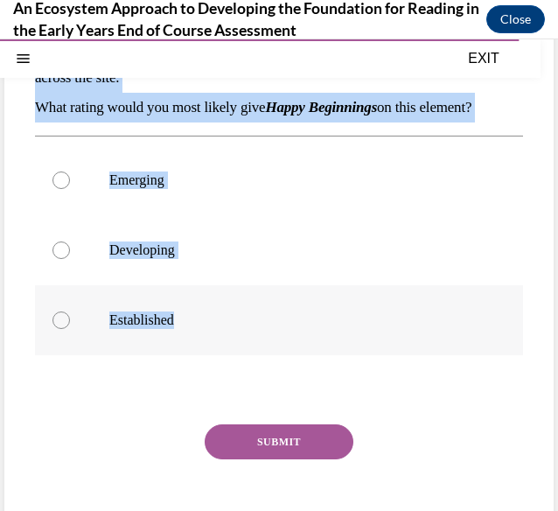
drag, startPoint x: 15, startPoint y: 152, endPoint x: 192, endPoint y: 331, distance: 251.1
click at [192, 331] on div "Question 15/15 At Site Happy Beginnings, the team observes that related to Elem…" at bounding box center [278, 219] width 549 height 715
copy div "At Site Happy Beginnings, the team observes that related to Element 4, children…"
click at [5, 264] on div "Question 15/15 At Site Happy Beginnings, the team observes that related to Elem…" at bounding box center [278, 219] width 549 height 715
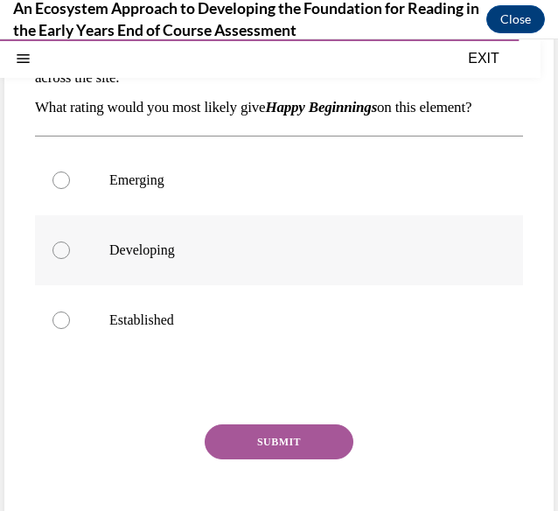
click at [70, 254] on label "Developing" at bounding box center [279, 250] width 488 height 70
click at [70, 254] on input "Developing" at bounding box center [60, 249] width 17 height 17
radio input "true"
click at [262, 442] on button "SUBMIT" at bounding box center [279, 441] width 149 height 35
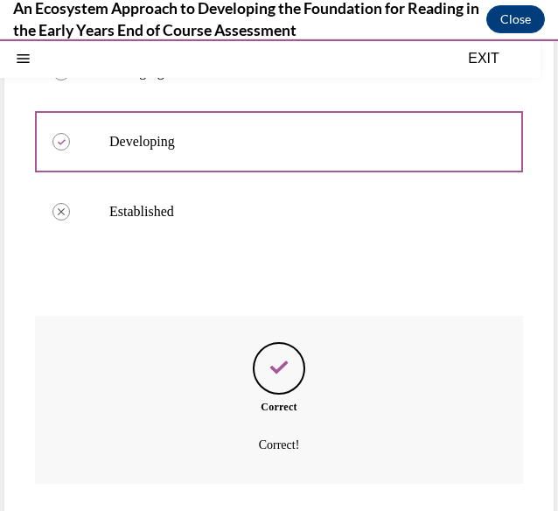
scroll to position [487, 0]
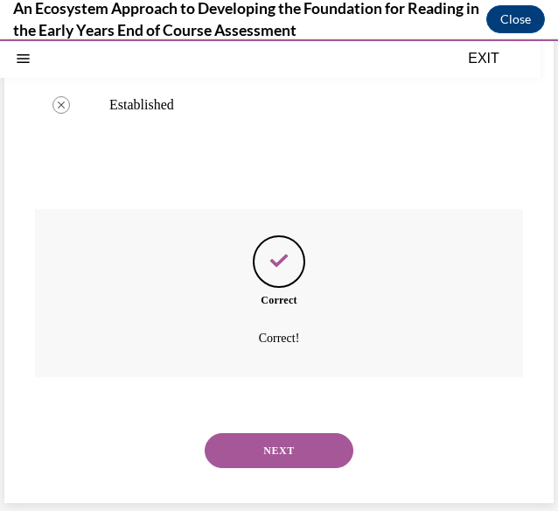
click at [262, 442] on button "NEXT" at bounding box center [279, 450] width 149 height 35
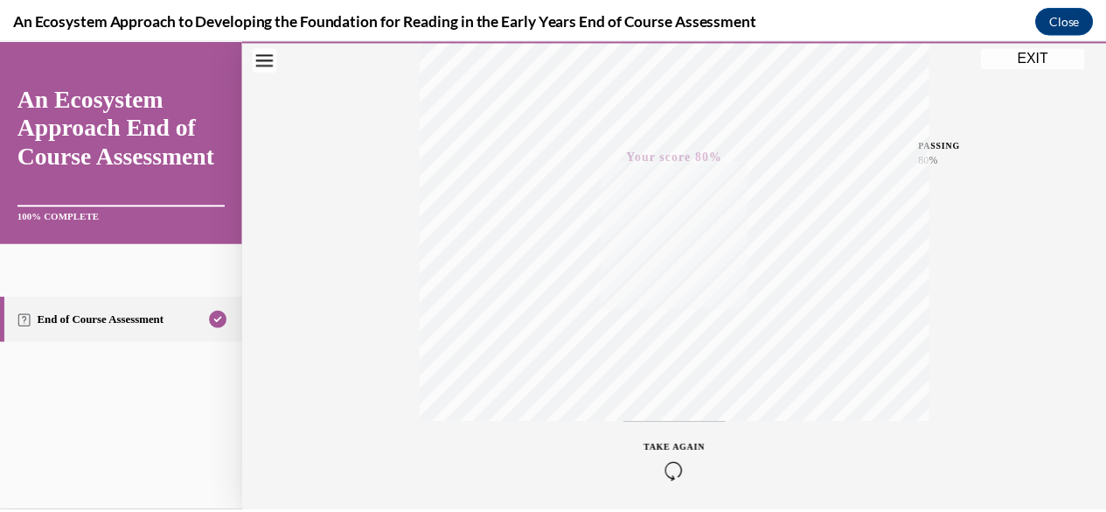
scroll to position [423, 0]
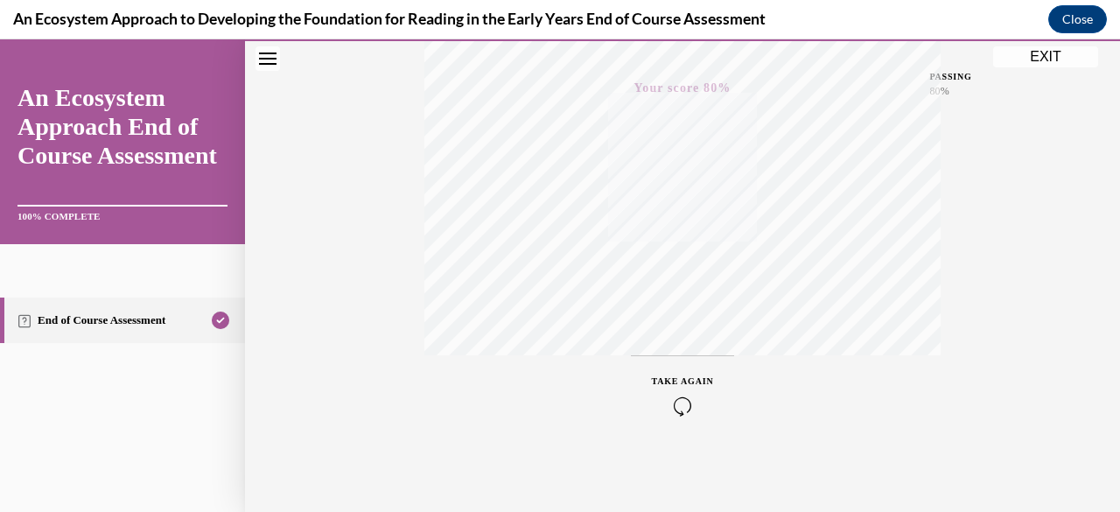
click at [1032, 55] on button "EXIT" at bounding box center [1045, 56] width 105 height 21
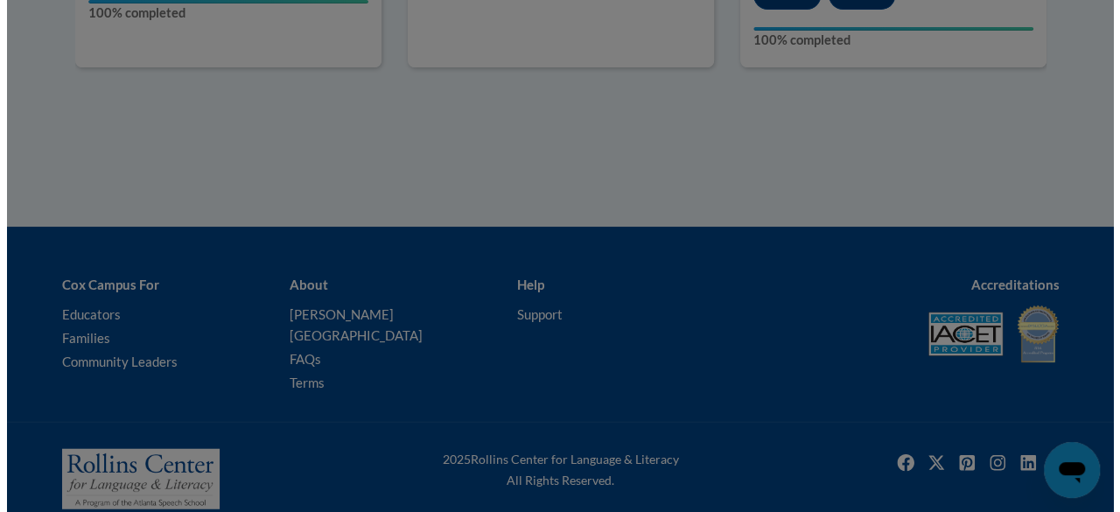
scroll to position [1798, 0]
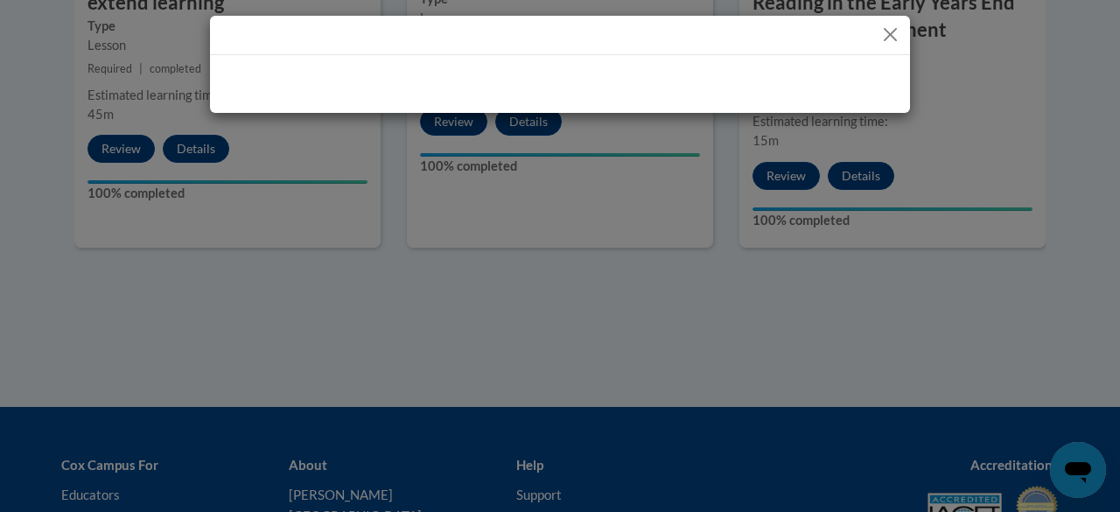
drag, startPoint x: 1119, startPoint y: 331, endPoint x: 1111, endPoint y: 279, distance: 52.2
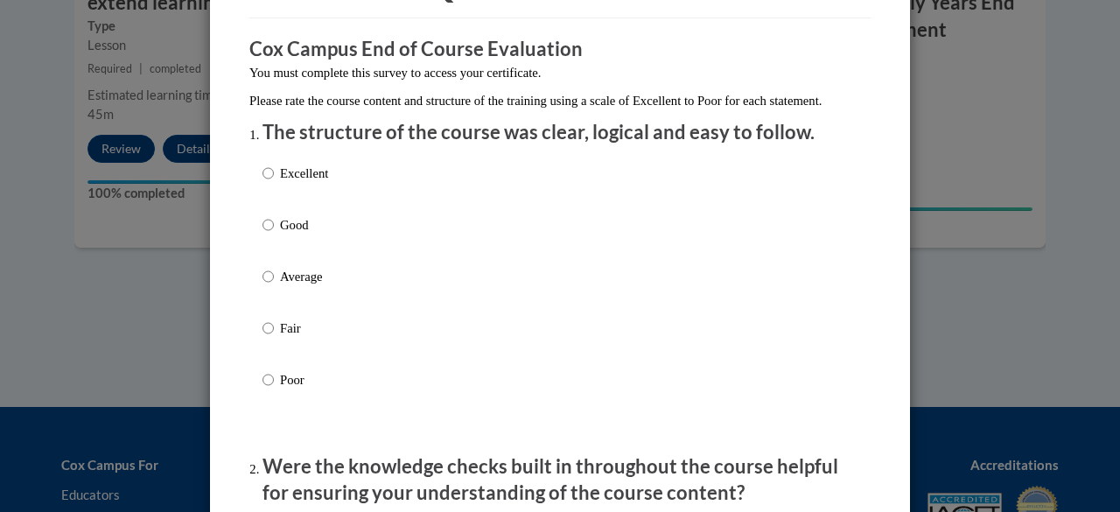
scroll to position [213, 0]
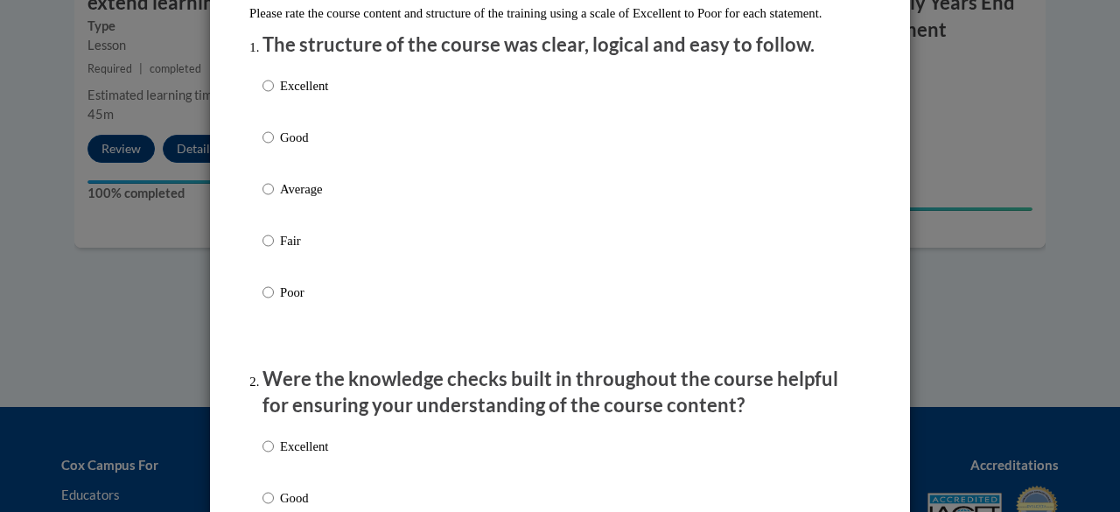
click at [323, 147] on p "Good" at bounding box center [304, 137] width 48 height 19
click at [274, 147] on input "Good" at bounding box center [267, 137] width 11 height 19
radio input "true"
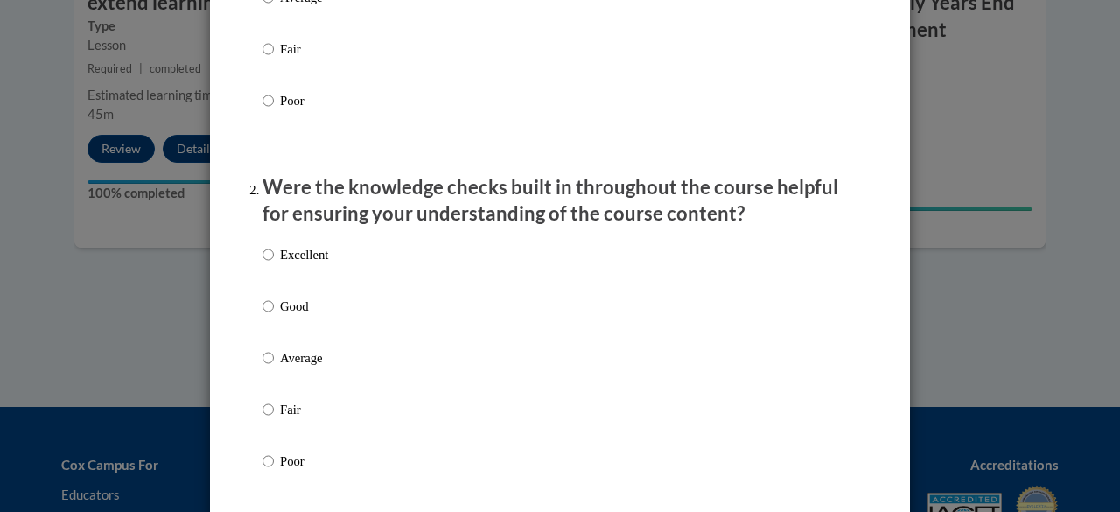
click at [302, 316] on p "Good" at bounding box center [304, 306] width 48 height 19
click at [274, 316] on input "Good" at bounding box center [267, 306] width 11 height 19
radio input "true"
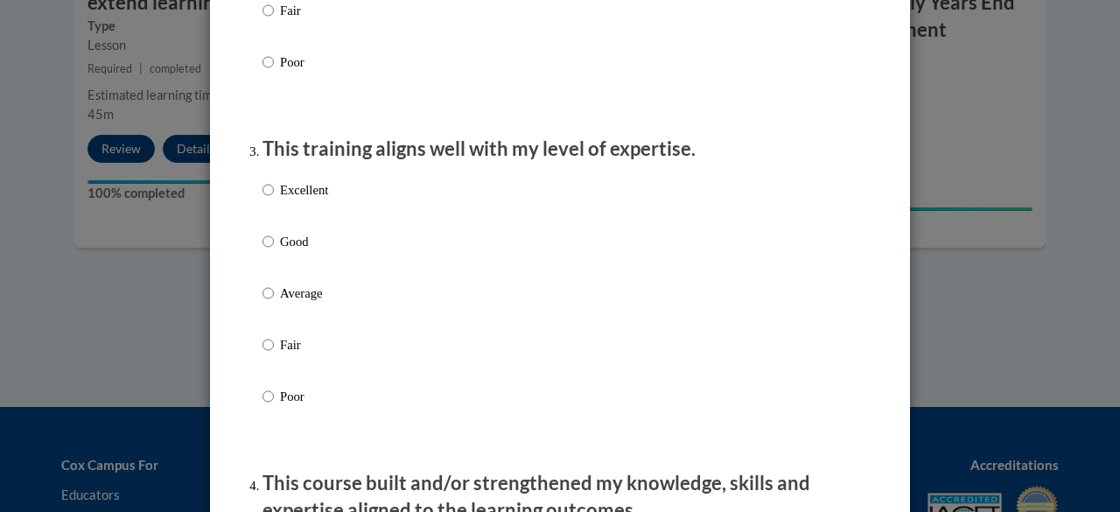
click at [310, 271] on label "Good" at bounding box center [295, 255] width 66 height 47
click at [274, 251] on input "Good" at bounding box center [267, 241] width 11 height 19
radio input "true"
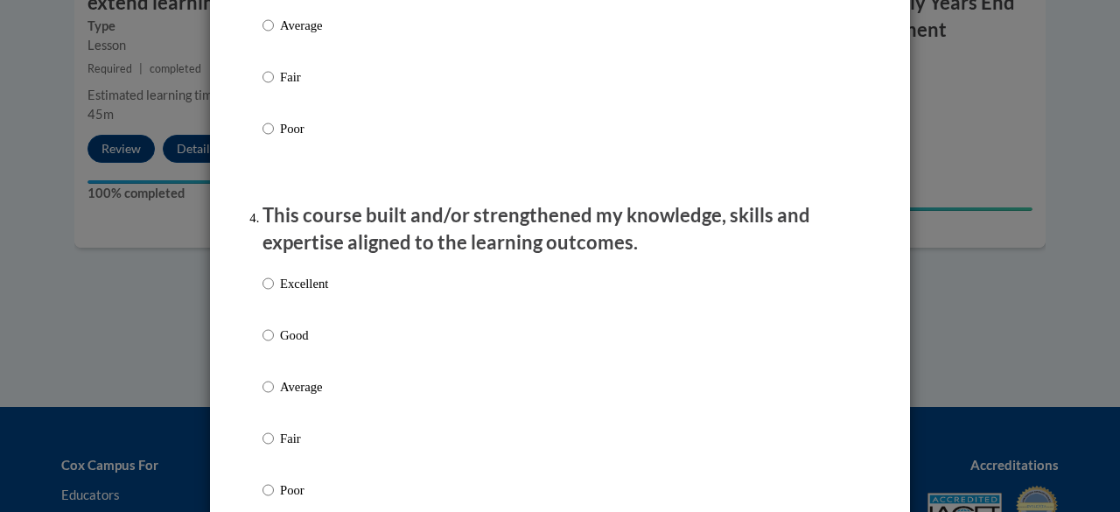
click at [303, 365] on label "Good" at bounding box center [295, 348] width 66 height 47
click at [274, 345] on input "Good" at bounding box center [267, 334] width 11 height 19
radio input "true"
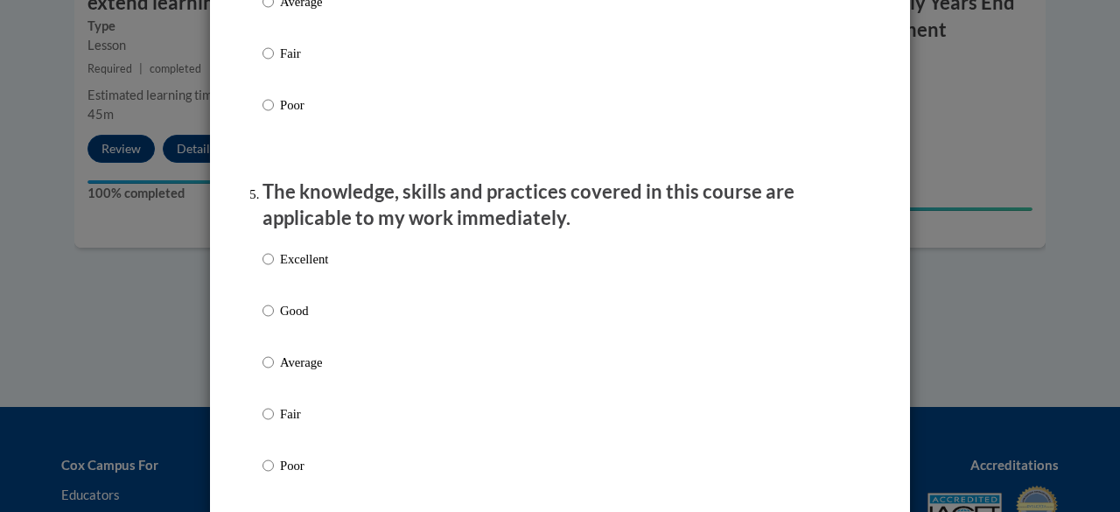
click at [312, 320] on p "Good" at bounding box center [304, 310] width 48 height 19
click at [274, 320] on input "Good" at bounding box center [267, 310] width 11 height 19
radio input "true"
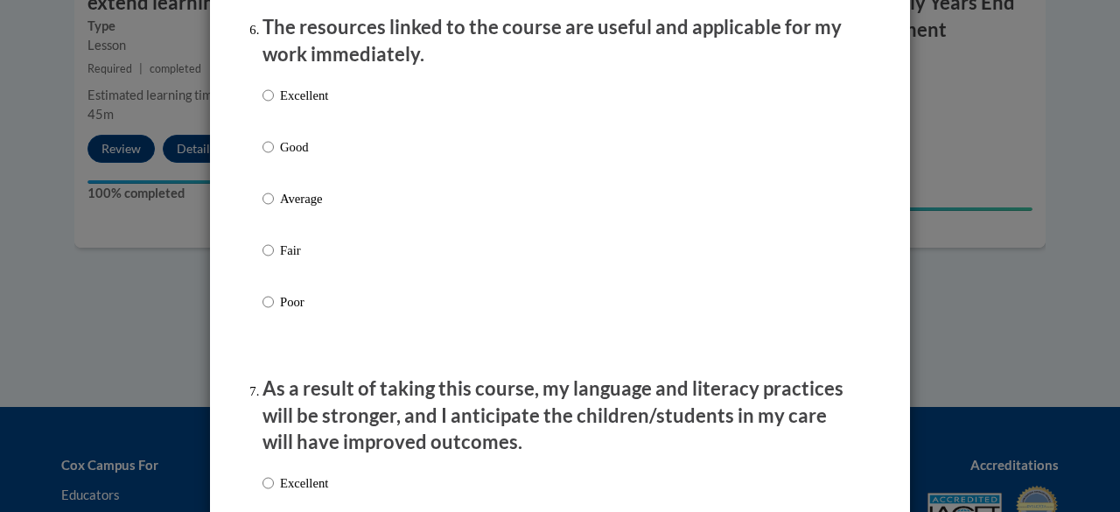
click at [301, 176] on label "Good" at bounding box center [295, 160] width 66 height 47
click at [274, 157] on input "Good" at bounding box center [267, 146] width 11 height 19
radio input "true"
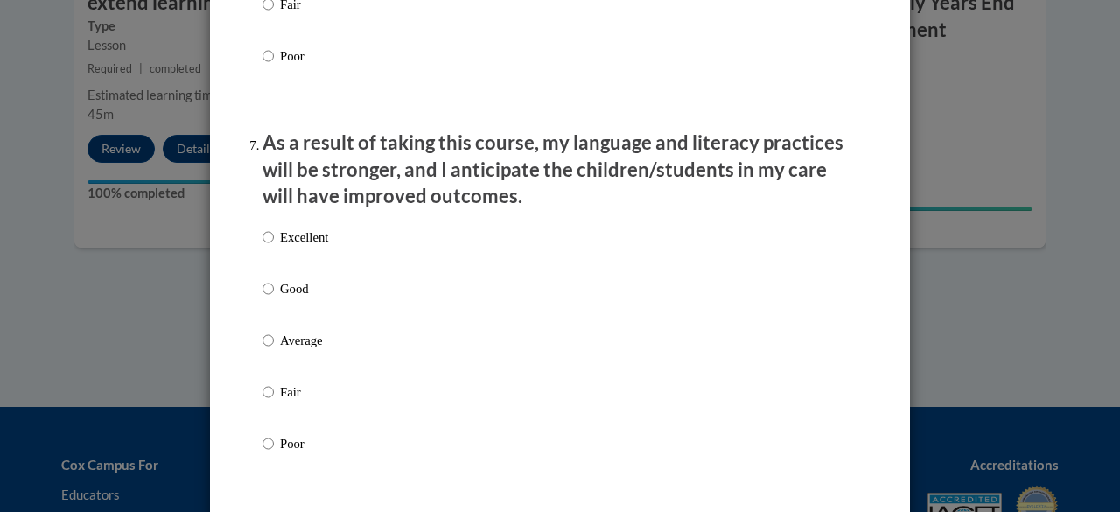
click at [303, 298] on p "Good" at bounding box center [304, 288] width 48 height 19
click at [274, 298] on input "Good" at bounding box center [267, 288] width 11 height 19
radio input "true"
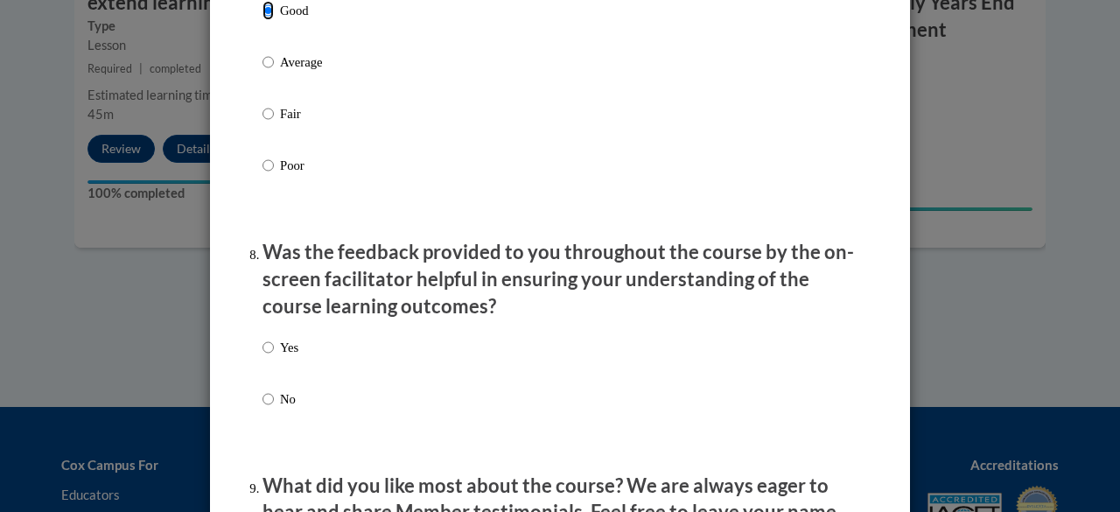
scroll to position [2505, 0]
click at [288, 371] on label "Yes" at bounding box center [280, 360] width 36 height 47
click at [274, 356] on input "Yes" at bounding box center [267, 346] width 11 height 19
radio input "true"
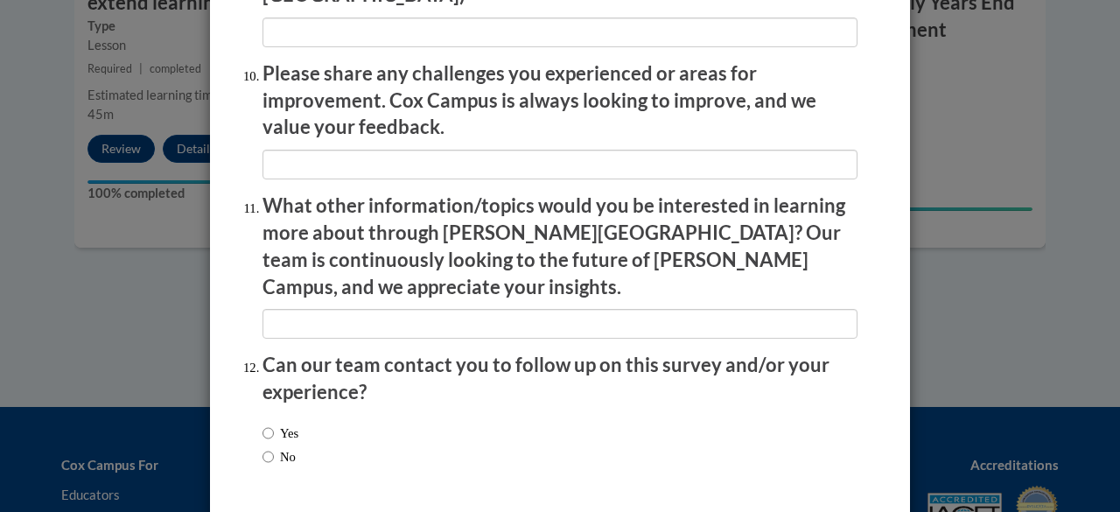
scroll to position [3125, 0]
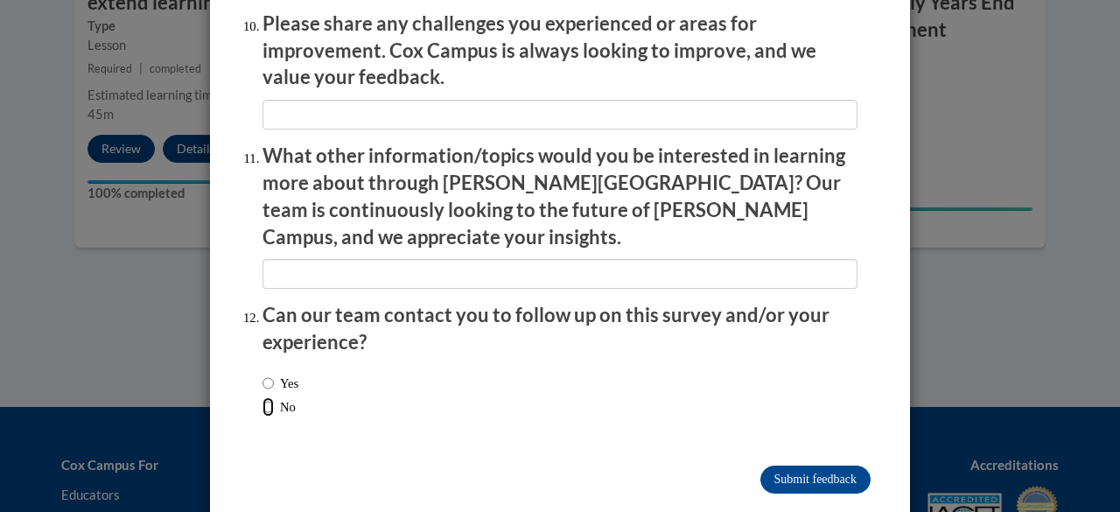
click at [266, 397] on input "No" at bounding box center [267, 406] width 11 height 19
radio input "true"
click at [801, 465] on input "Submit feedback" at bounding box center [815, 479] width 110 height 28
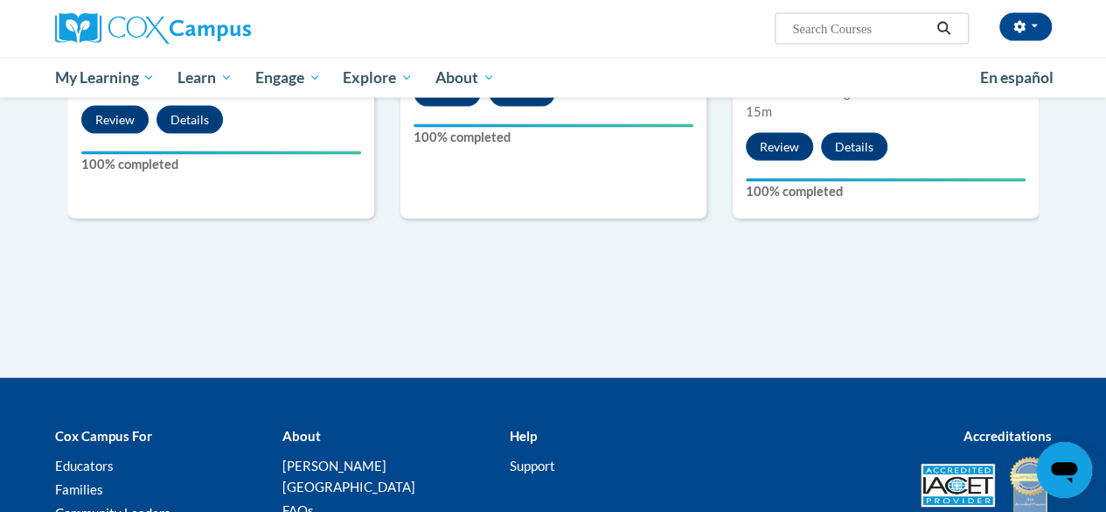
scroll to position [1818, 0]
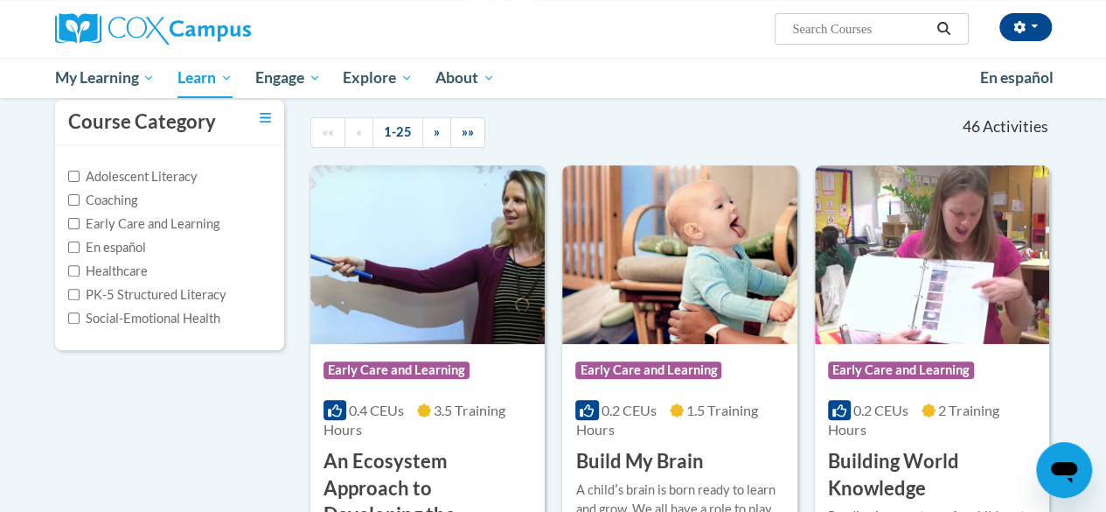
scroll to position [184, 0]
